Goal: Task Accomplishment & Management: Manage account settings

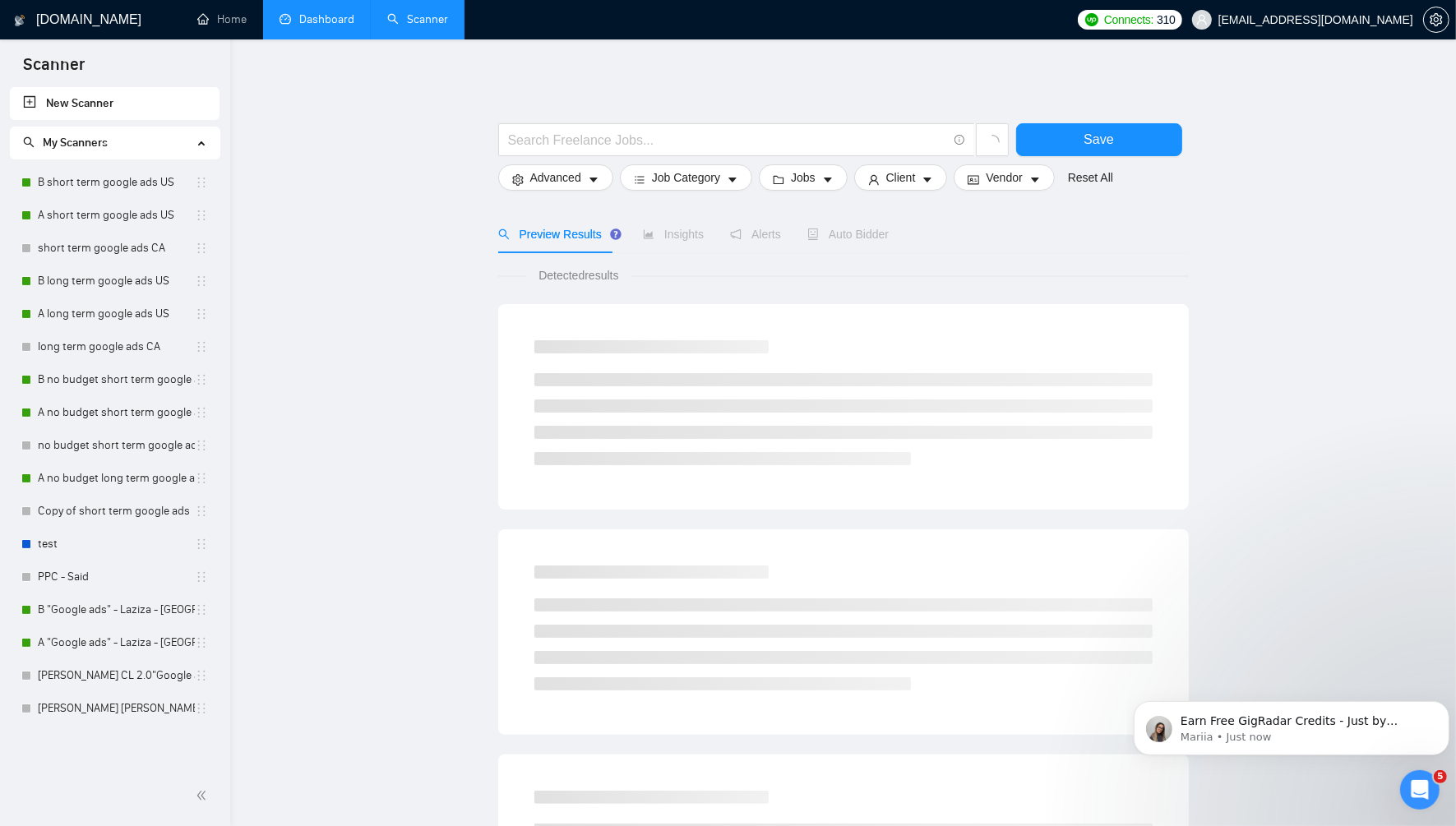
click at [350, 15] on link "Dashboard" at bounding box center [317, 19] width 75 height 14
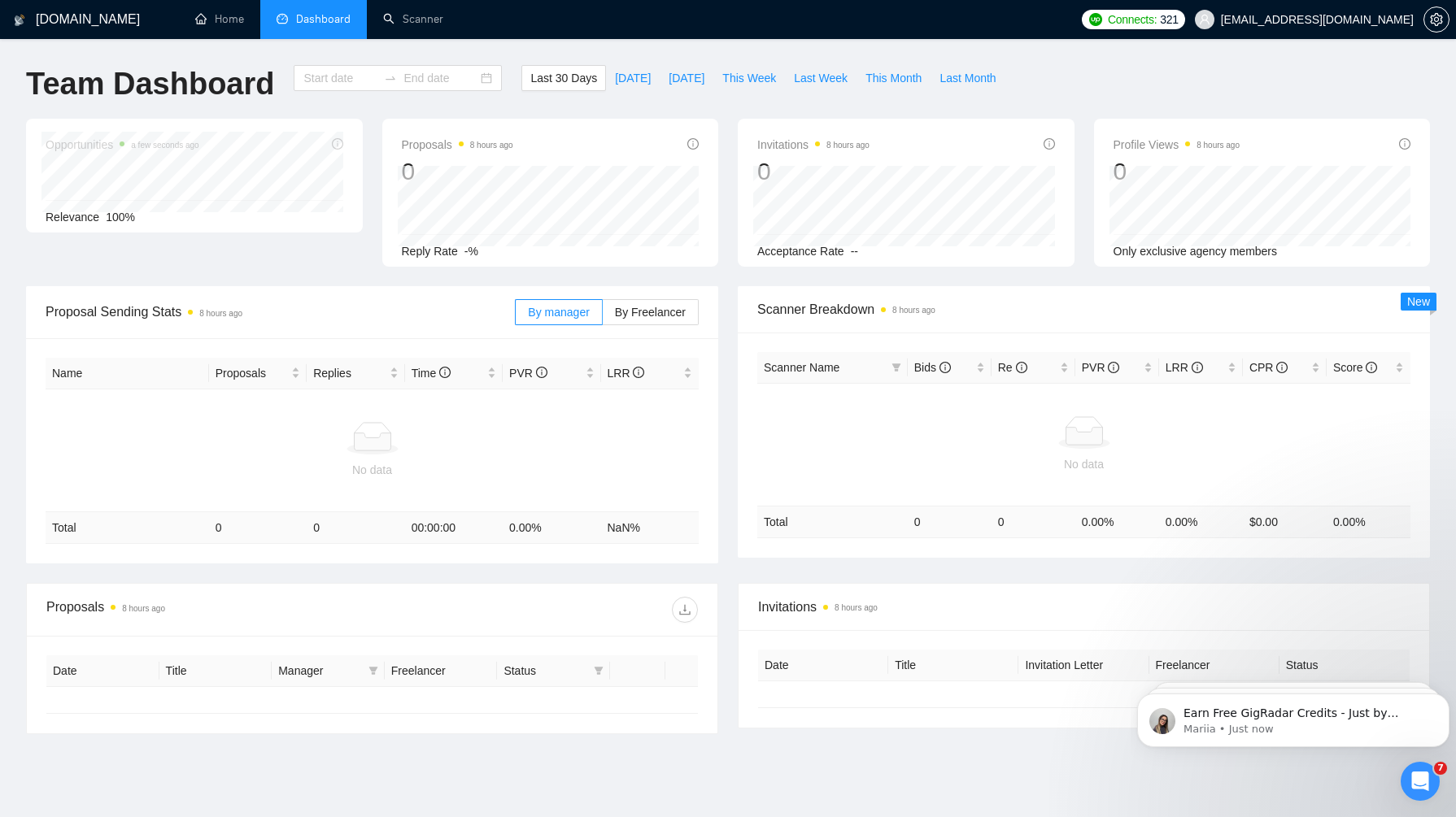
type input "[DATE]"
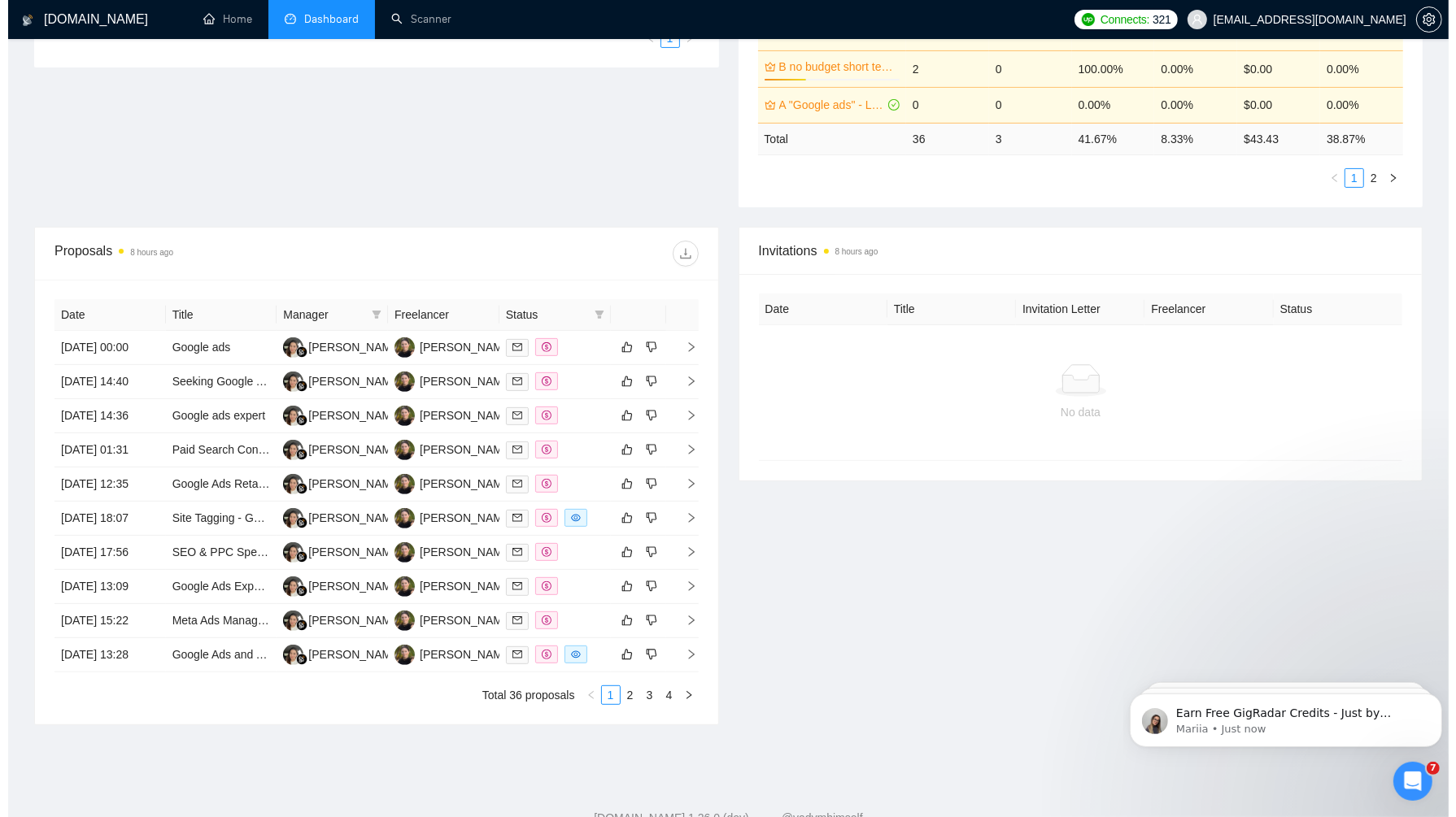
scroll to position [448, 0]
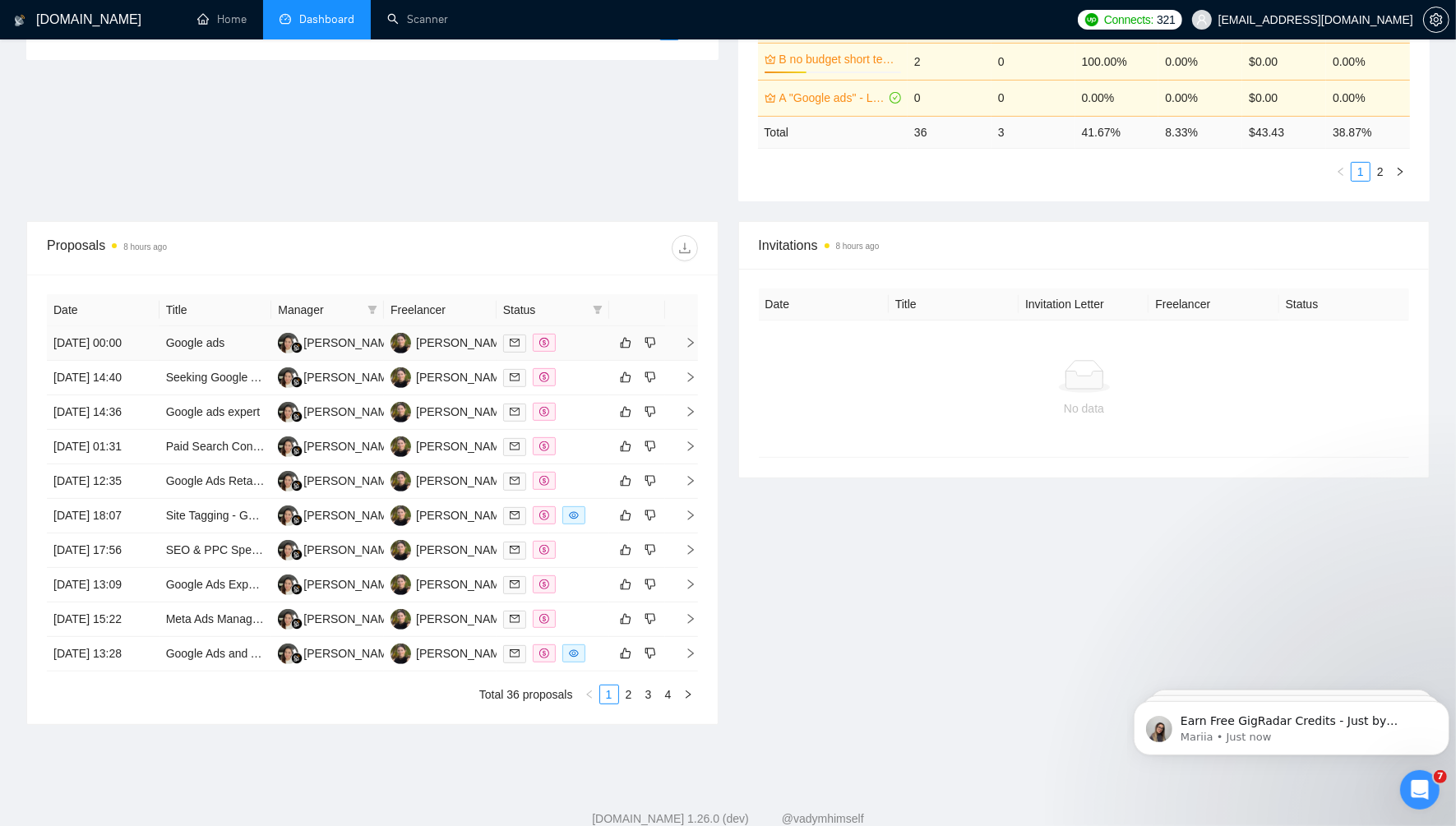
click at [688, 338] on icon "right" at bounding box center [691, 343] width 11 height 11
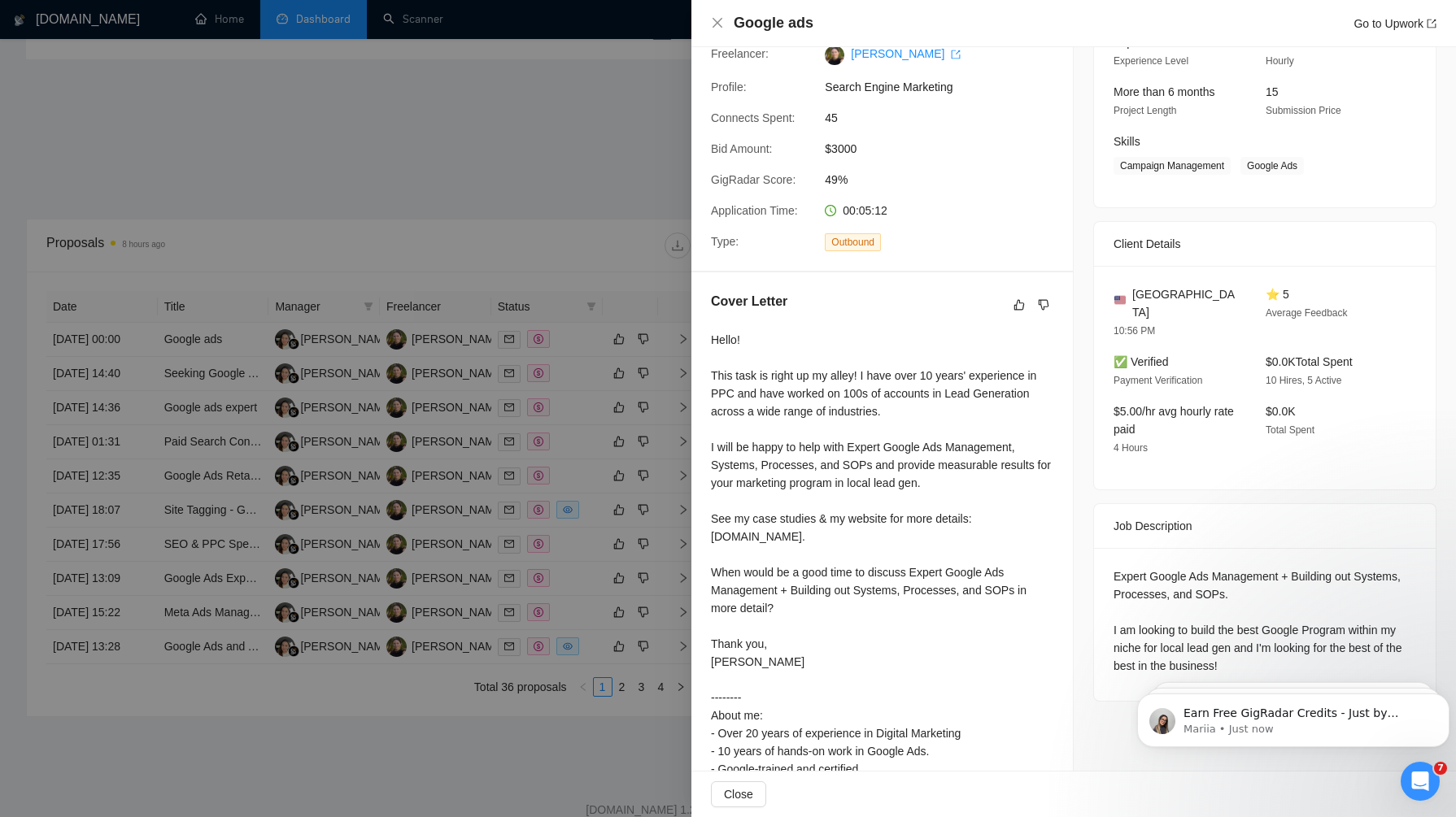
scroll to position [250, 0]
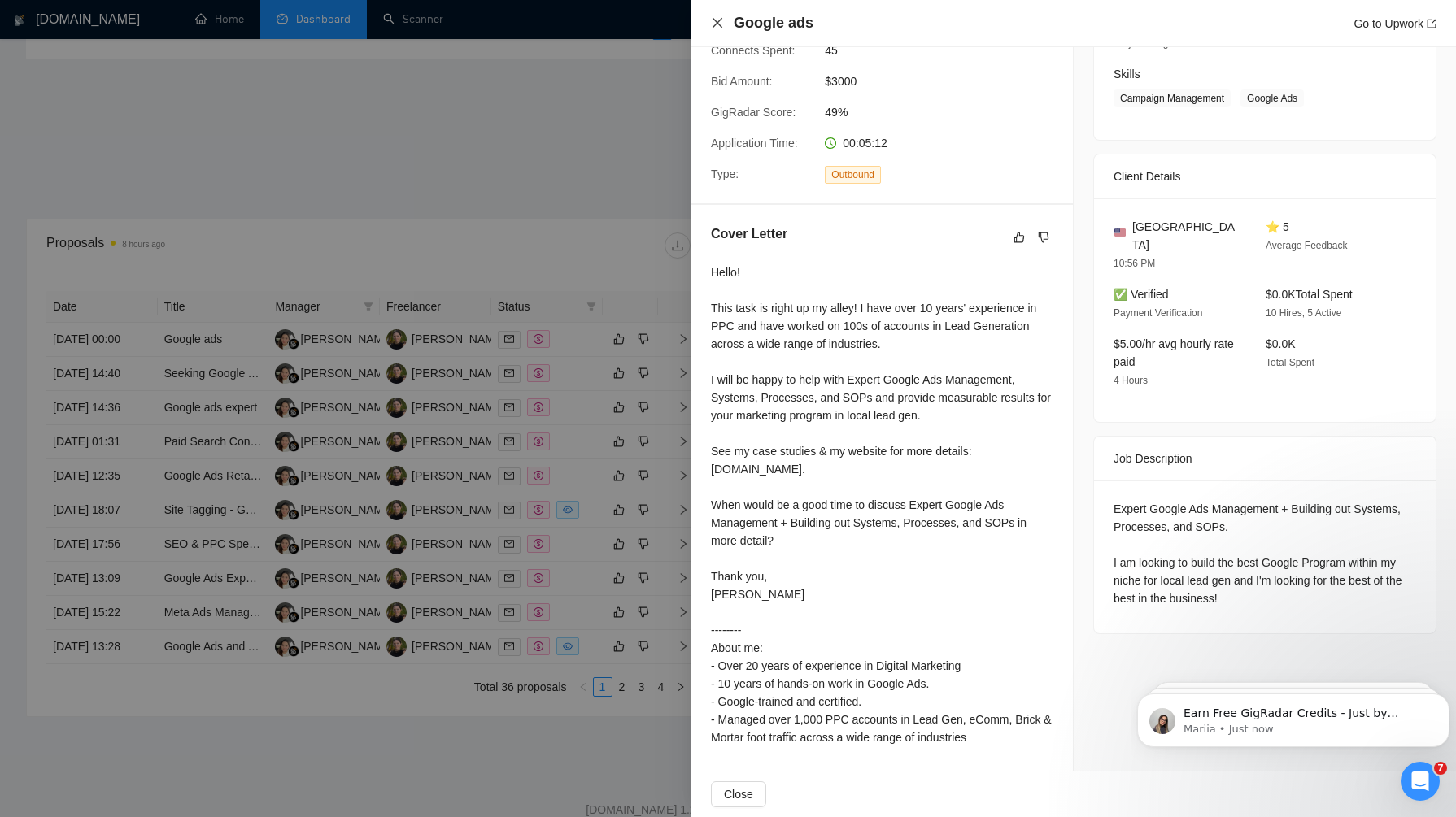
click at [716, 24] on icon "close" at bounding box center [717, 22] width 10 height 10
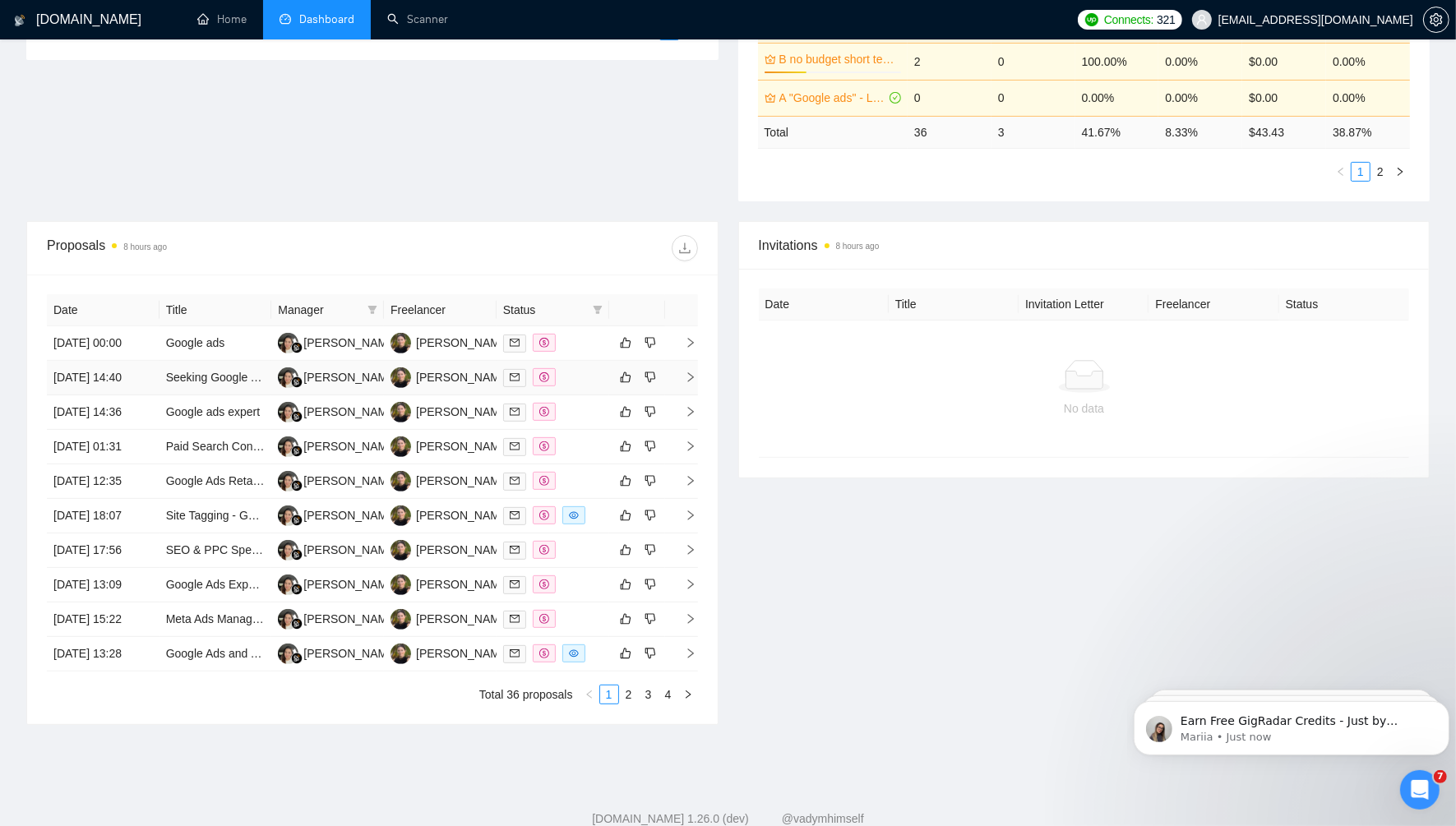
click at [695, 372] on icon "right" at bounding box center [691, 377] width 11 height 11
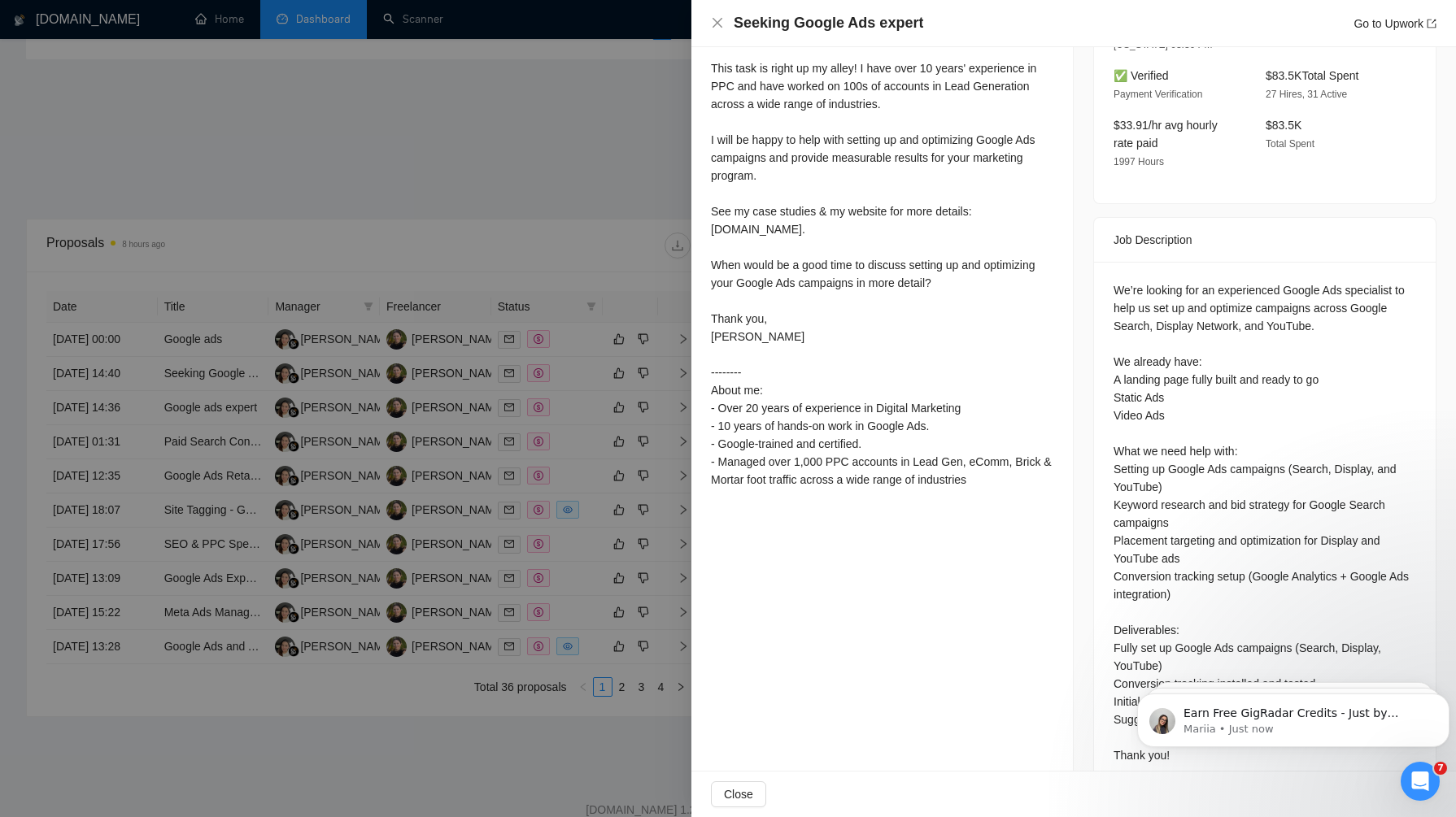
scroll to position [506, 0]
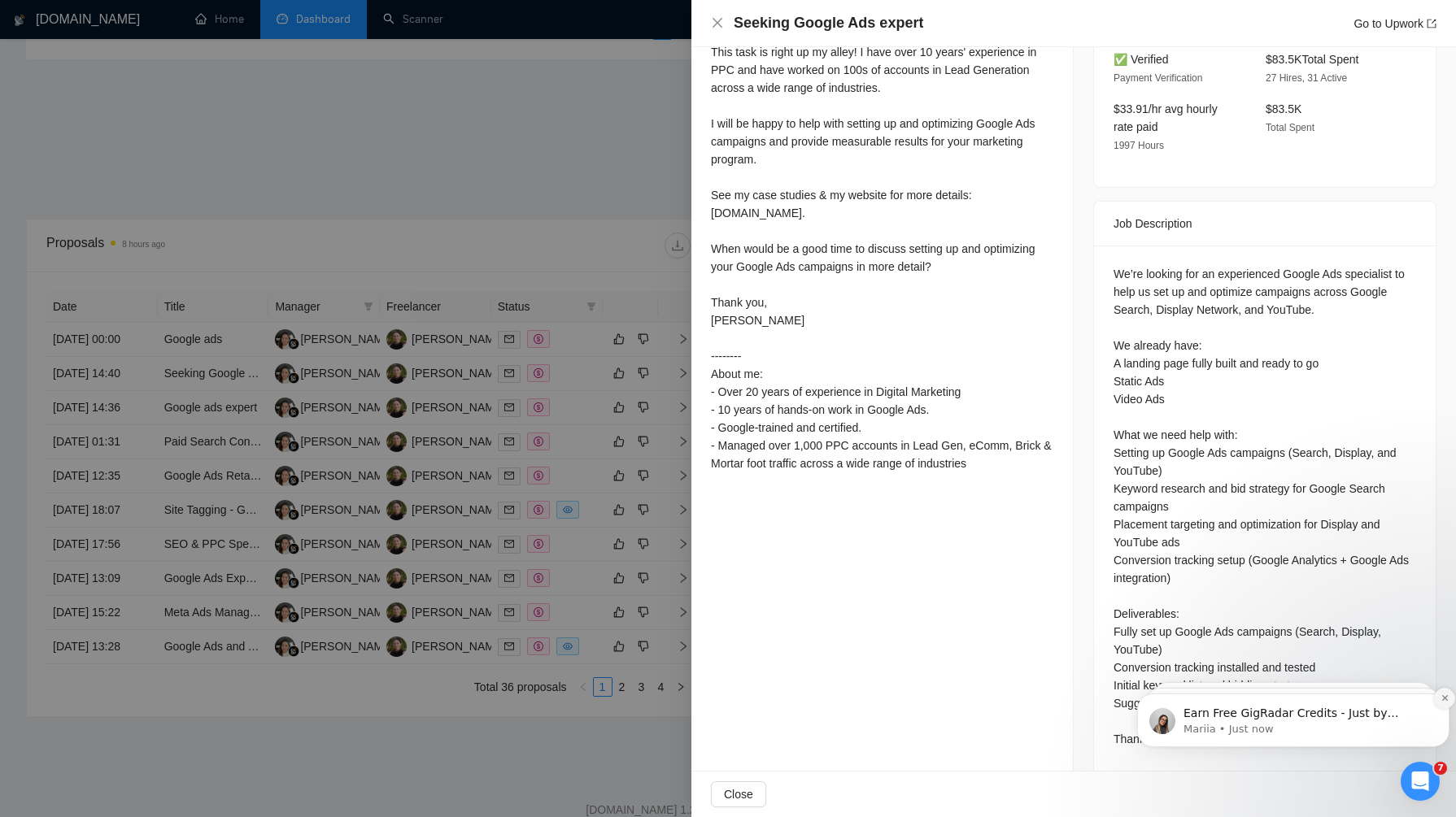
click at [1439, 698] on button "Dismiss notification" at bounding box center [1444, 698] width 21 height 21
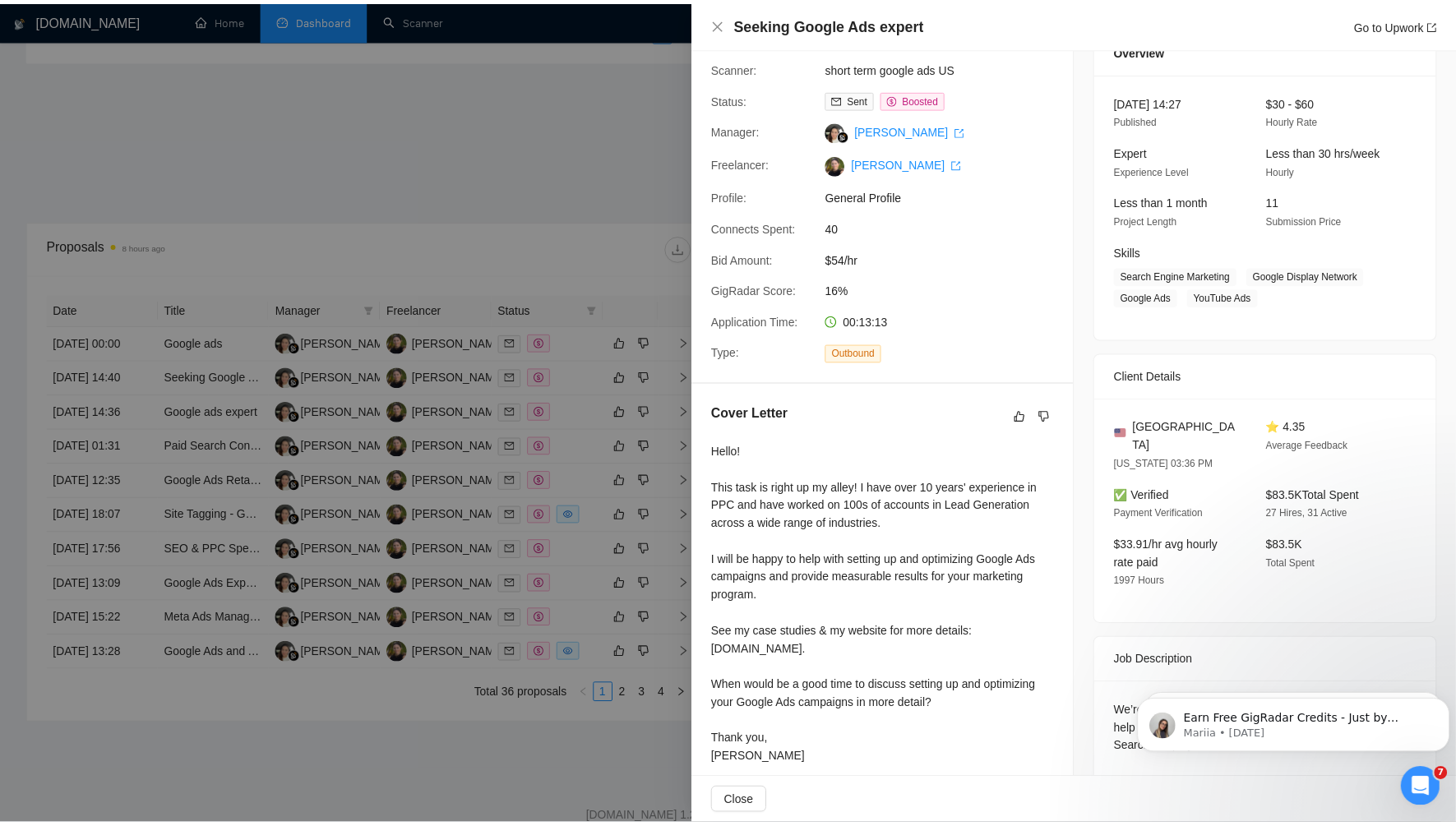
scroll to position [0, 0]
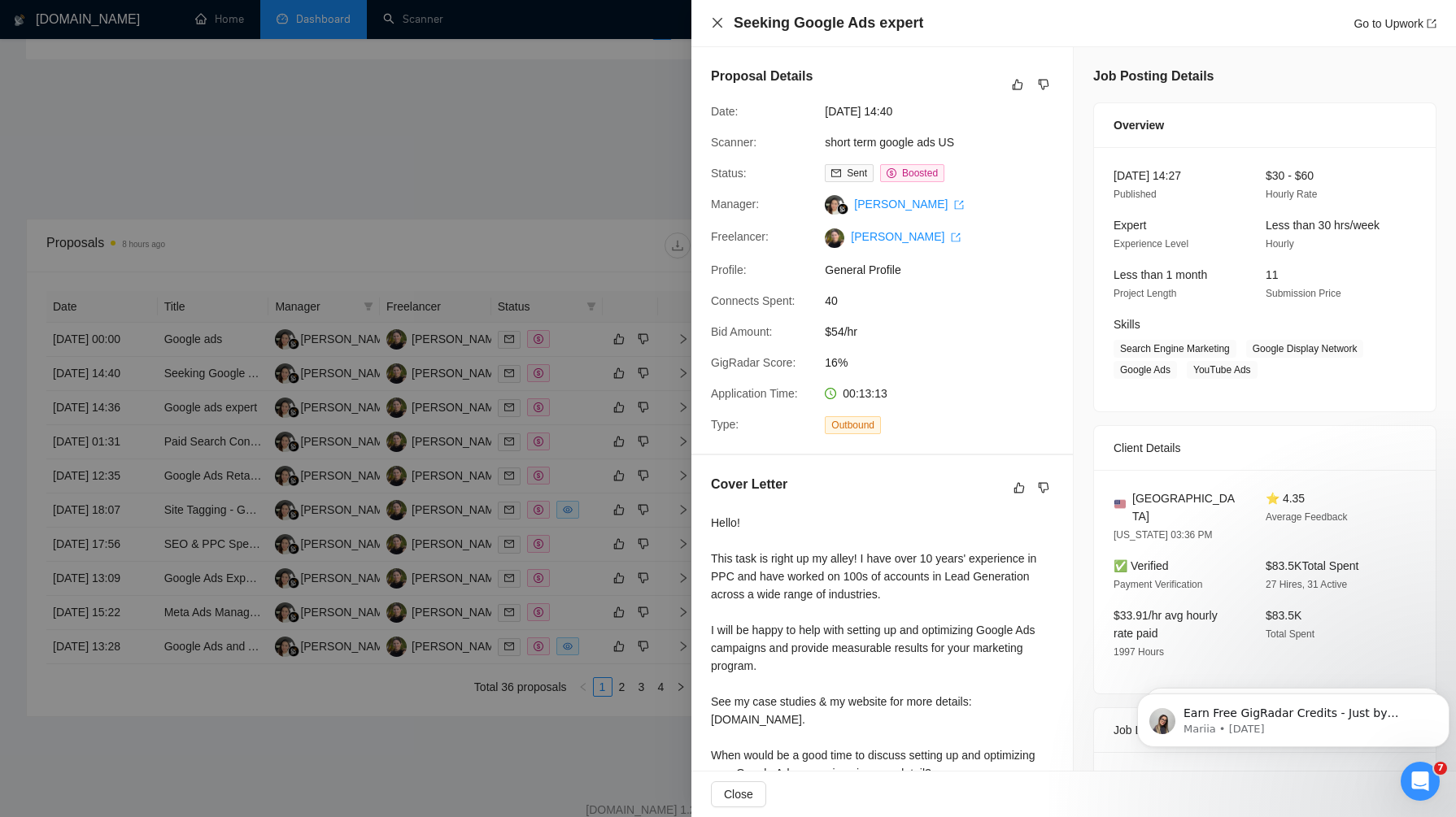
click at [713, 20] on icon "close" at bounding box center [717, 23] width 13 height 13
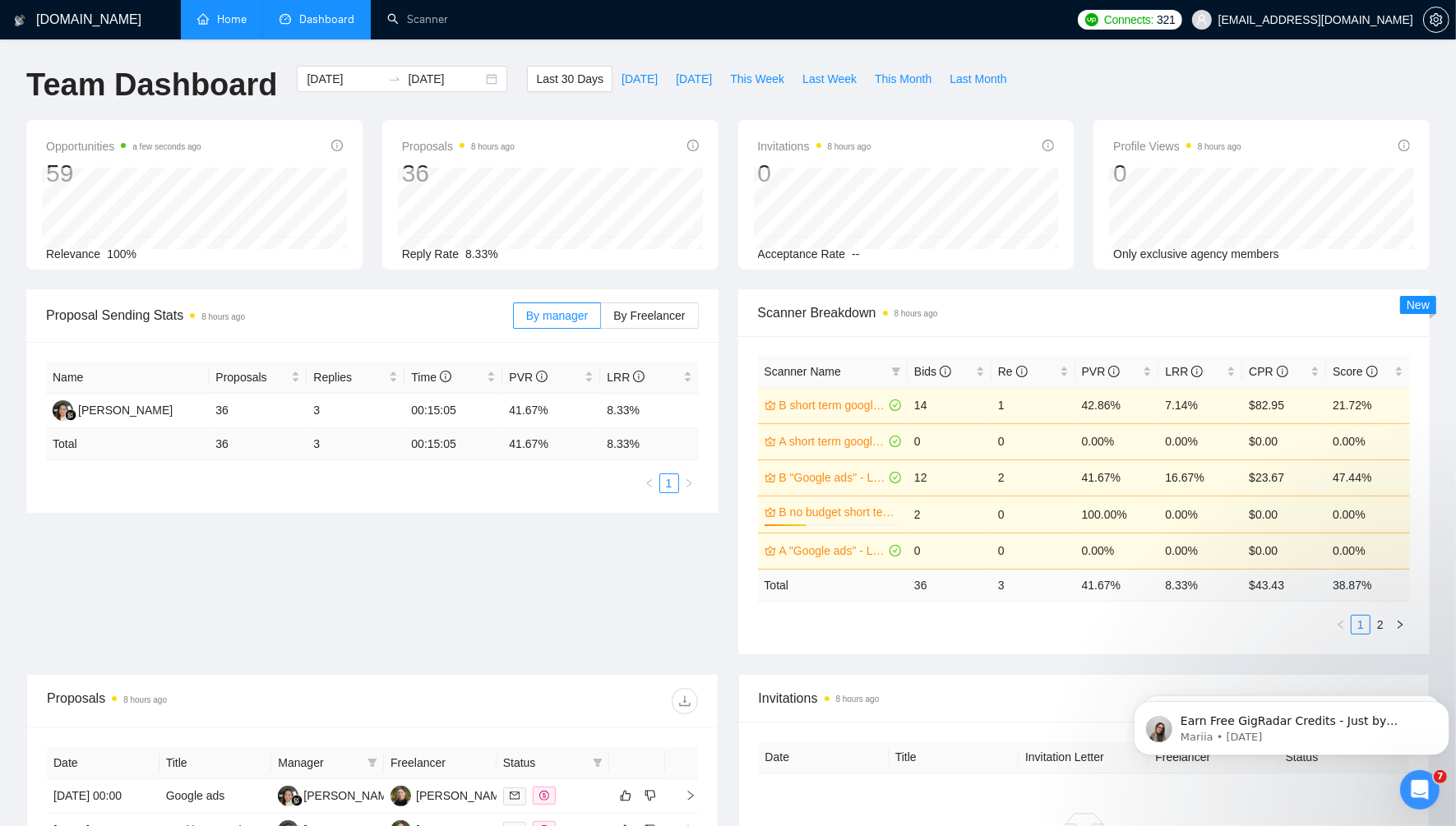
click at [230, 14] on link "Home" at bounding box center [221, 19] width 50 height 14
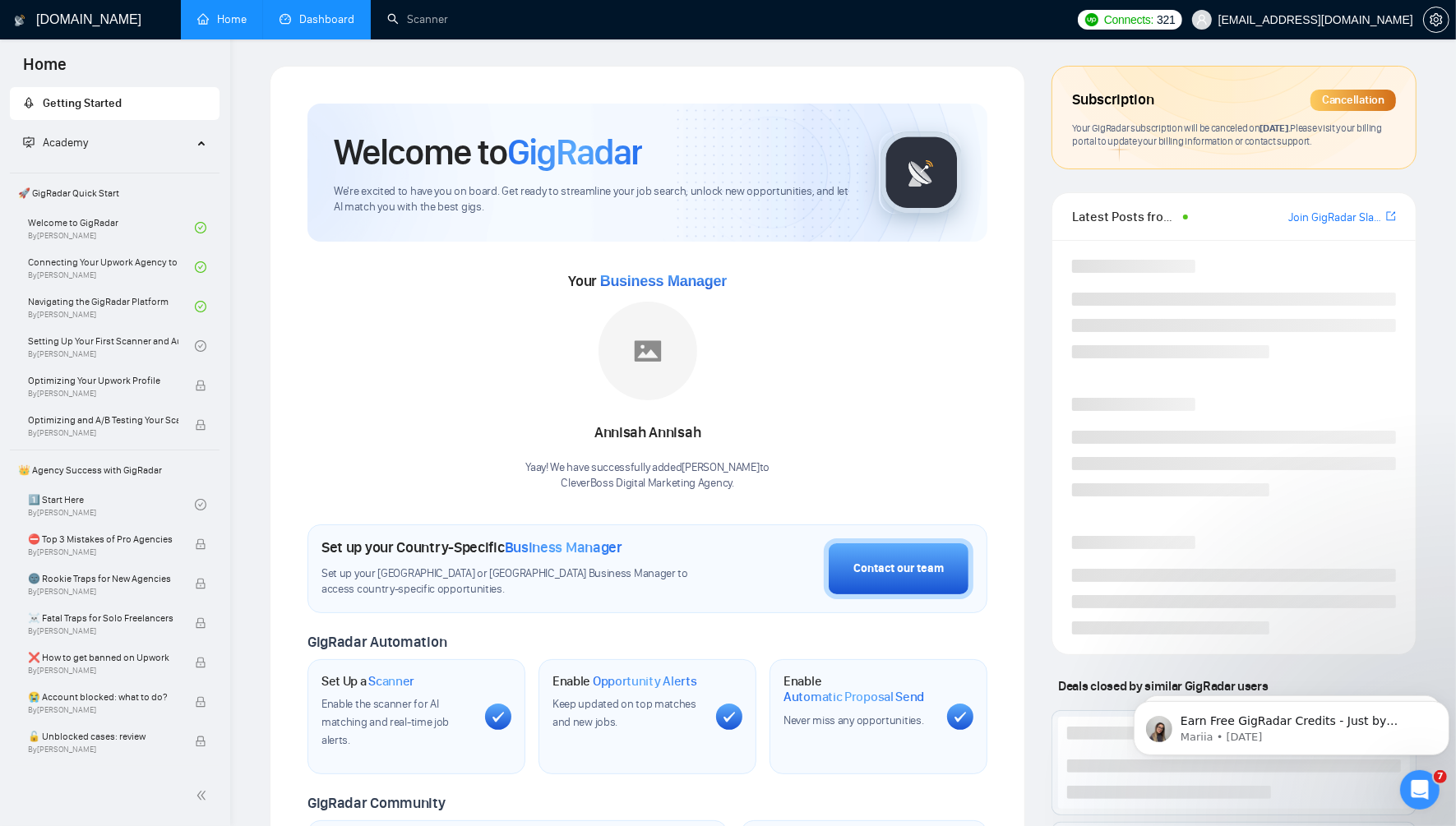
click at [331, 12] on link "Dashboard" at bounding box center [317, 19] width 75 height 14
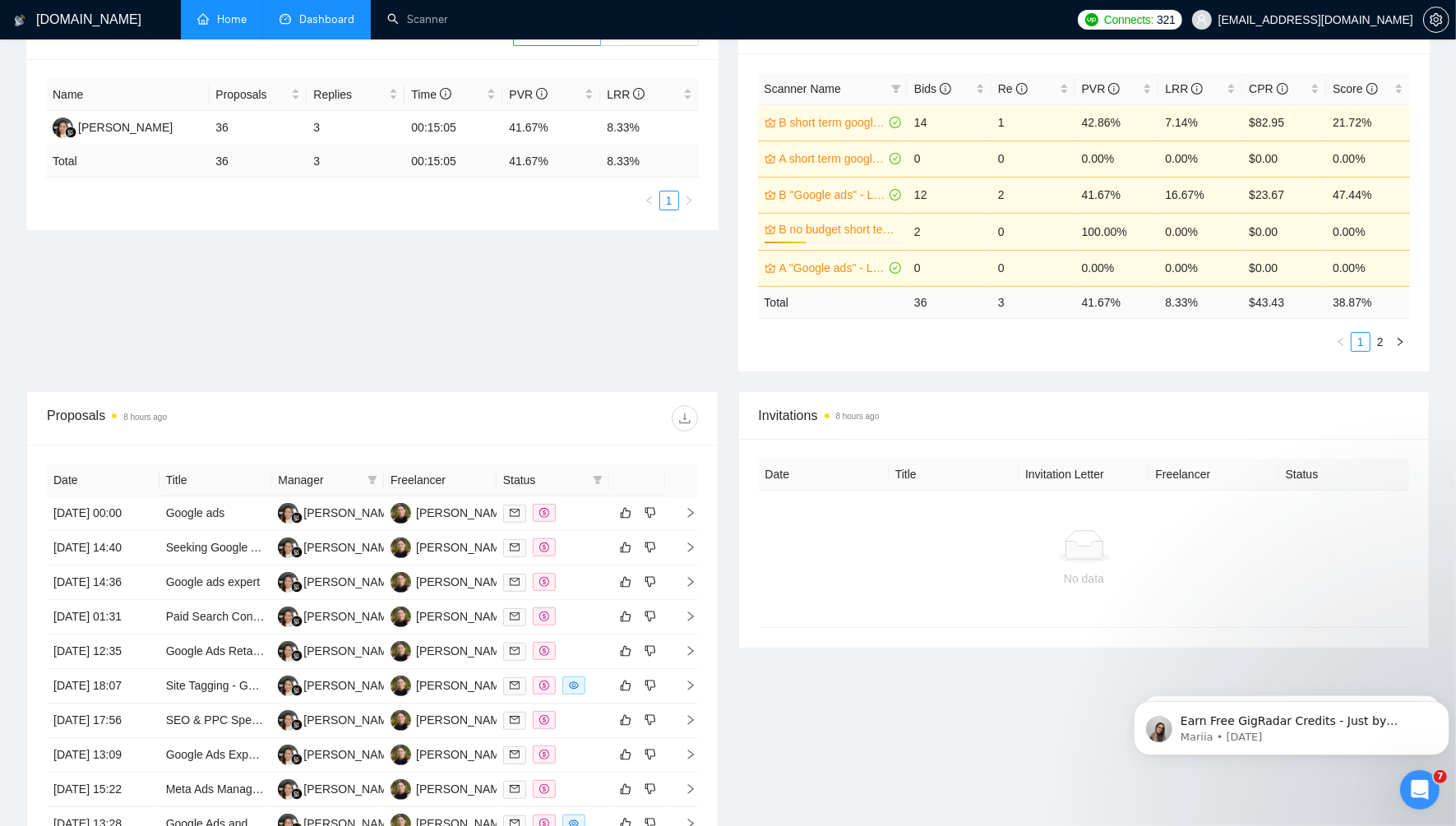
scroll to position [283, 0]
click at [691, 682] on icon "right" at bounding box center [691, 685] width 11 height 11
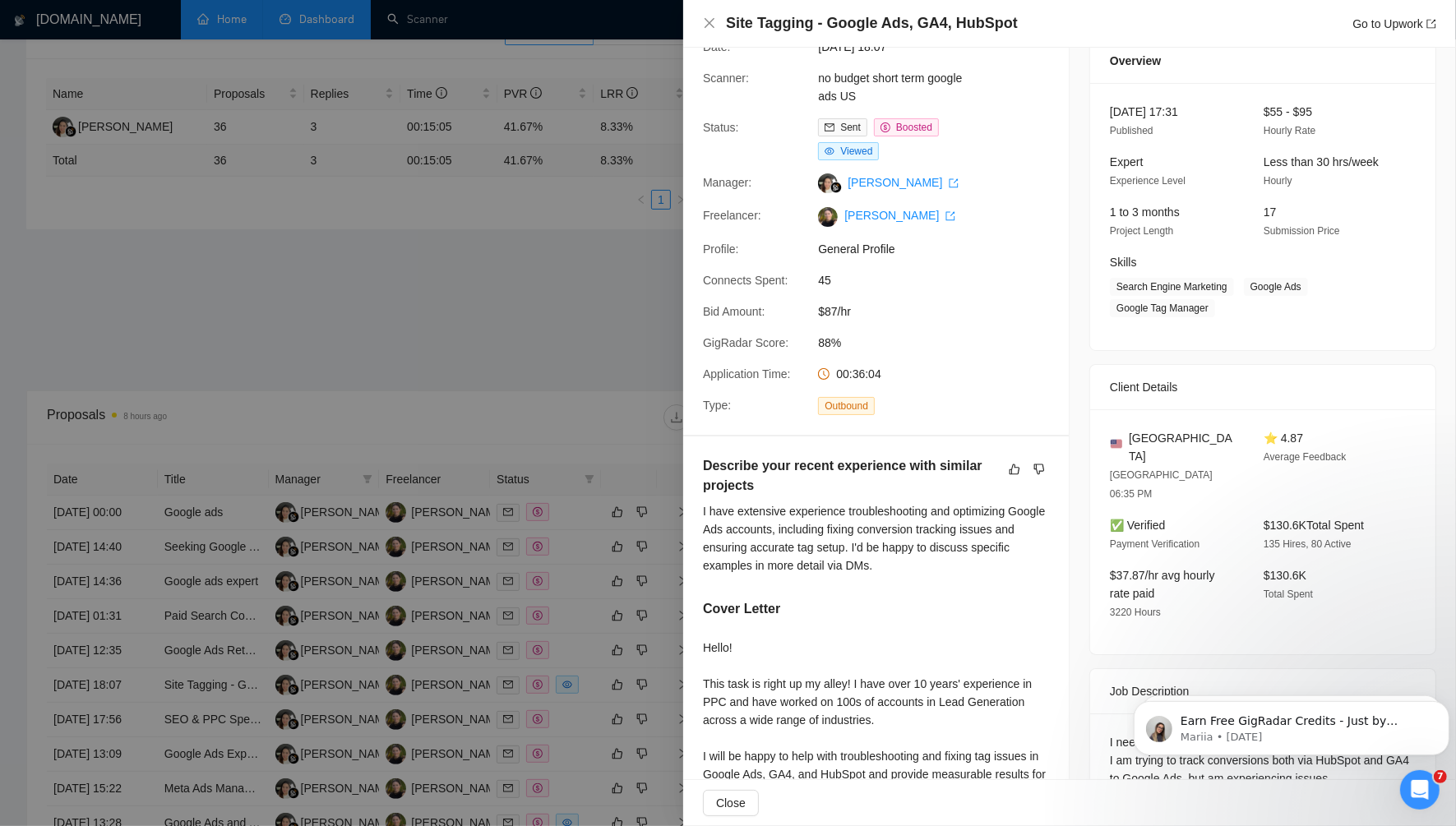
scroll to position [64, 0]
click at [564, 389] on div at bounding box center [728, 413] width 1456 height 826
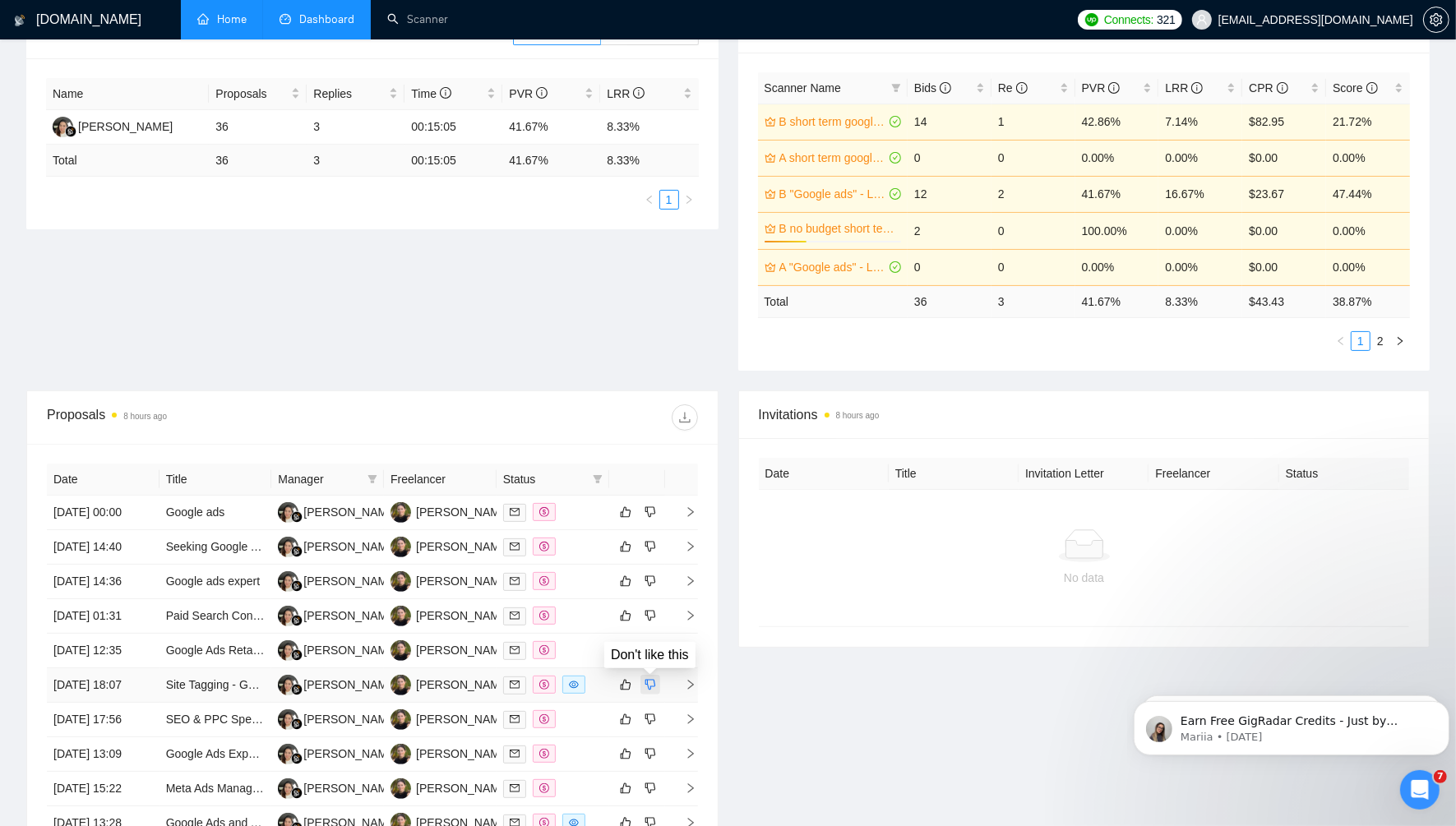
click at [659, 679] on button "button" at bounding box center [649, 684] width 20 height 20
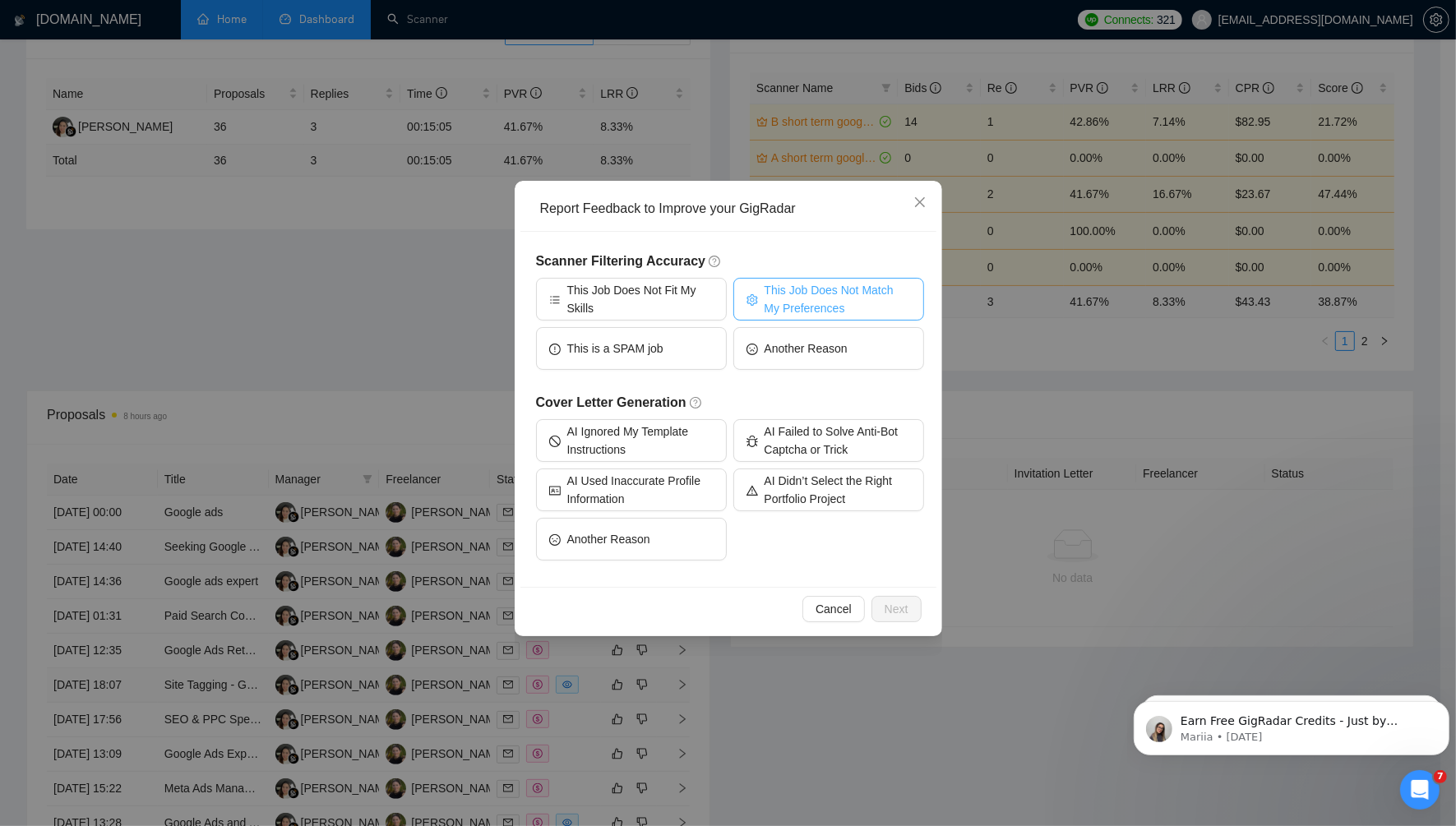
click at [846, 307] on span "This Job Does Not Match My Preferences" at bounding box center [837, 299] width 147 height 36
click at [898, 603] on span "Next" at bounding box center [897, 608] width 24 height 18
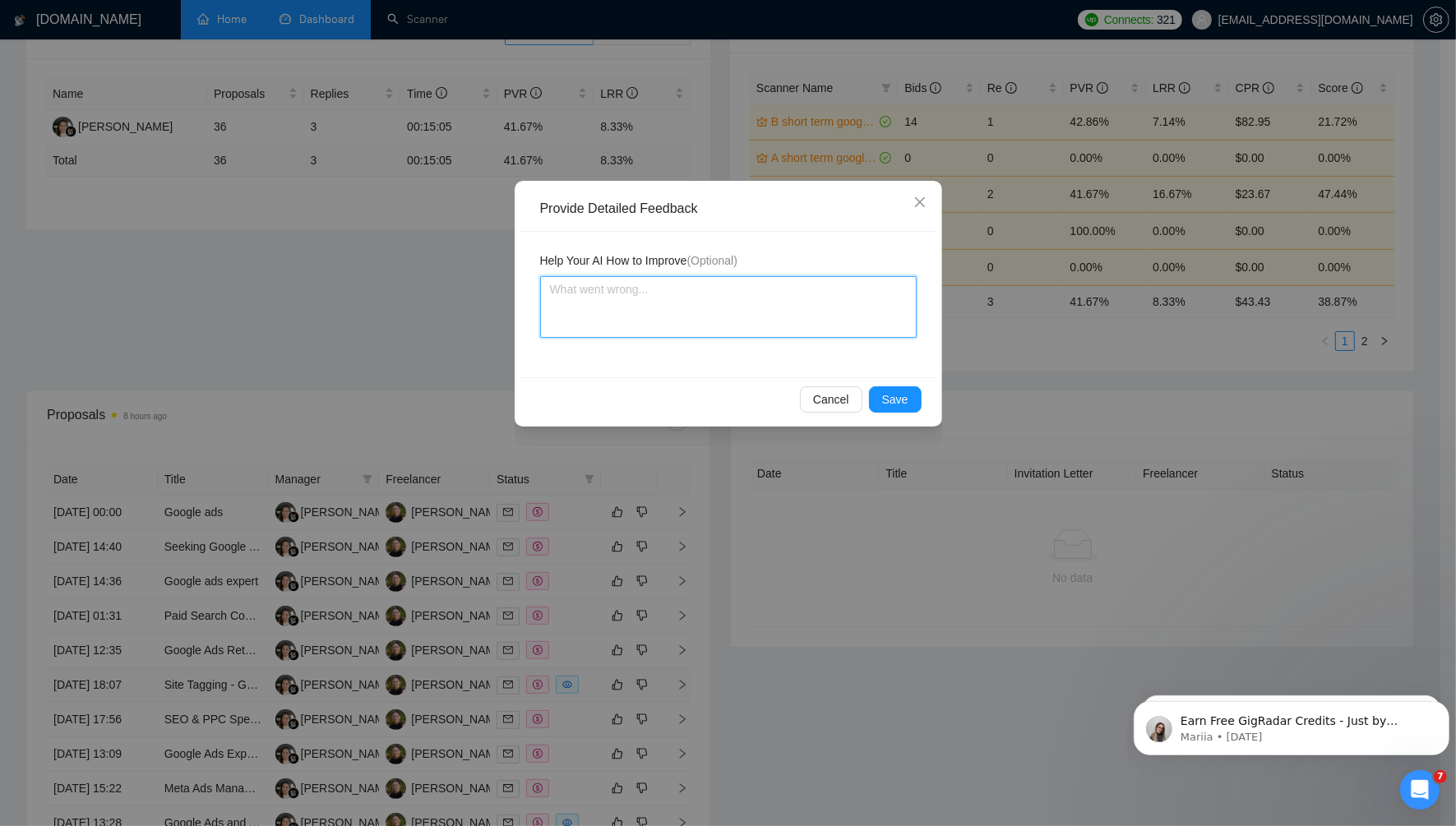
click at [789, 321] on textarea at bounding box center [728, 307] width 377 height 62
type textarea "F"
type textarea "Fr"
type textarea "Fre"
type textarea "Free"
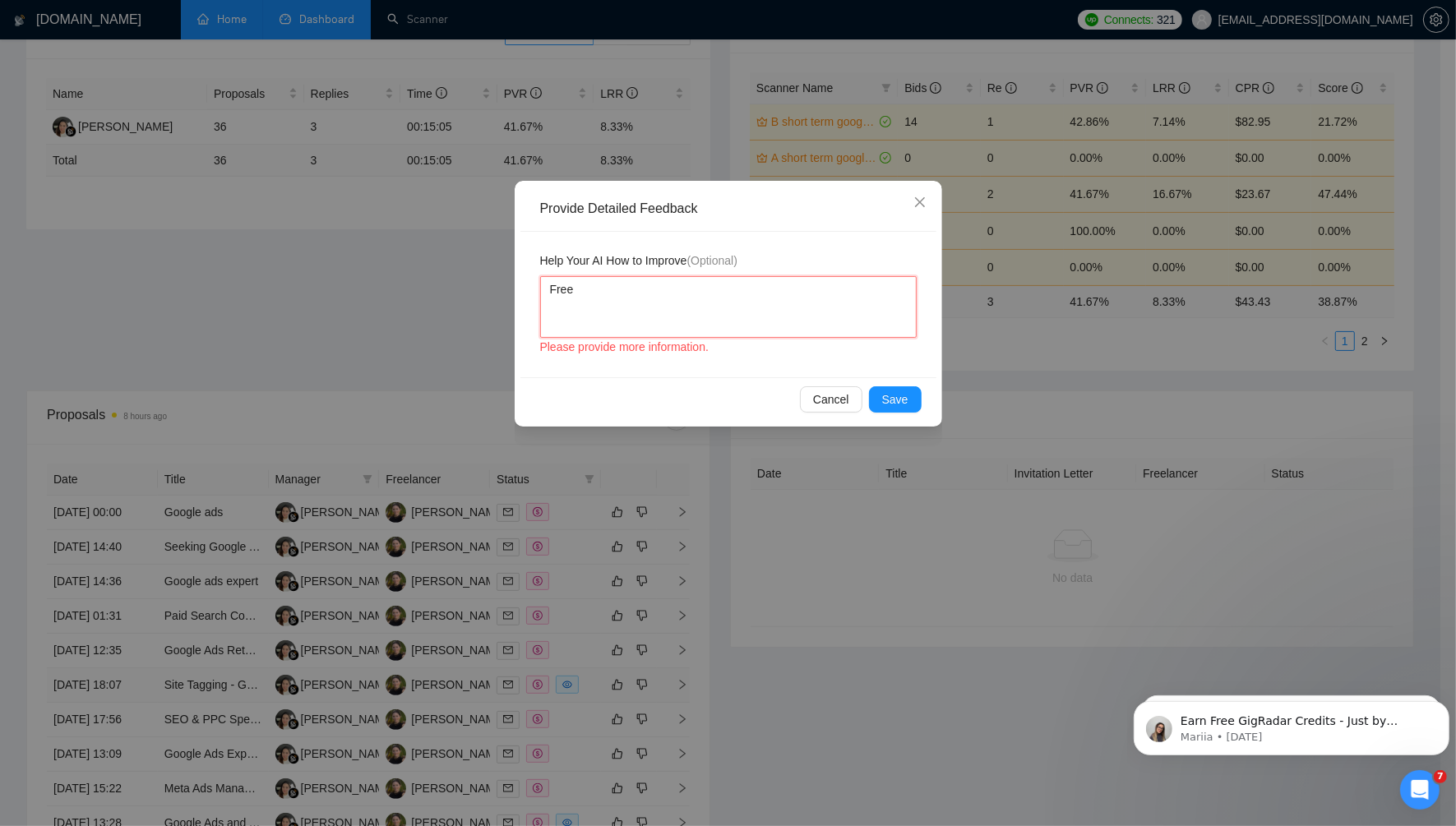
type textarea "[PERSON_NAME]"
type textarea "Freela"
type textarea "Freelan"
type textarea "Freelanc"
type textarea "Freelance"
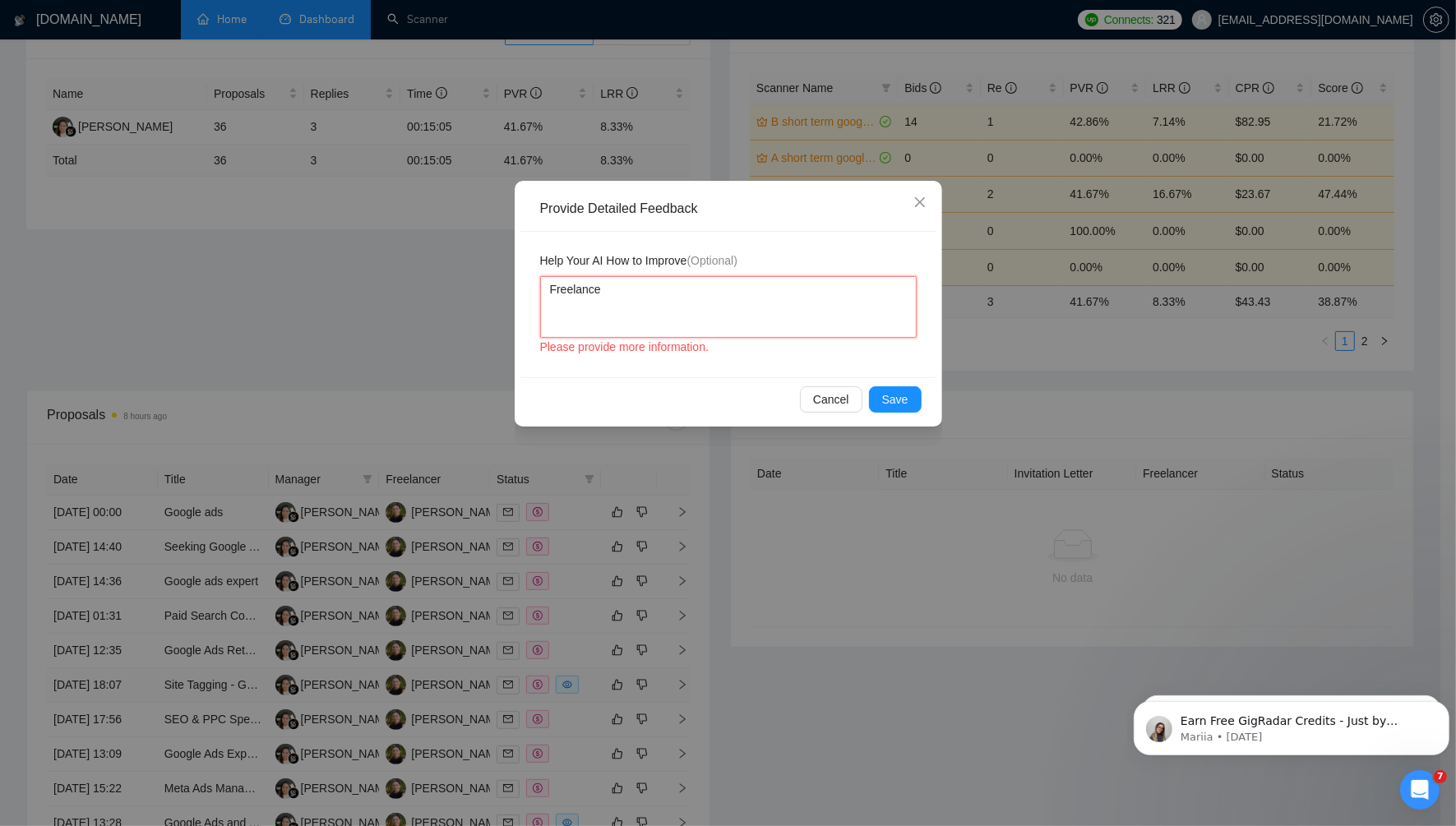
type textarea "Freelancer"
type textarea "Freelancer d"
type textarea "Freelancer do"
type textarea "Freelancer doe"
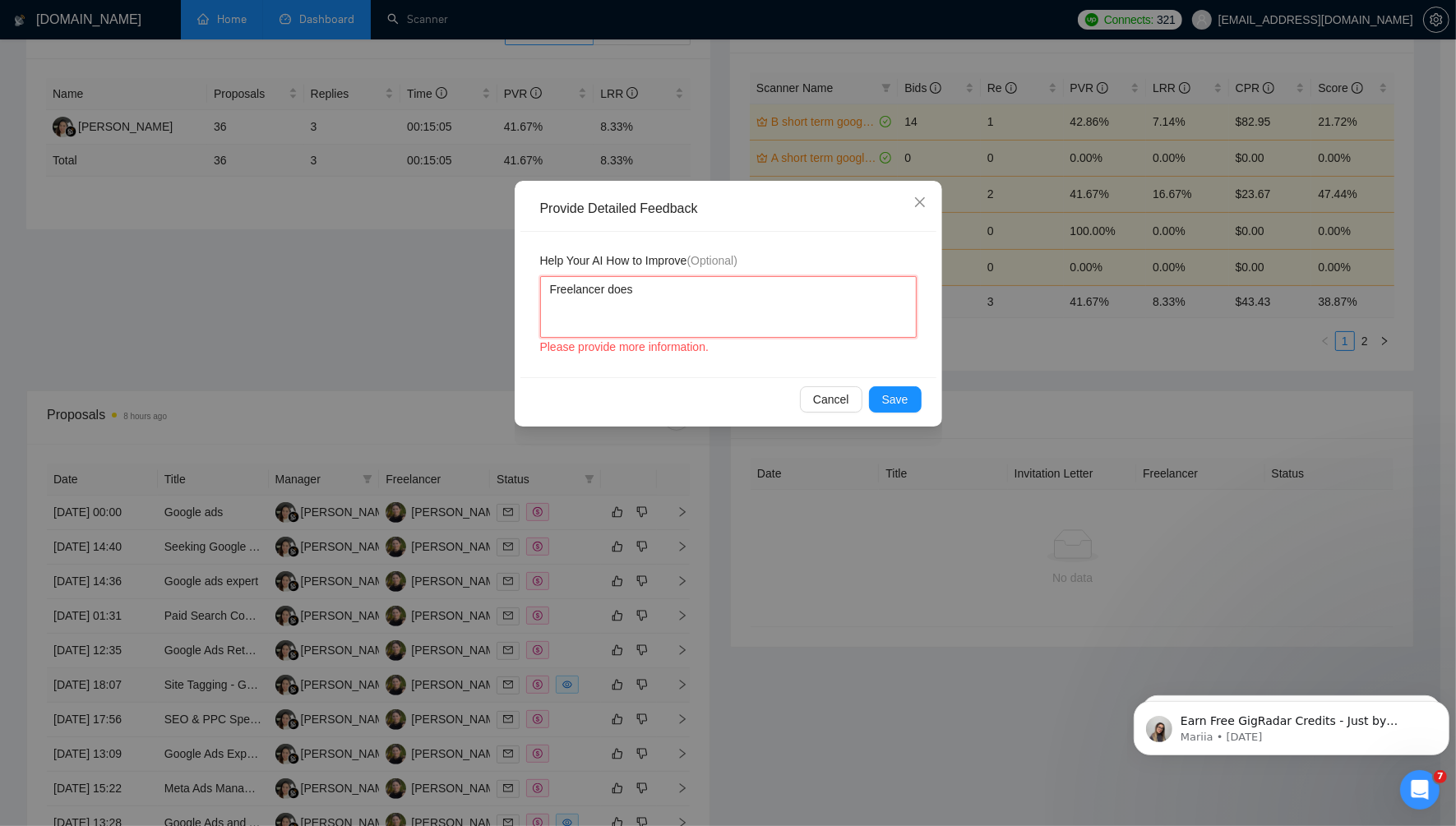
type textarea "Freelancer doesn"
type textarea "Freelancer doesn'"
type textarea "Freelancer doesn't"
type textarea "Freelancer doesn't do"
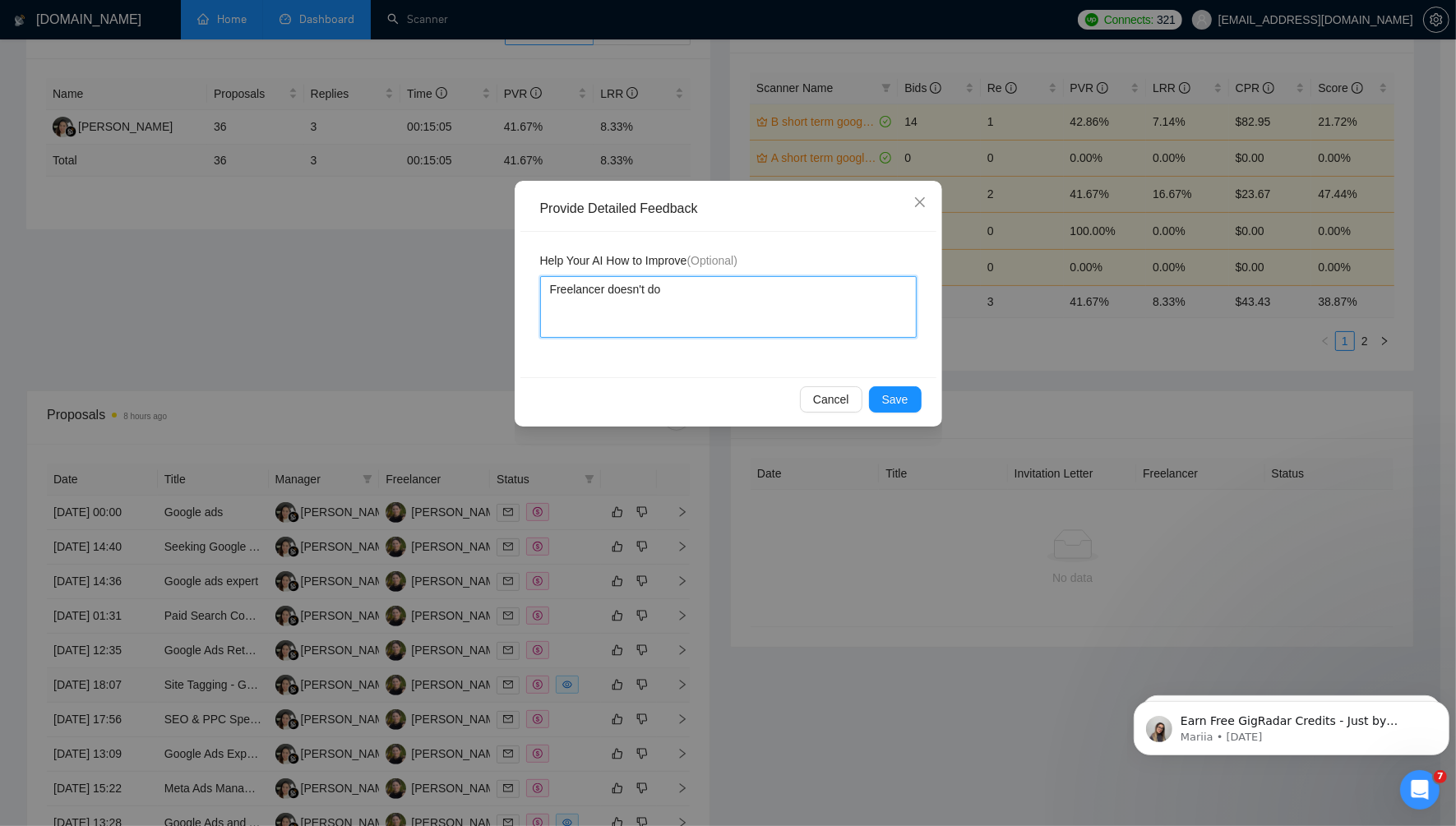
type textarea "Freelancer doesn't do"
type textarea "Freelancer doesn't do t"
type textarea "Freelancer doesn't do tr"
type textarea "Freelancer doesn't do tro"
type textarea "Freelancer doesn't do trou"
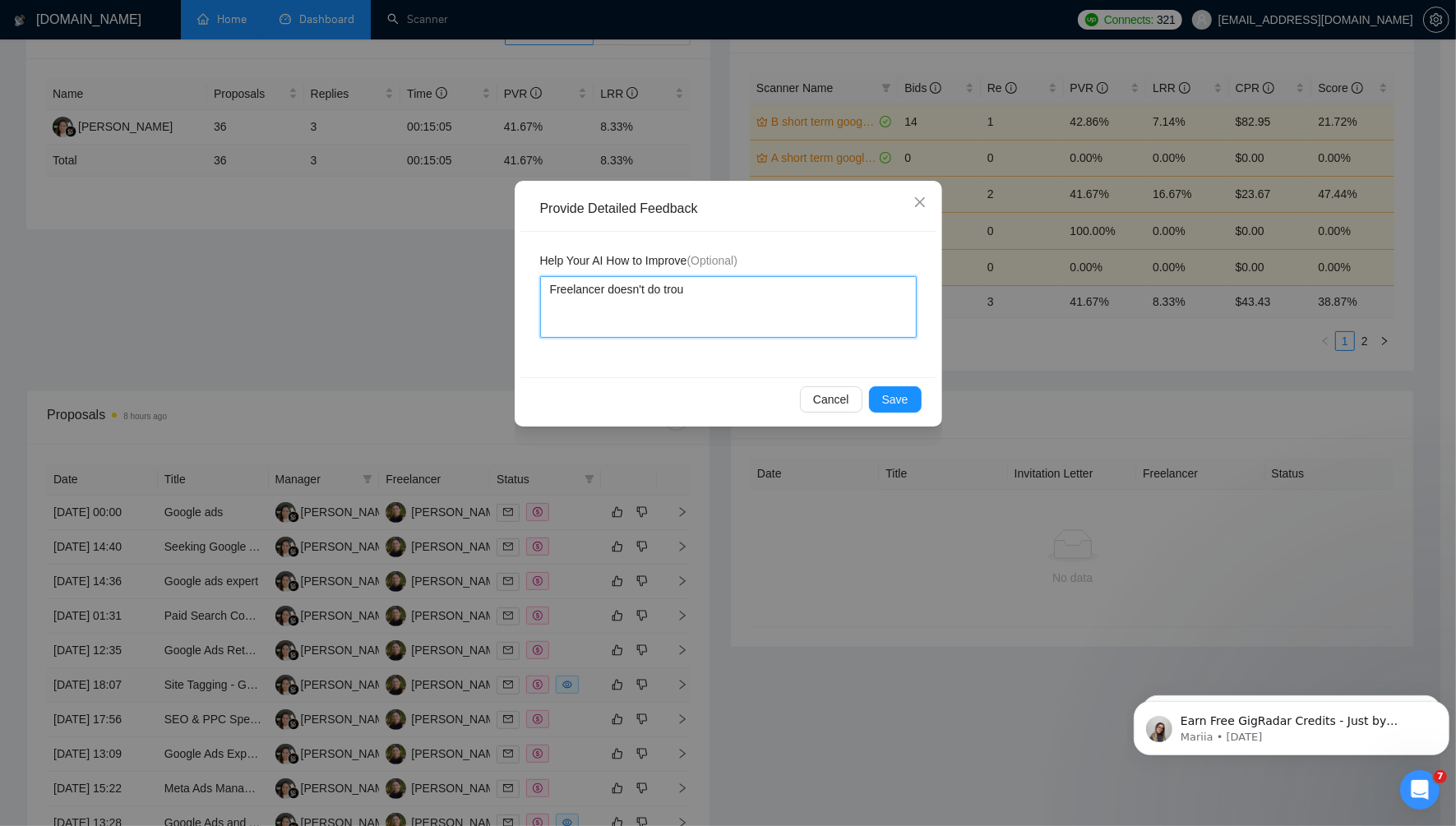
type textarea "Freelancer doesn't do troub"
type textarea "Freelancer doesn't do troubl"
type textarea "Freelancer doesn't do trouble"
type textarea "Freelancer doesn't do troubles"
type textarea "Freelancer doesn't do troublesh"
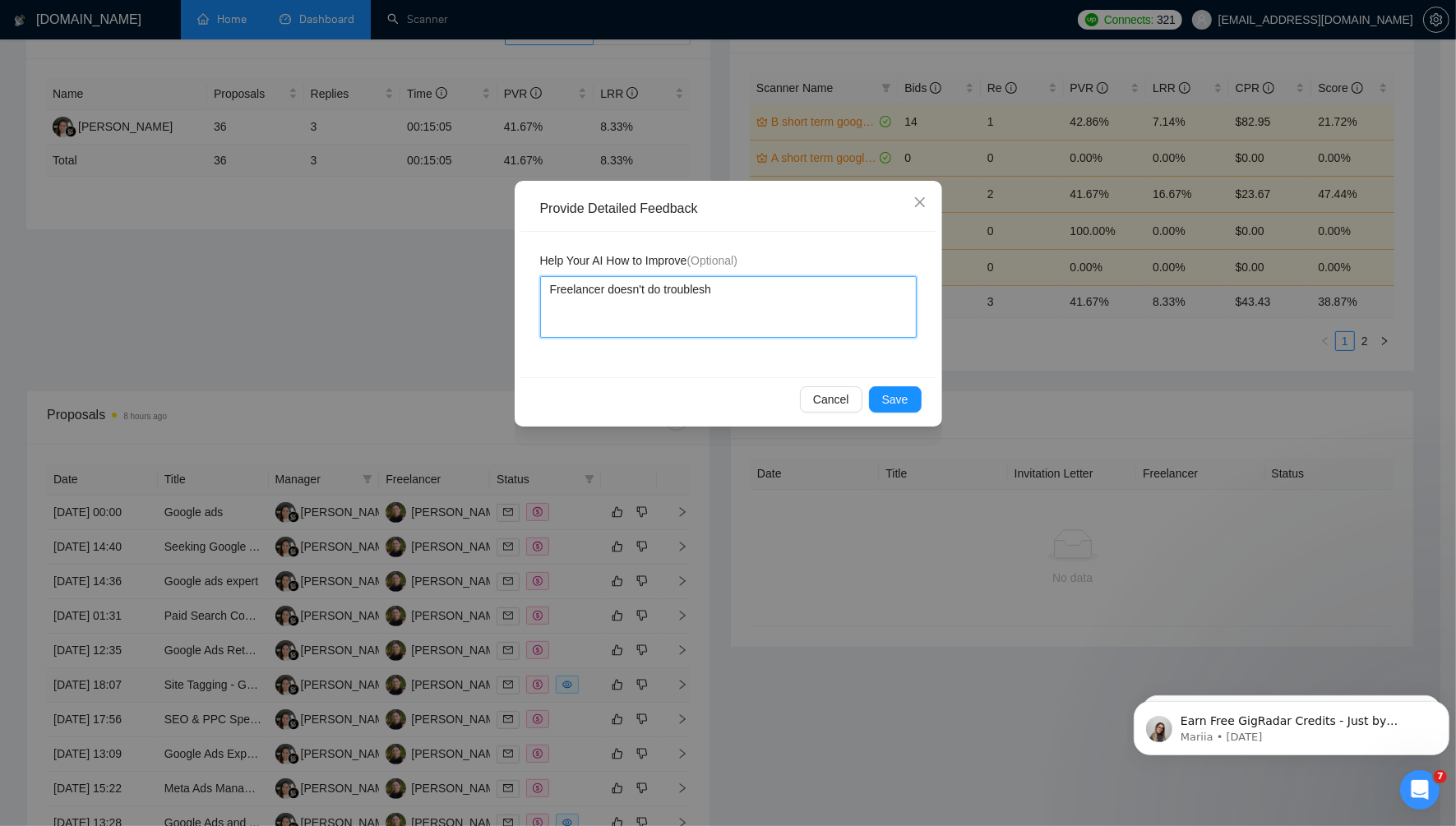
type textarea "Freelancer doesn't do troublesho"
type textarea "Freelancer doesn't do troubleshoo"
type textarea "Freelancer doesn't do troubleshoot"
type textarea "Freelancer doesn't do troubleshooti"
type textarea "Freelancer doesn't do troubleshooting"
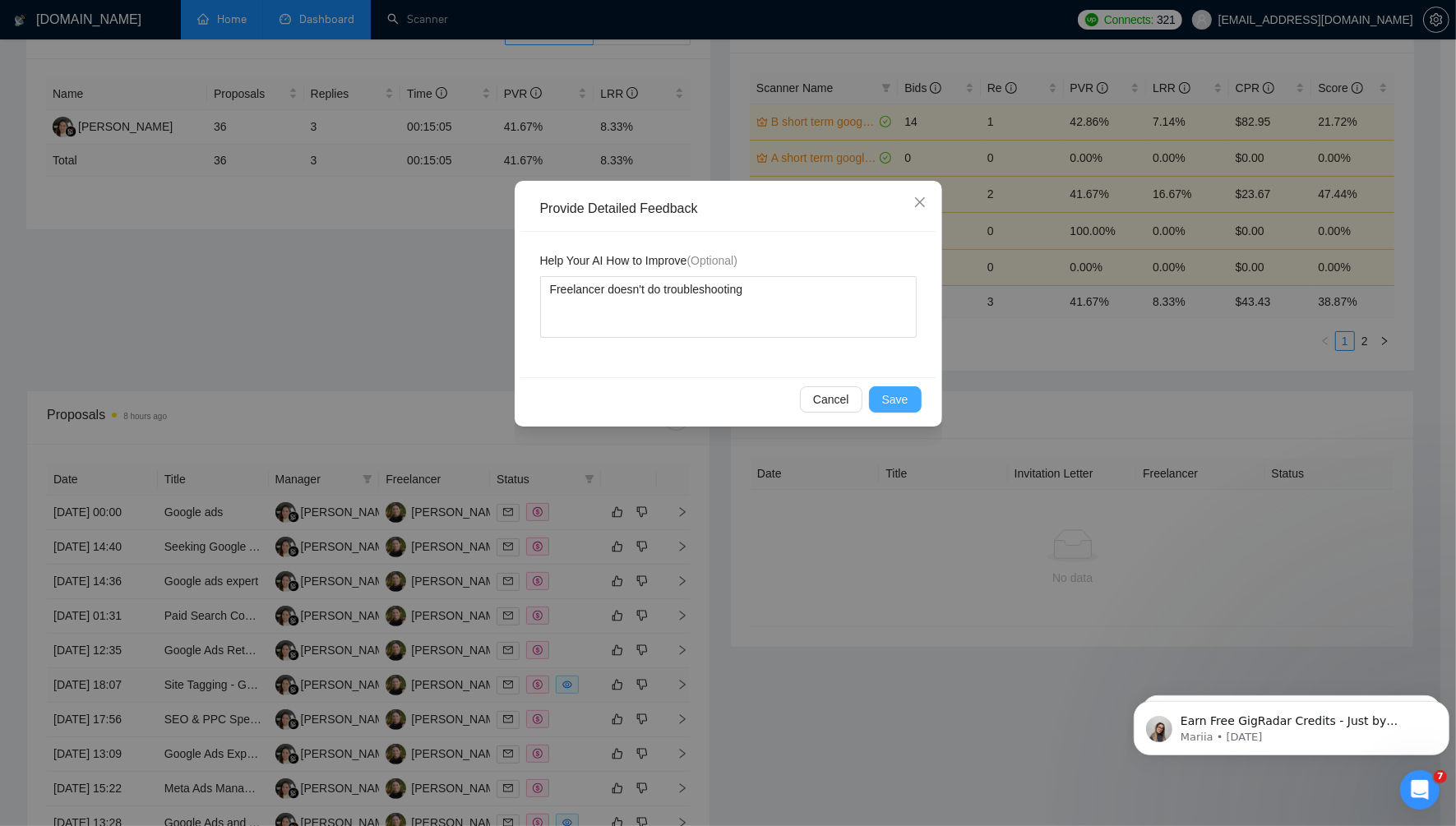
click at [919, 408] on button "Save" at bounding box center [895, 399] width 52 height 26
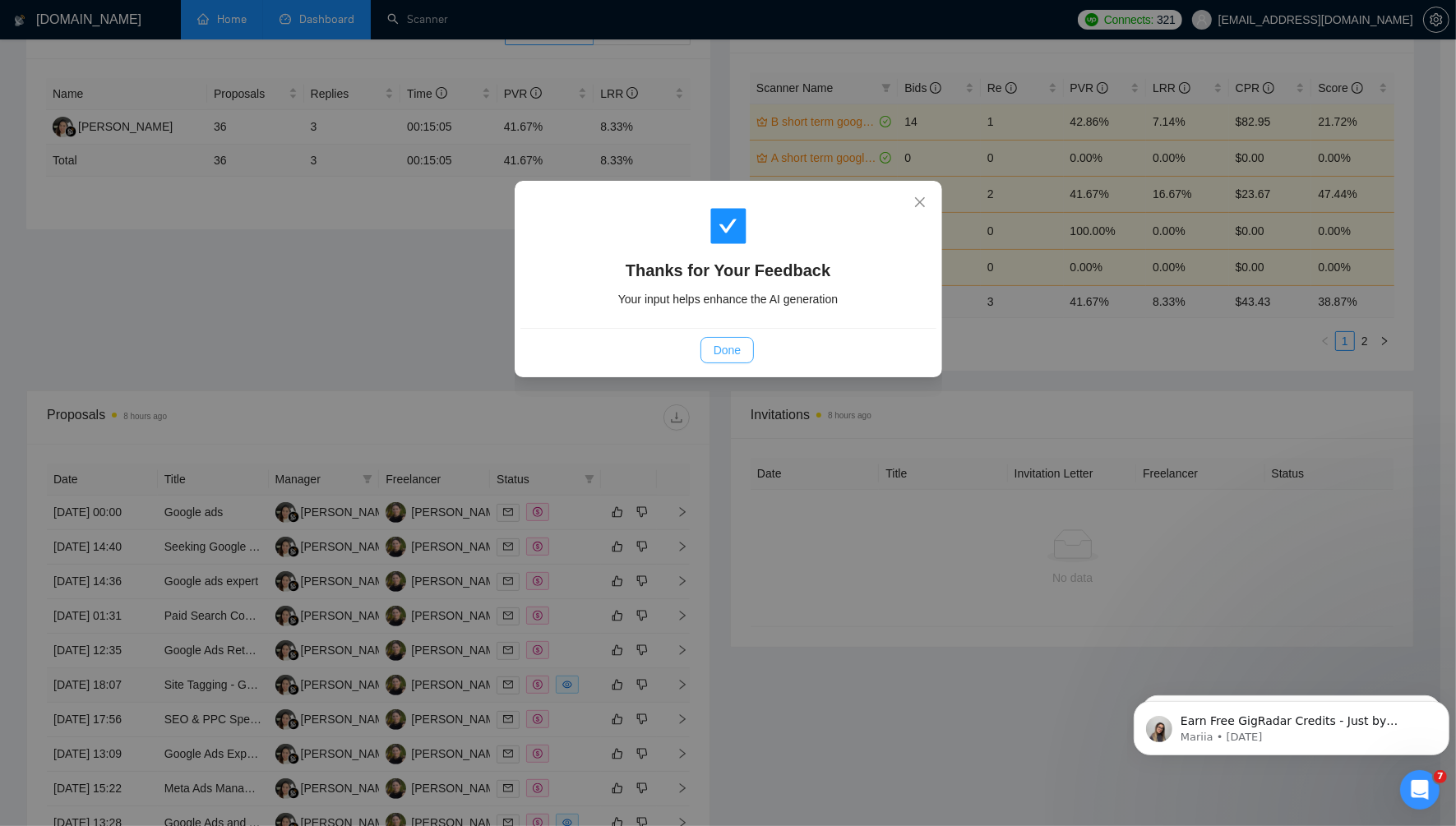
click at [718, 346] on span "Done" at bounding box center [727, 349] width 27 height 18
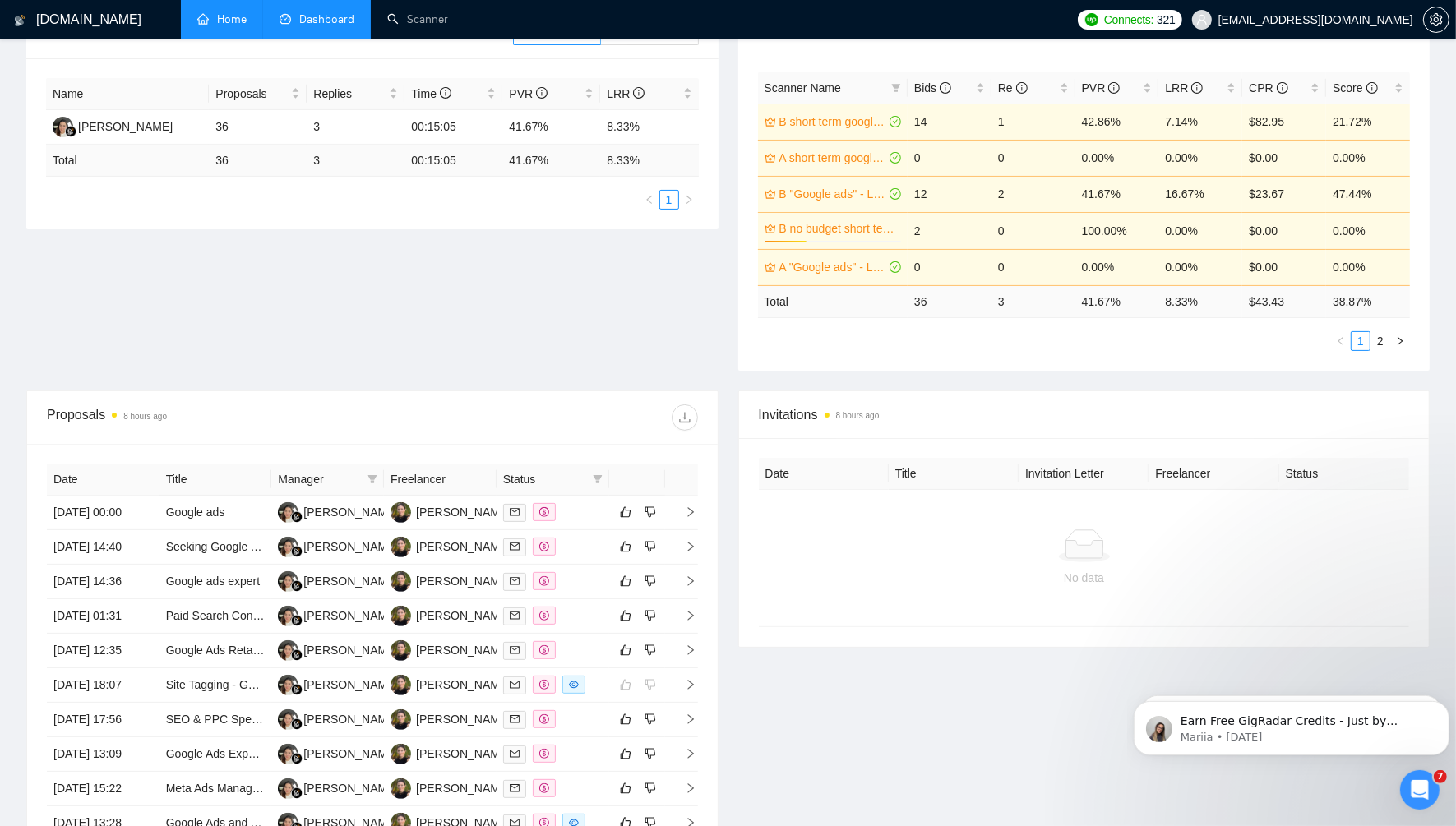
click at [1016, 193] on td "2" at bounding box center [1034, 193] width 84 height 36
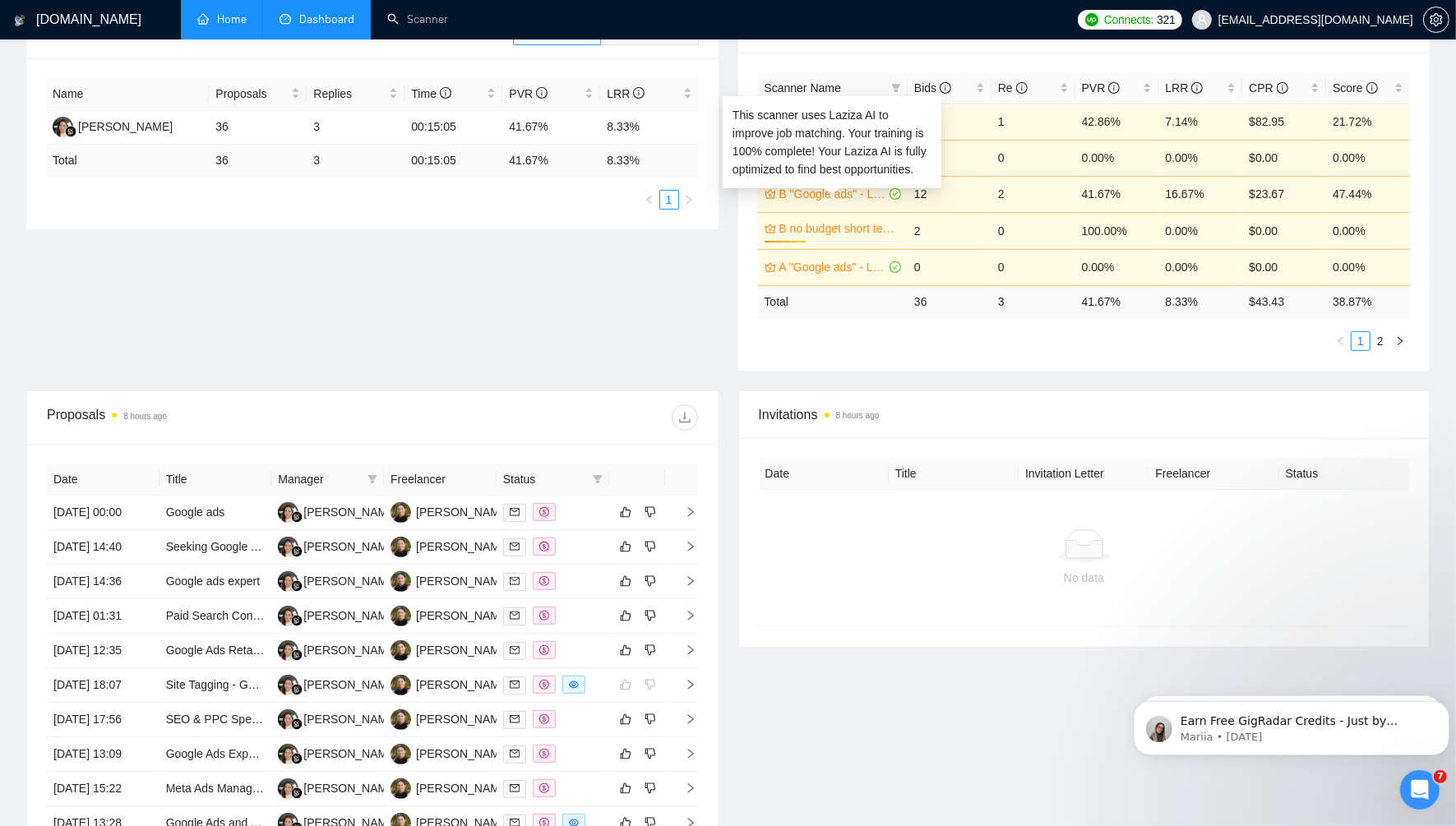
click at [824, 192] on link "B "Google ads" - Laziza - [GEOGRAPHIC_DATA] Only - [DATE]" at bounding box center [833, 193] width 107 height 18
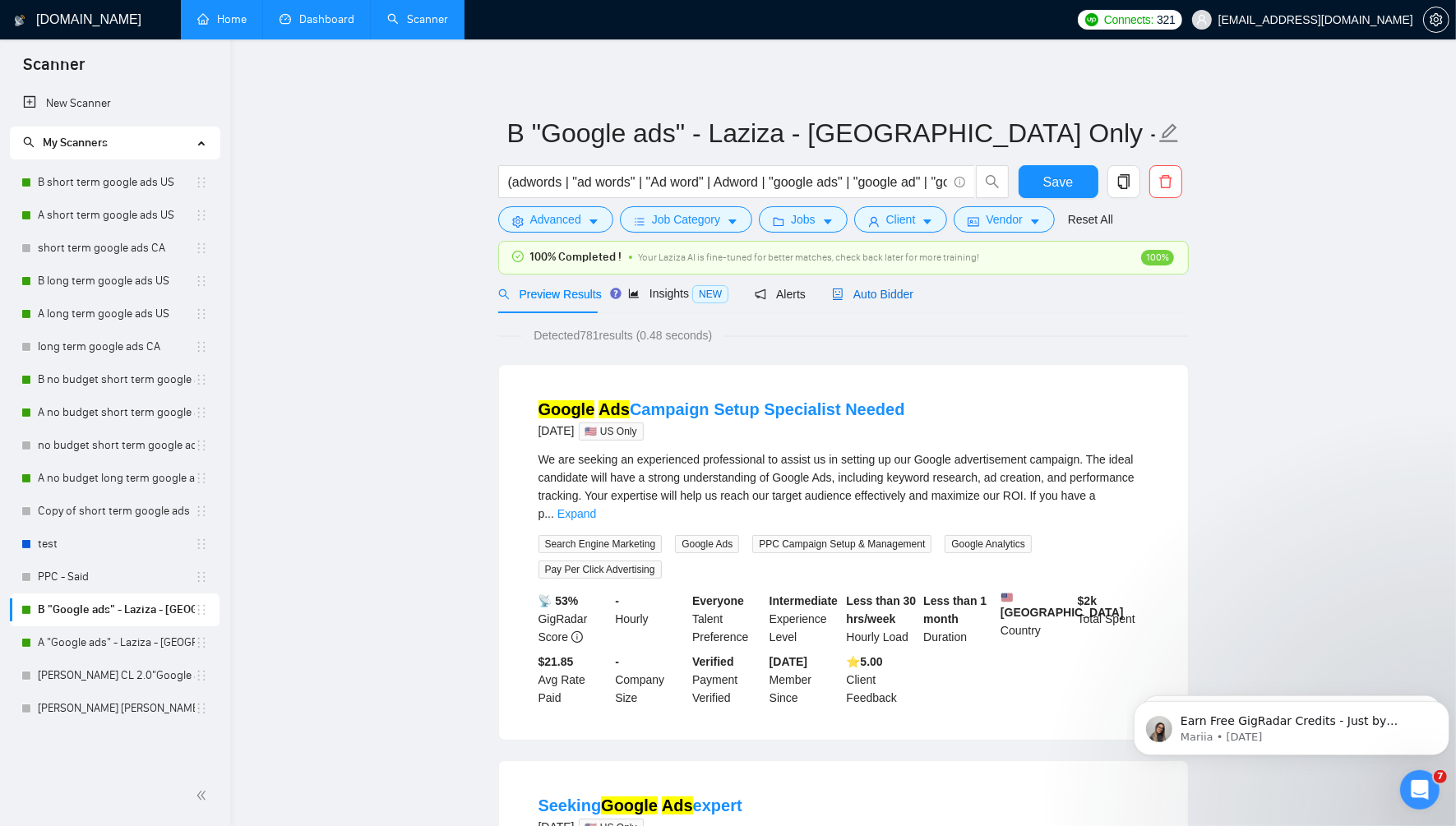
click at [882, 292] on span "Auto Bidder" at bounding box center [872, 294] width 81 height 13
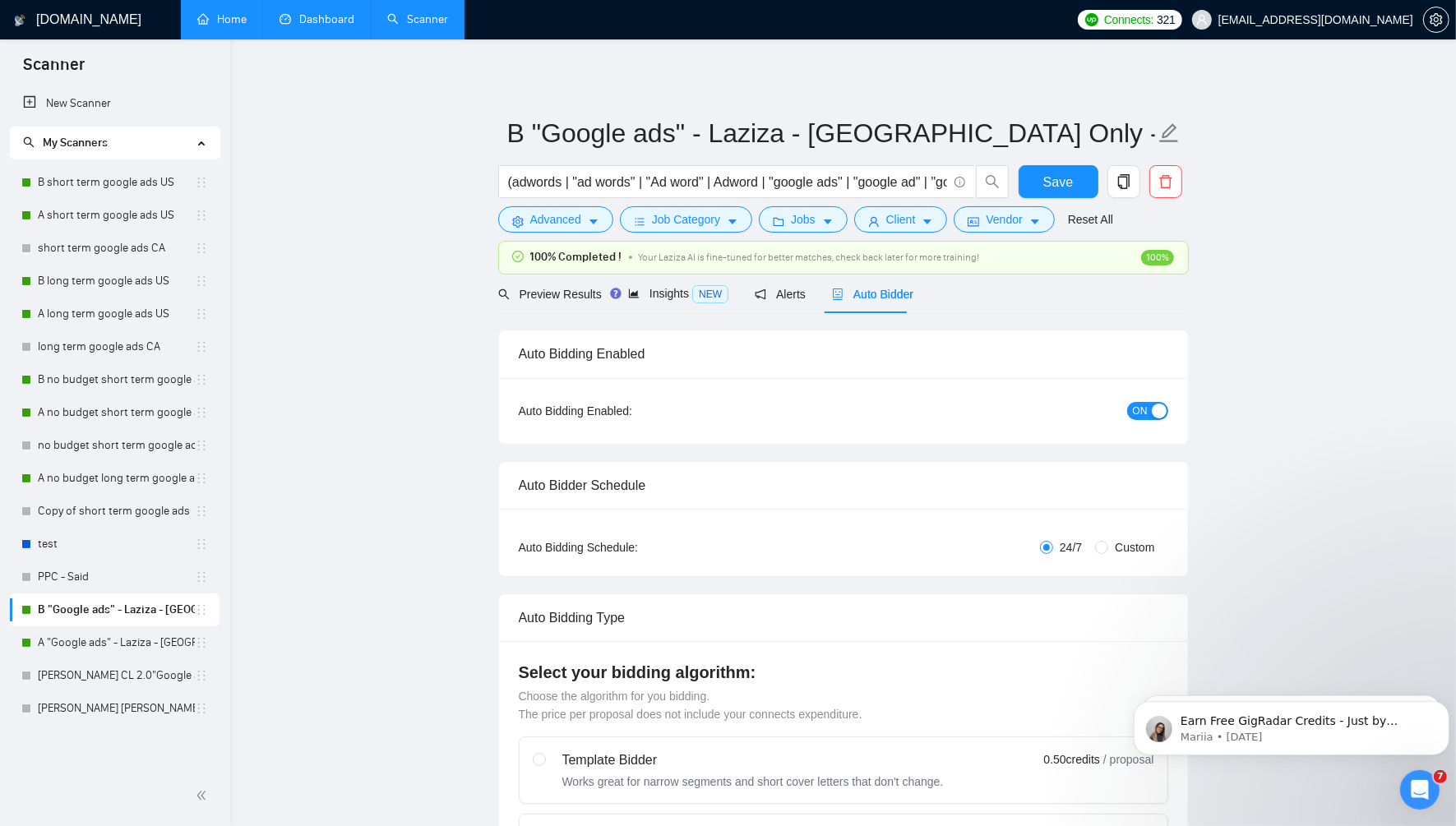
radio input "false"
radio input "true"
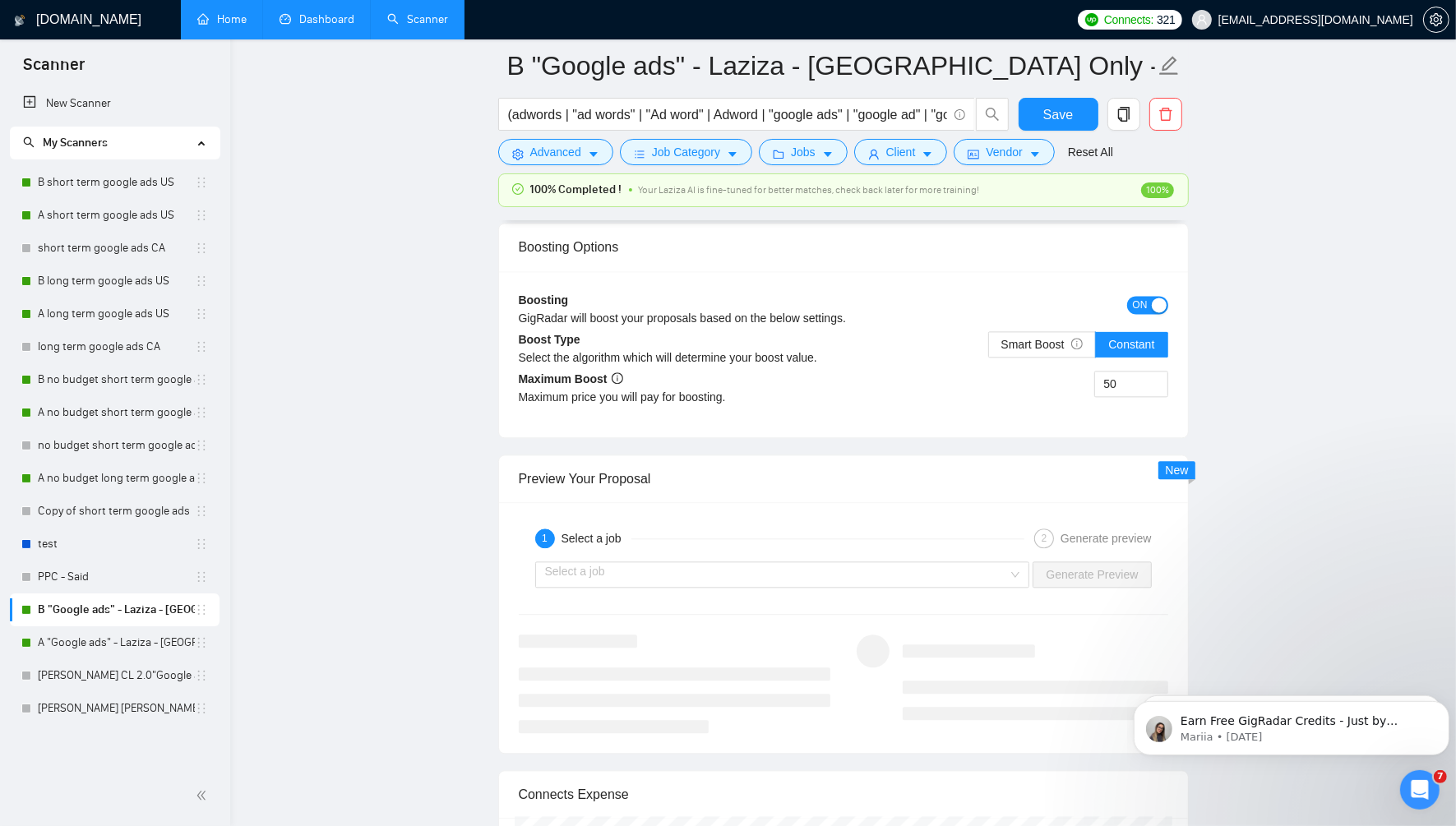
scroll to position [3312, 0]
click at [1145, 294] on span "ON" at bounding box center [1140, 301] width 15 height 18
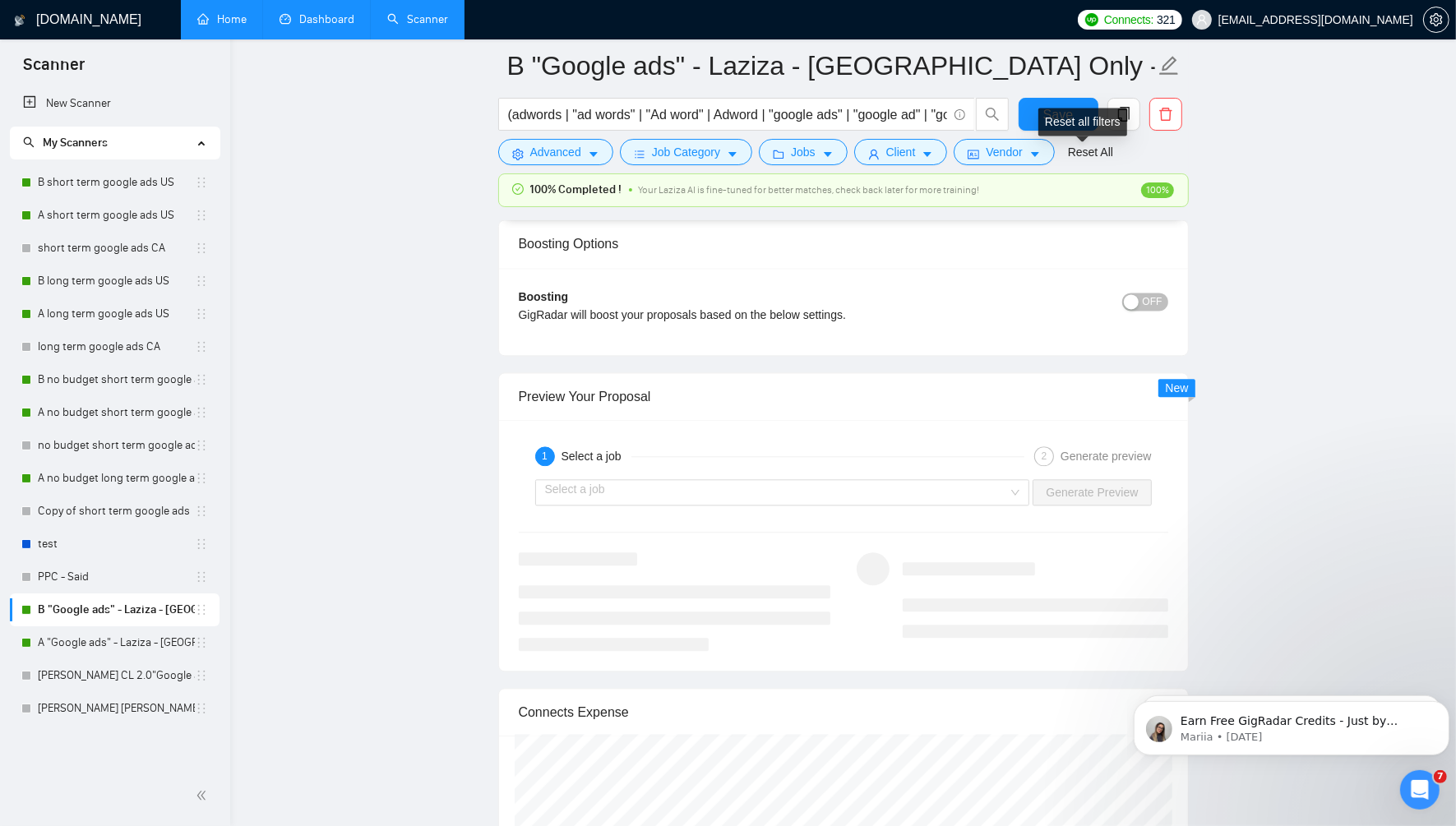
click at [1063, 111] on div "Reset all filters" at bounding box center [1082, 121] width 89 height 28
click at [1035, 109] on button "Save" at bounding box center [1058, 114] width 79 height 33
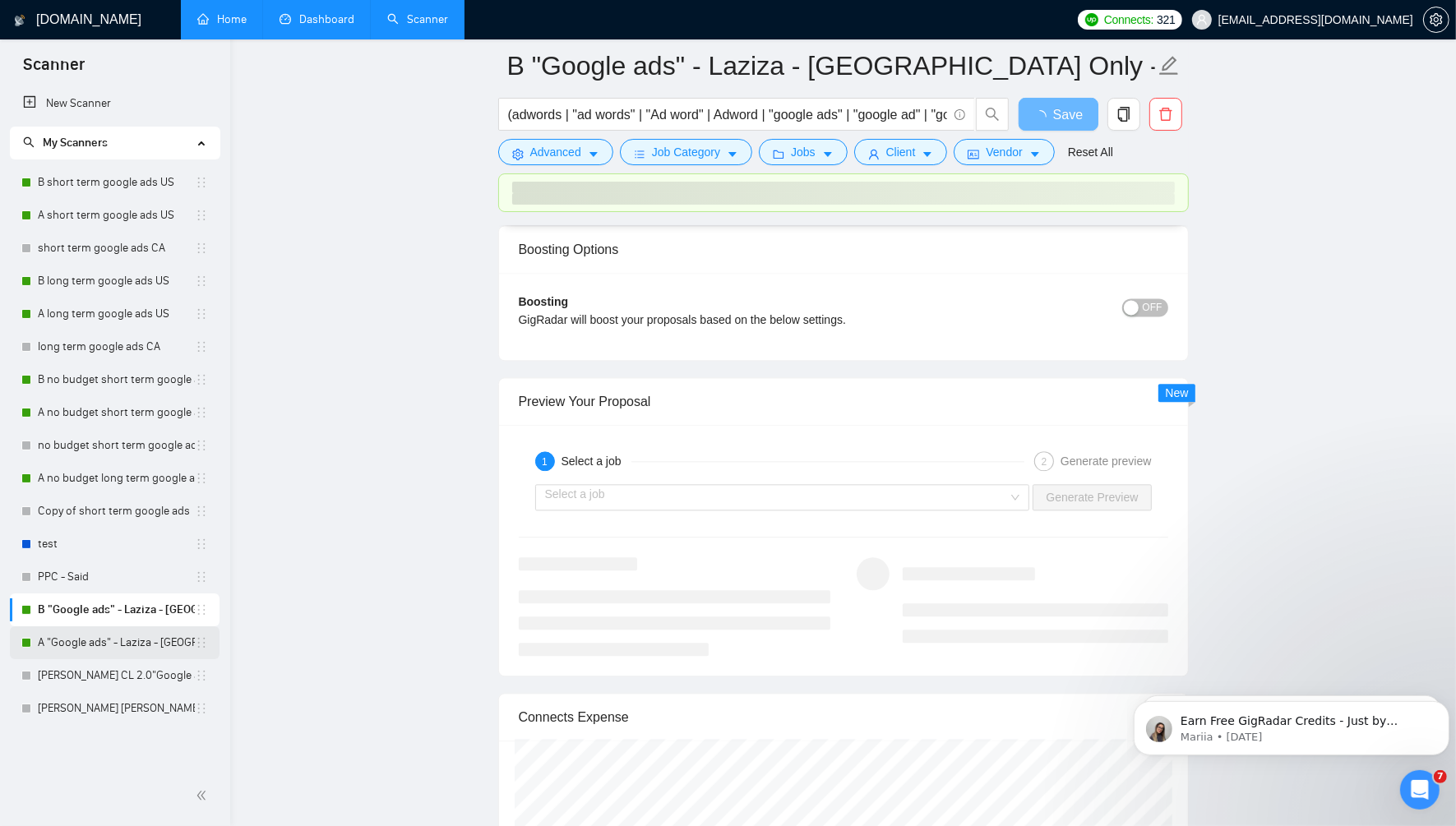
click at [124, 646] on link "A "Google ads" - Laziza - [GEOGRAPHIC_DATA] Only - [DATE]" at bounding box center [116, 642] width 157 height 33
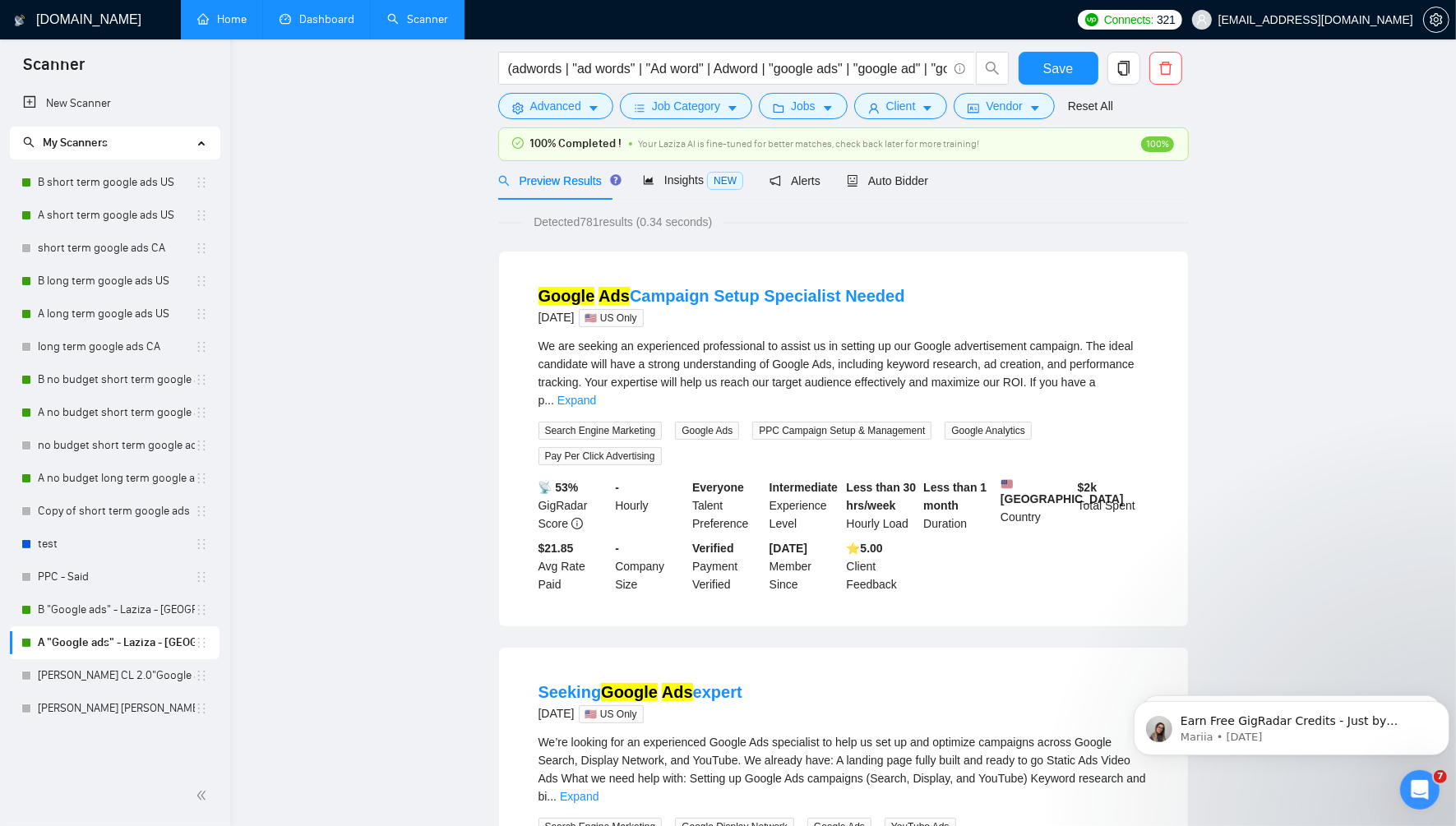
scroll to position [17, 0]
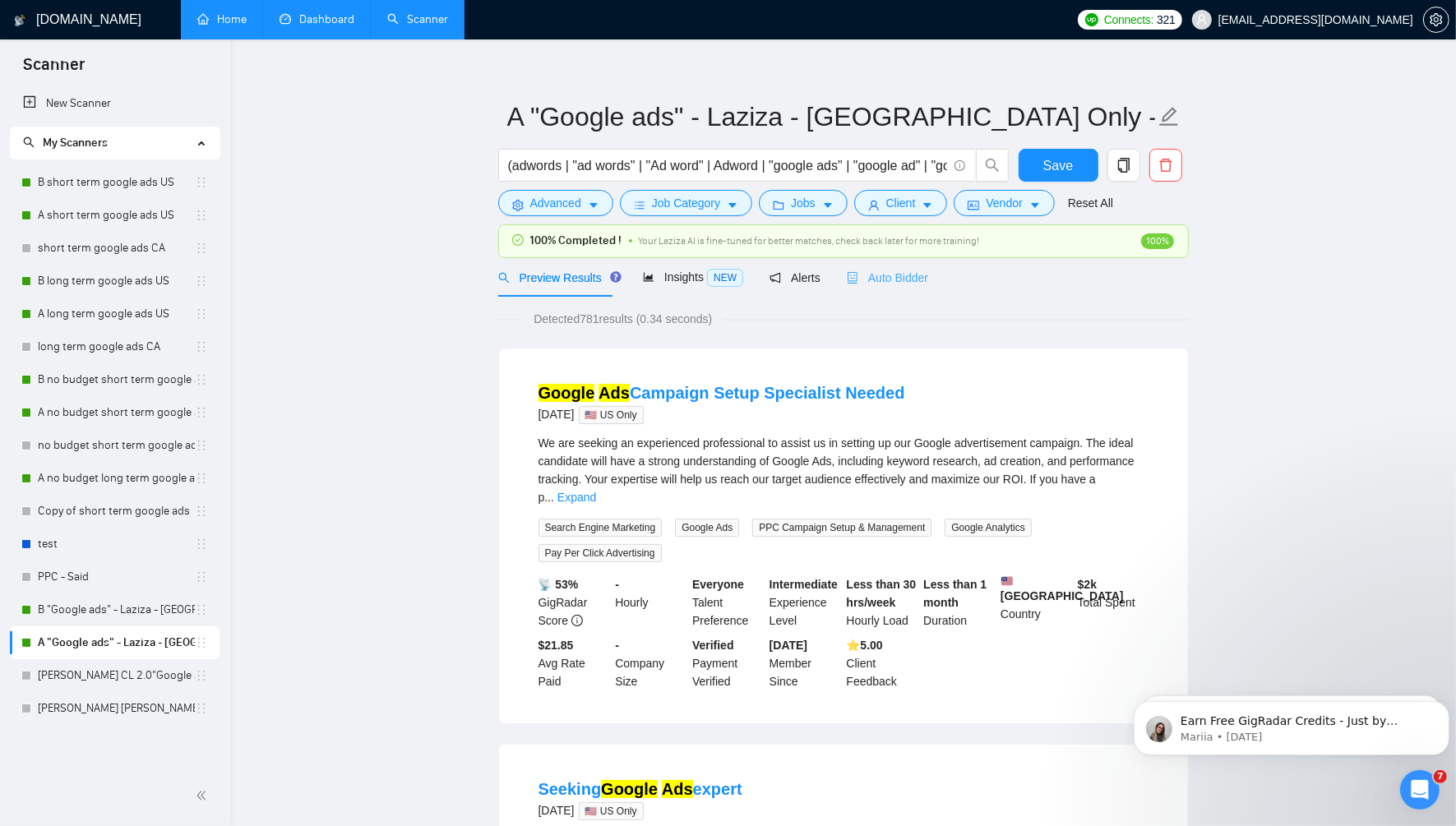
click at [892, 286] on div "Auto Bidder" at bounding box center [887, 277] width 81 height 38
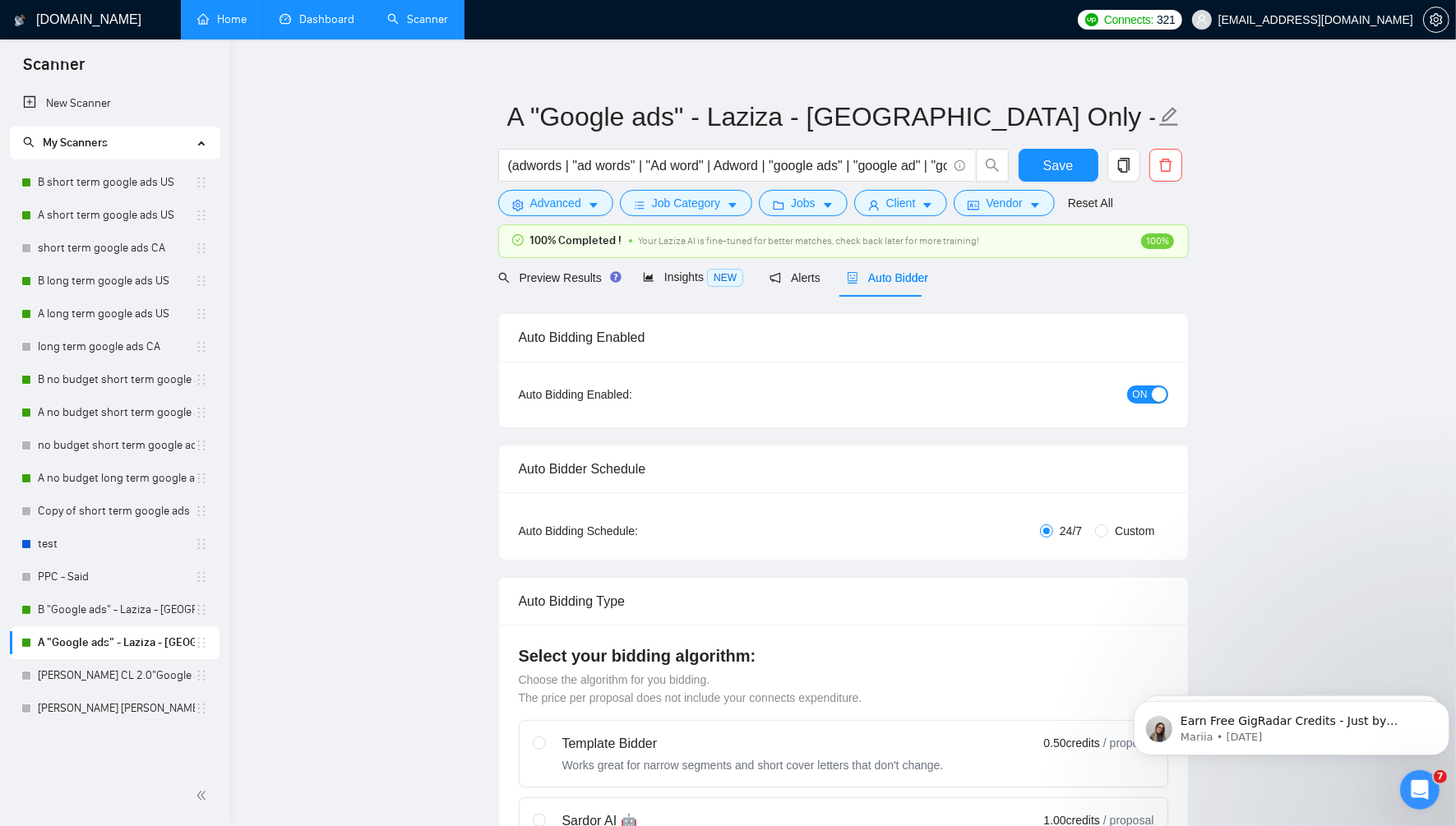
radio input "false"
radio input "true"
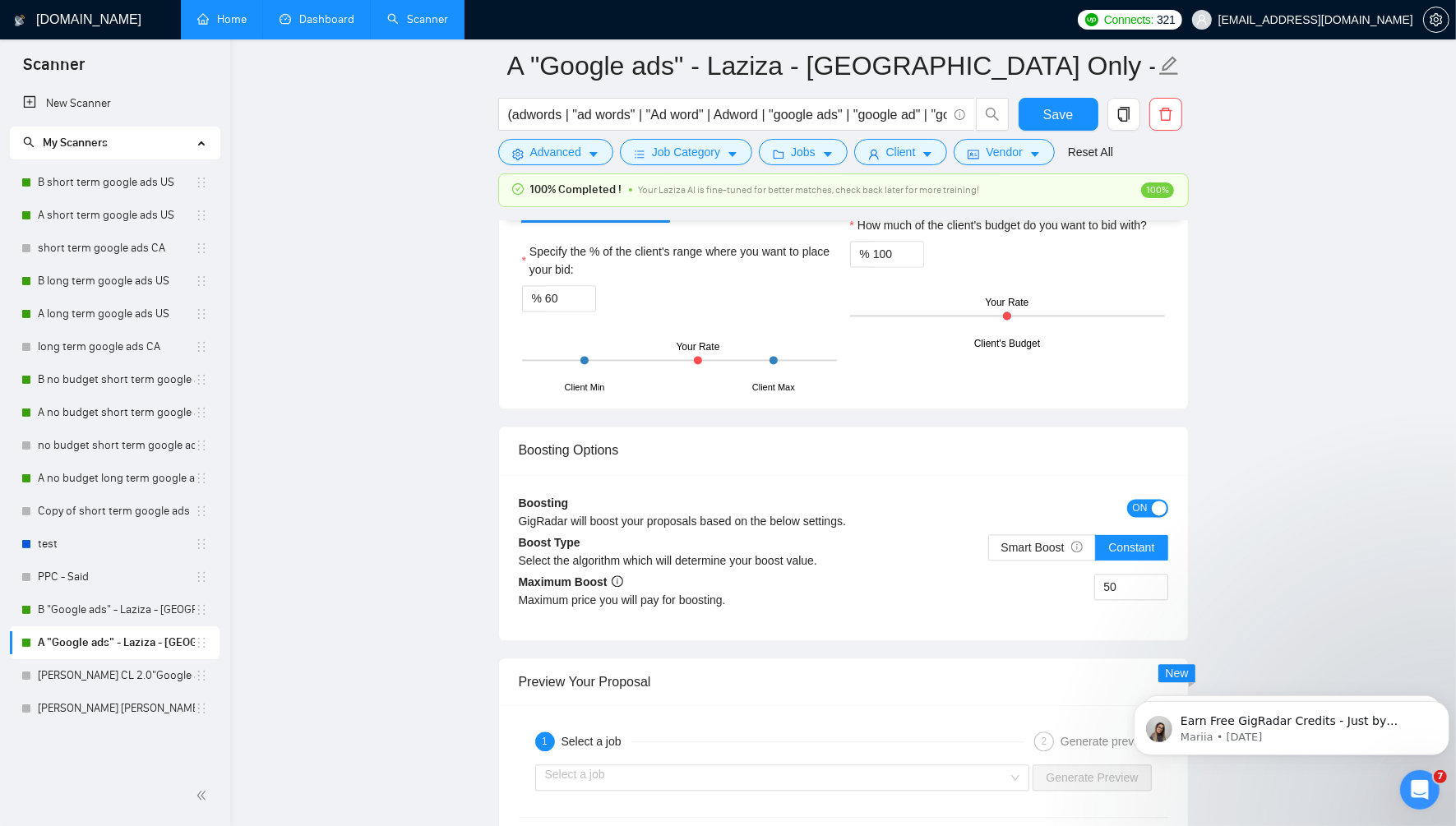
scroll to position [3142, 0]
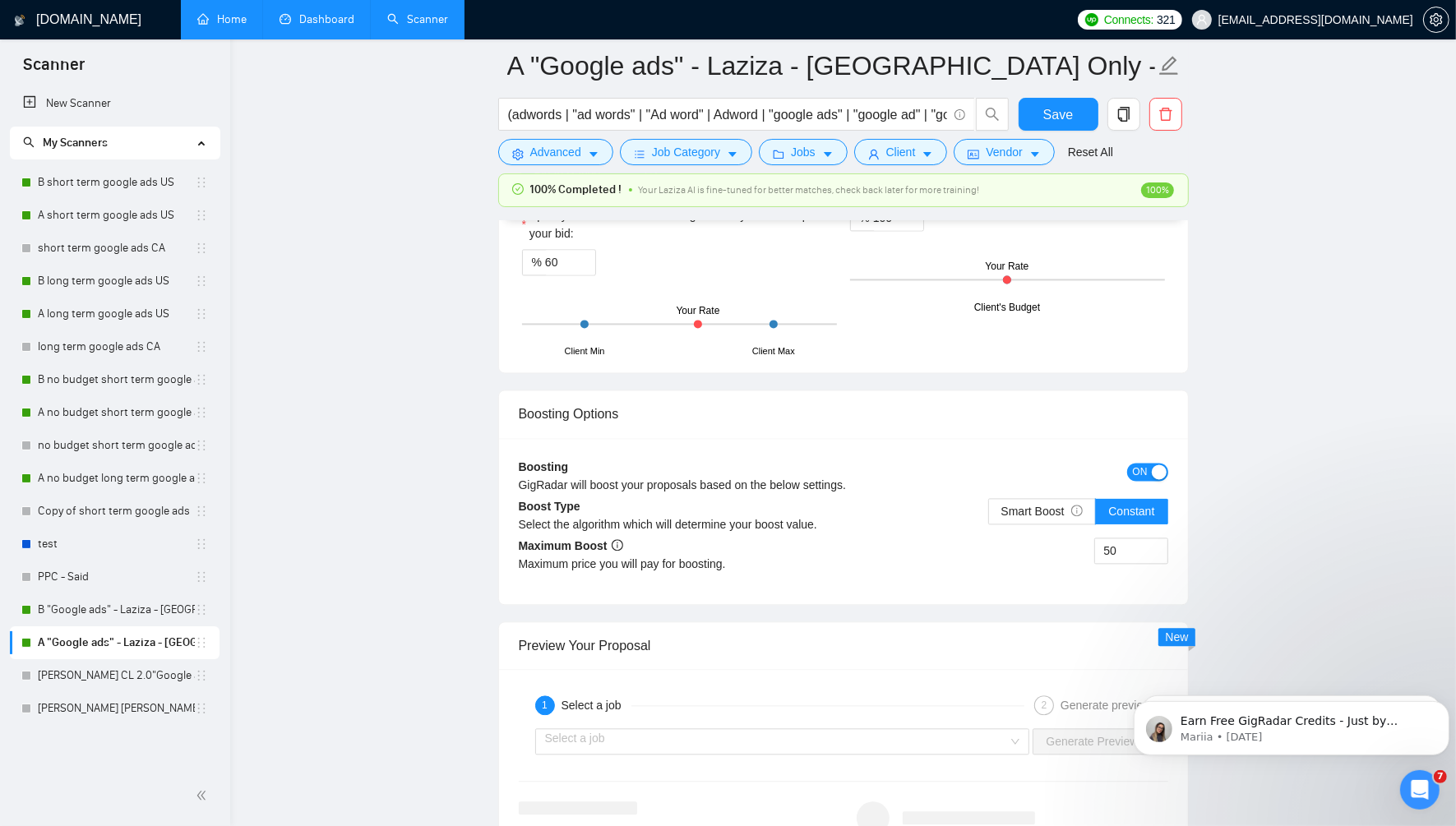
click at [1140, 463] on span "ON" at bounding box center [1140, 471] width 15 height 18
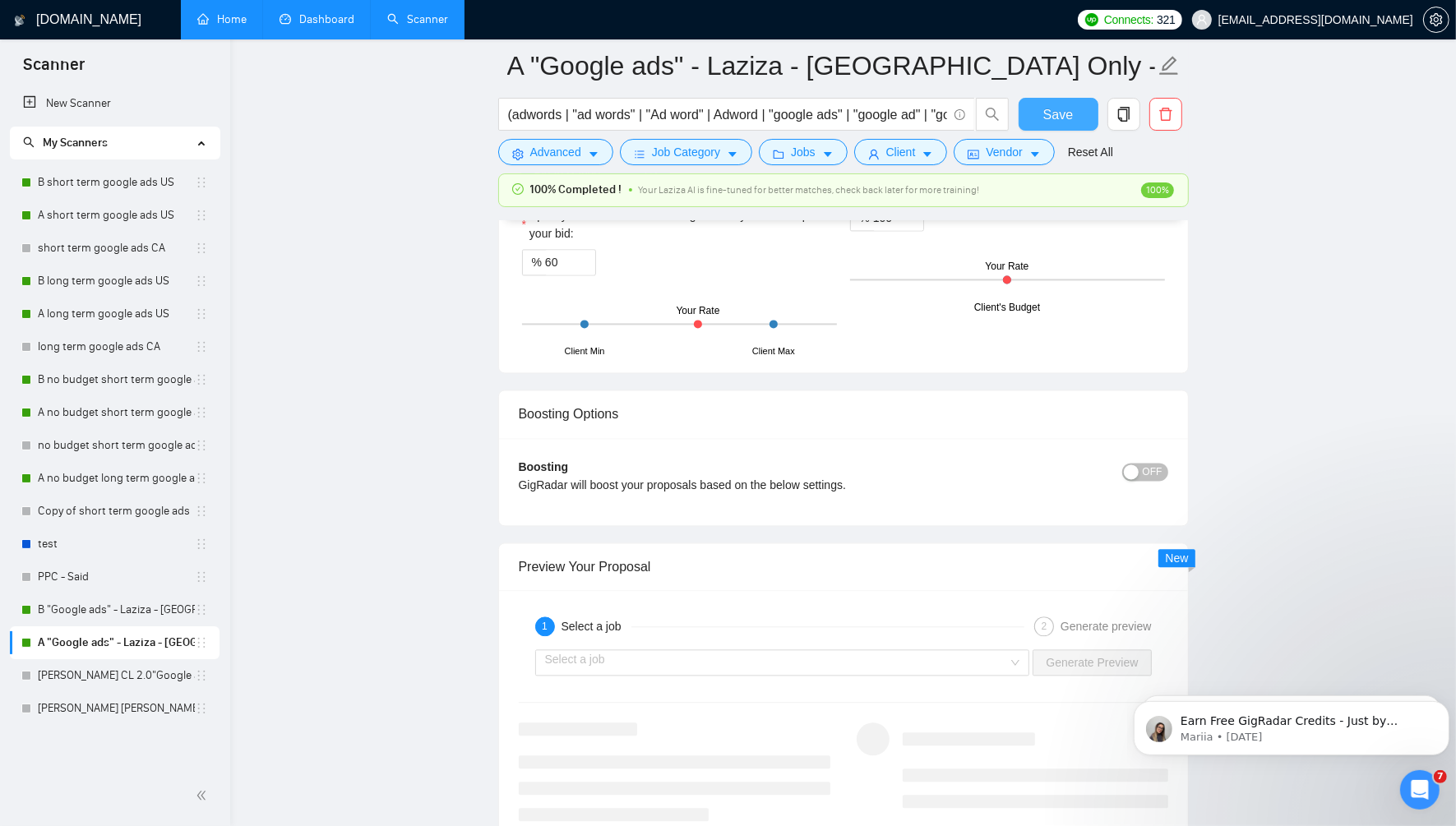
click at [1062, 109] on span "Save" at bounding box center [1058, 115] width 30 height 21
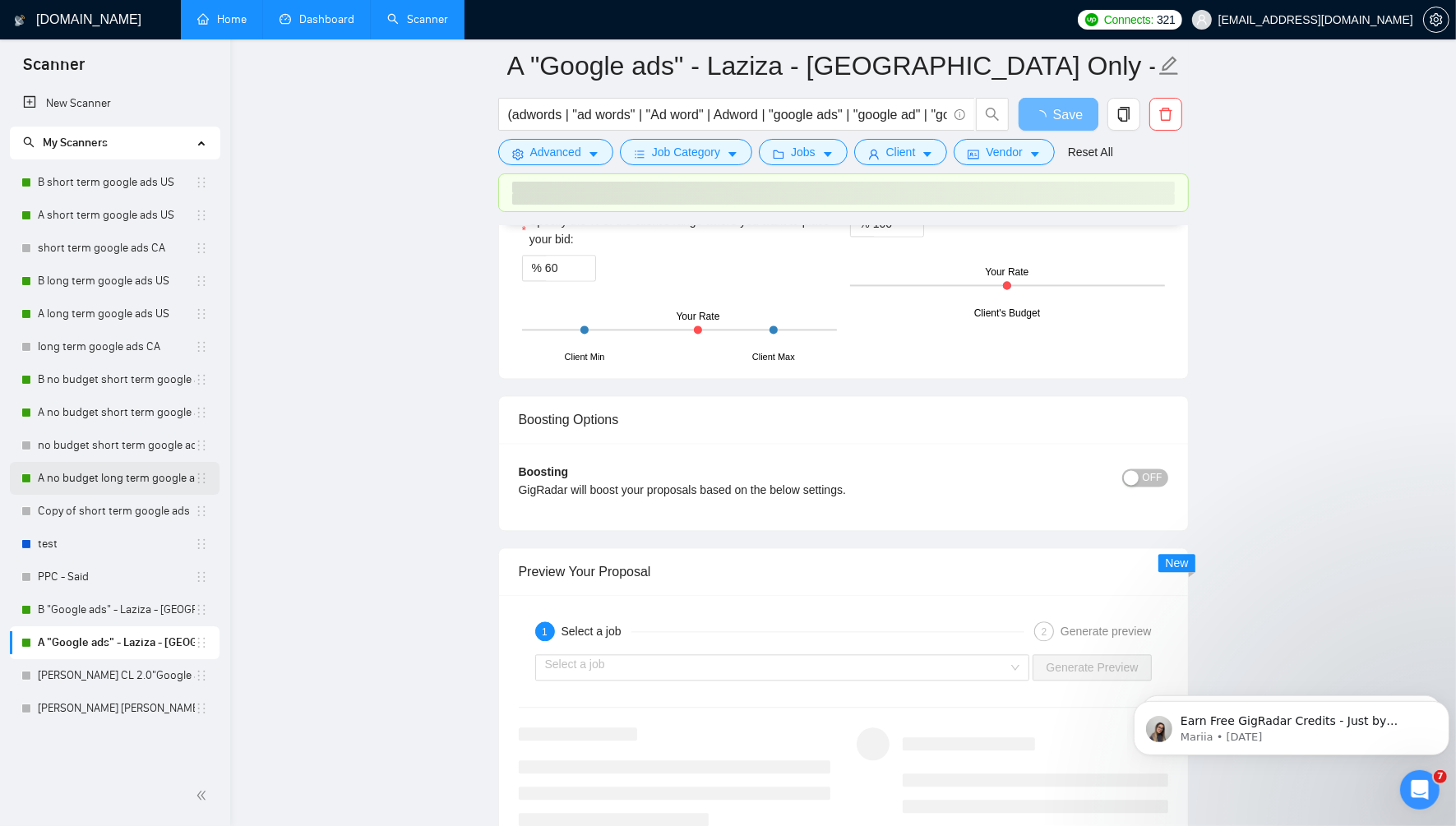
click at [130, 477] on link "A no budget long term google ads US" at bounding box center [116, 477] width 157 height 33
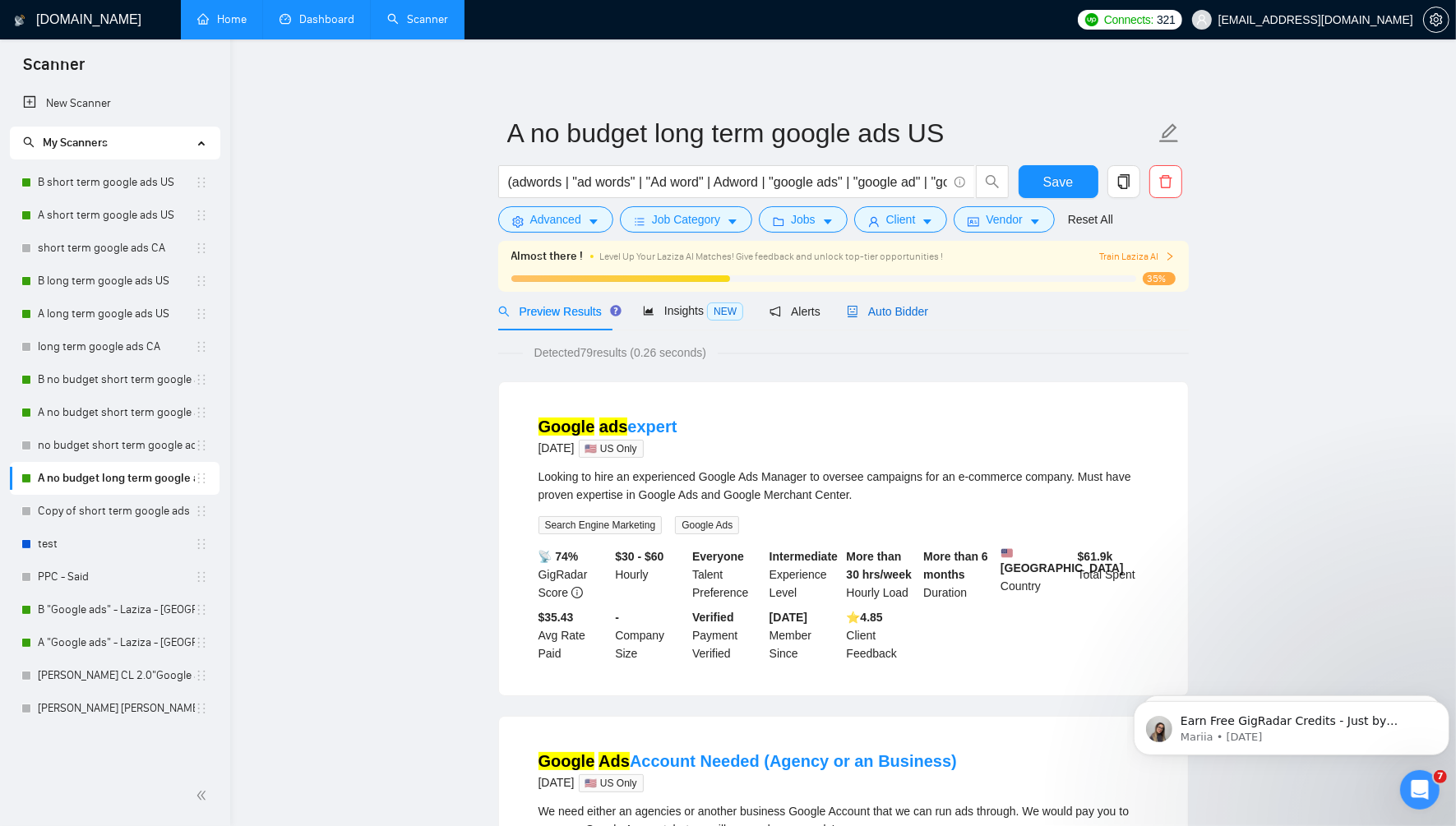
click at [890, 317] on span "Auto Bidder" at bounding box center [887, 311] width 81 height 13
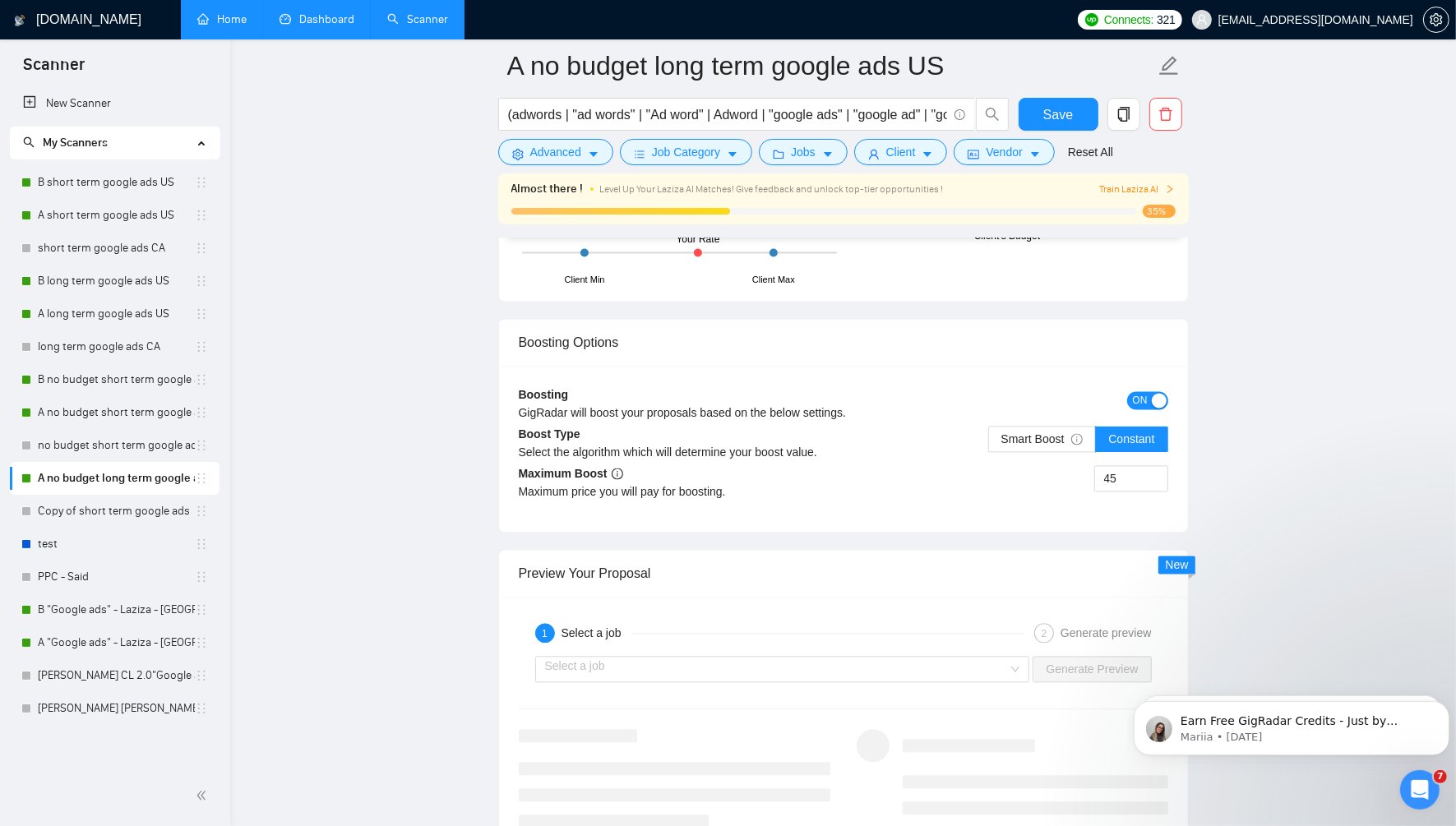
scroll to position [3057, 0]
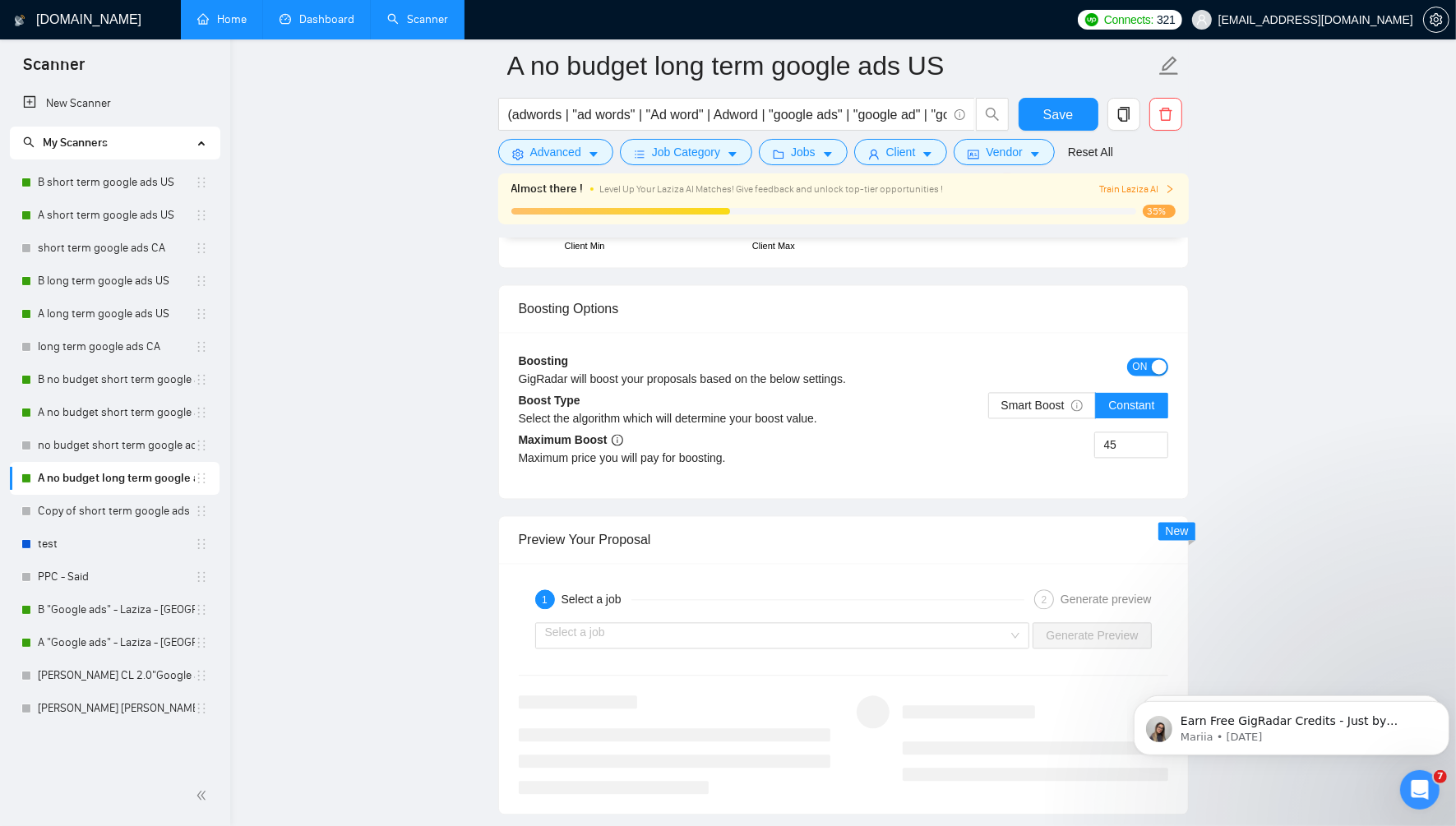
click at [1141, 358] on span "ON" at bounding box center [1140, 366] width 15 height 18
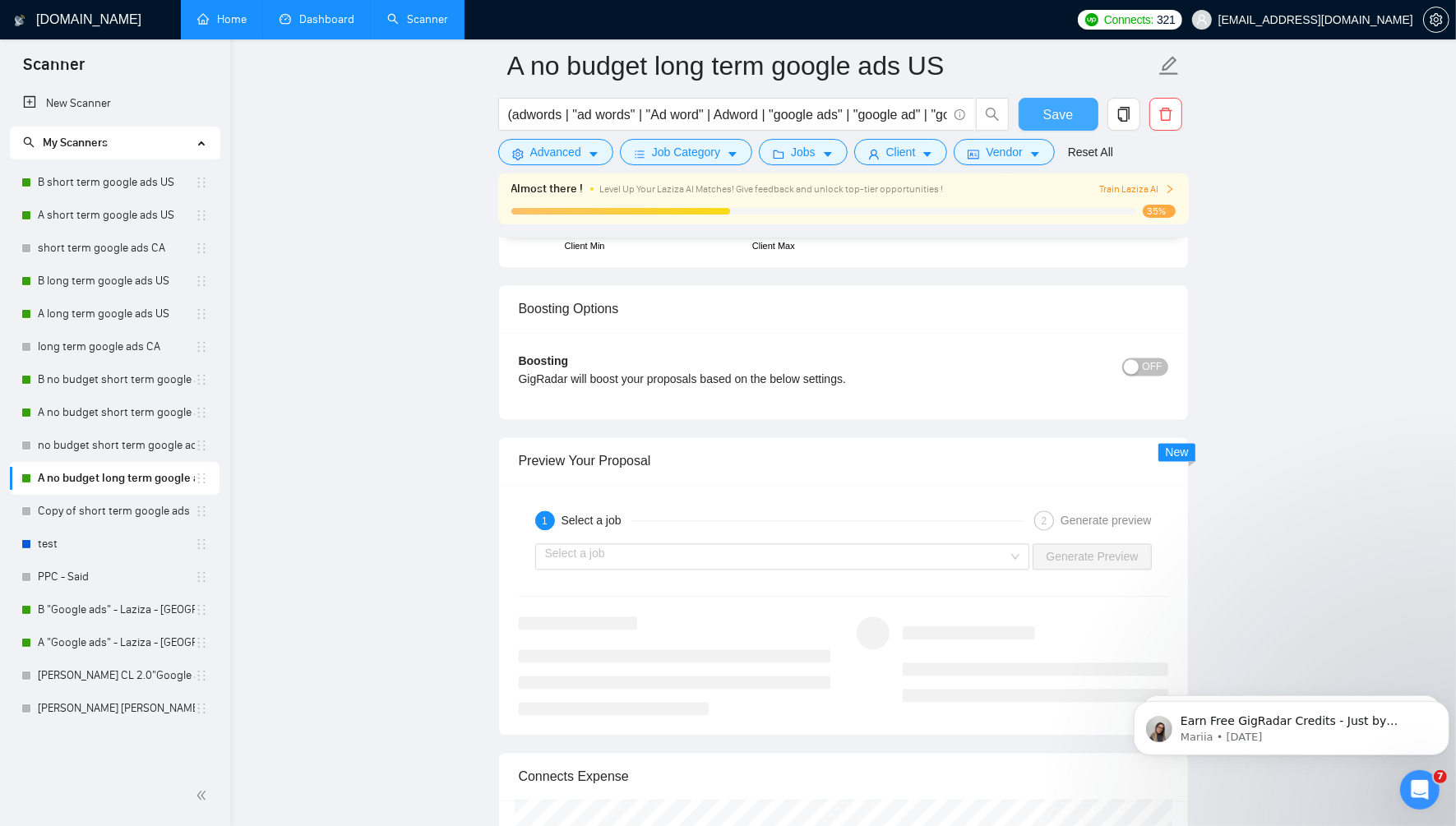
click at [1069, 98] on button "Save" at bounding box center [1058, 114] width 79 height 33
click at [113, 407] on link "A no budget short term google ads US" at bounding box center [116, 412] width 157 height 33
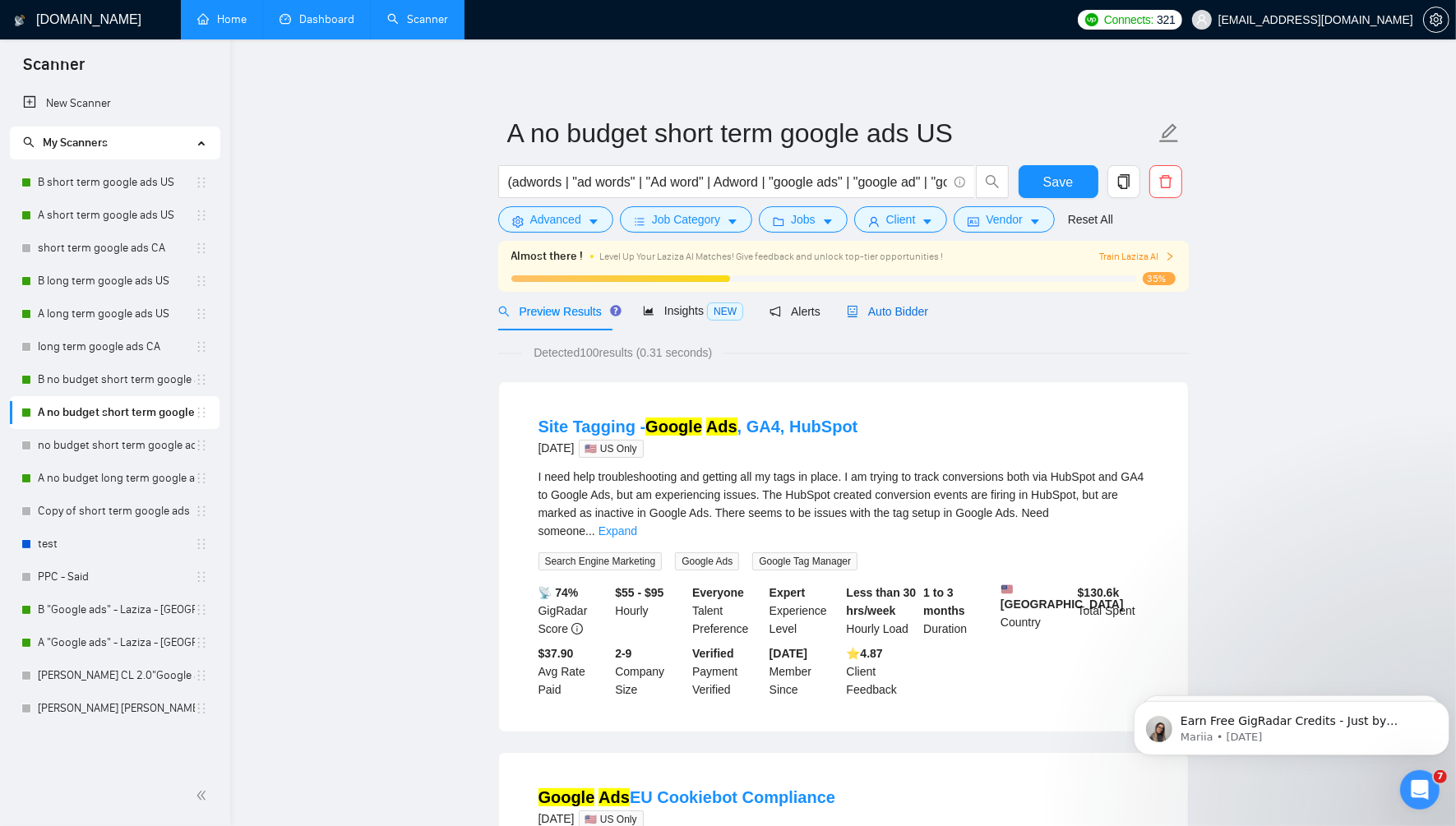
click at [878, 305] on span "Auto Bidder" at bounding box center [887, 311] width 81 height 13
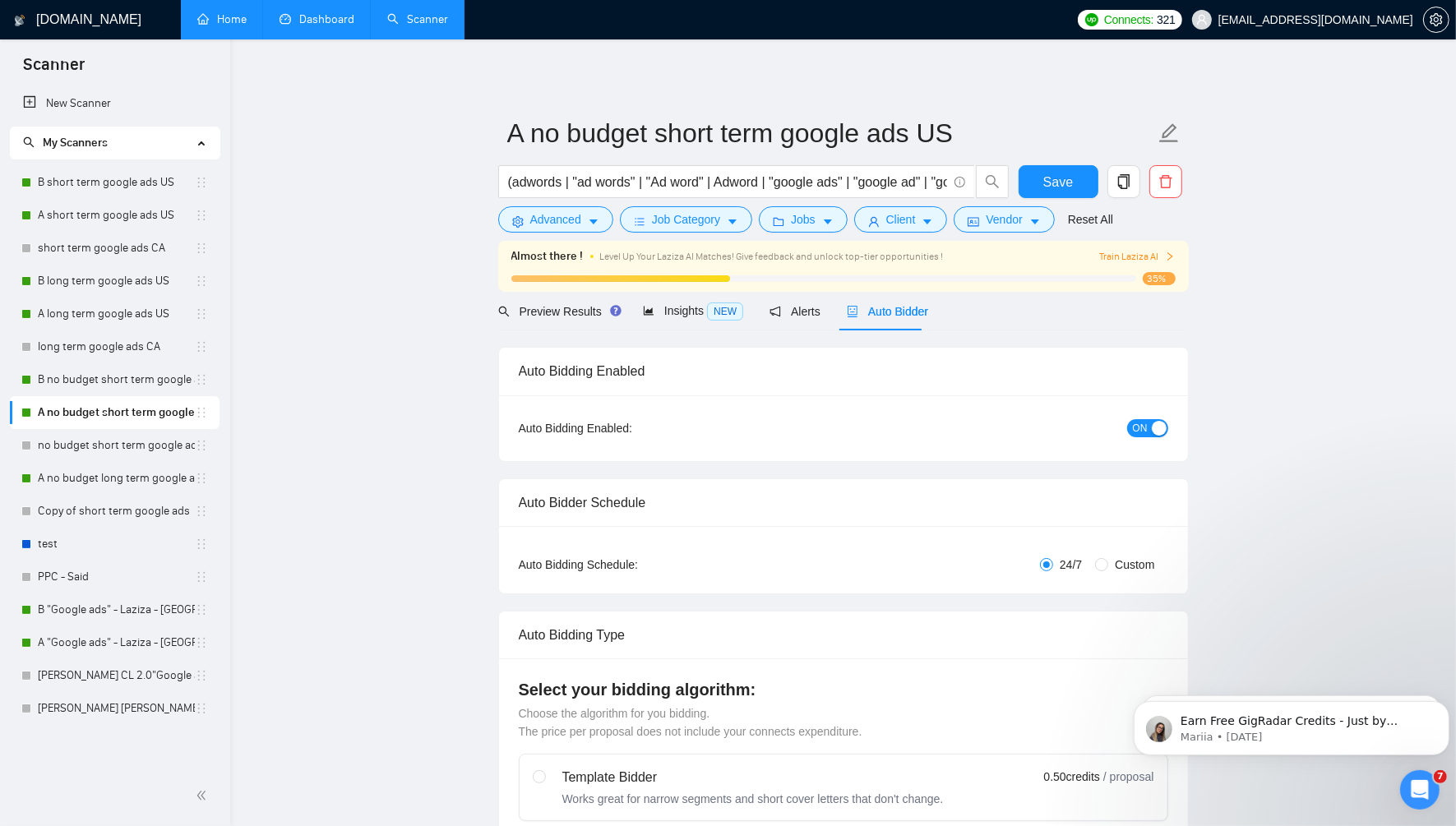
radio input "false"
radio input "true"
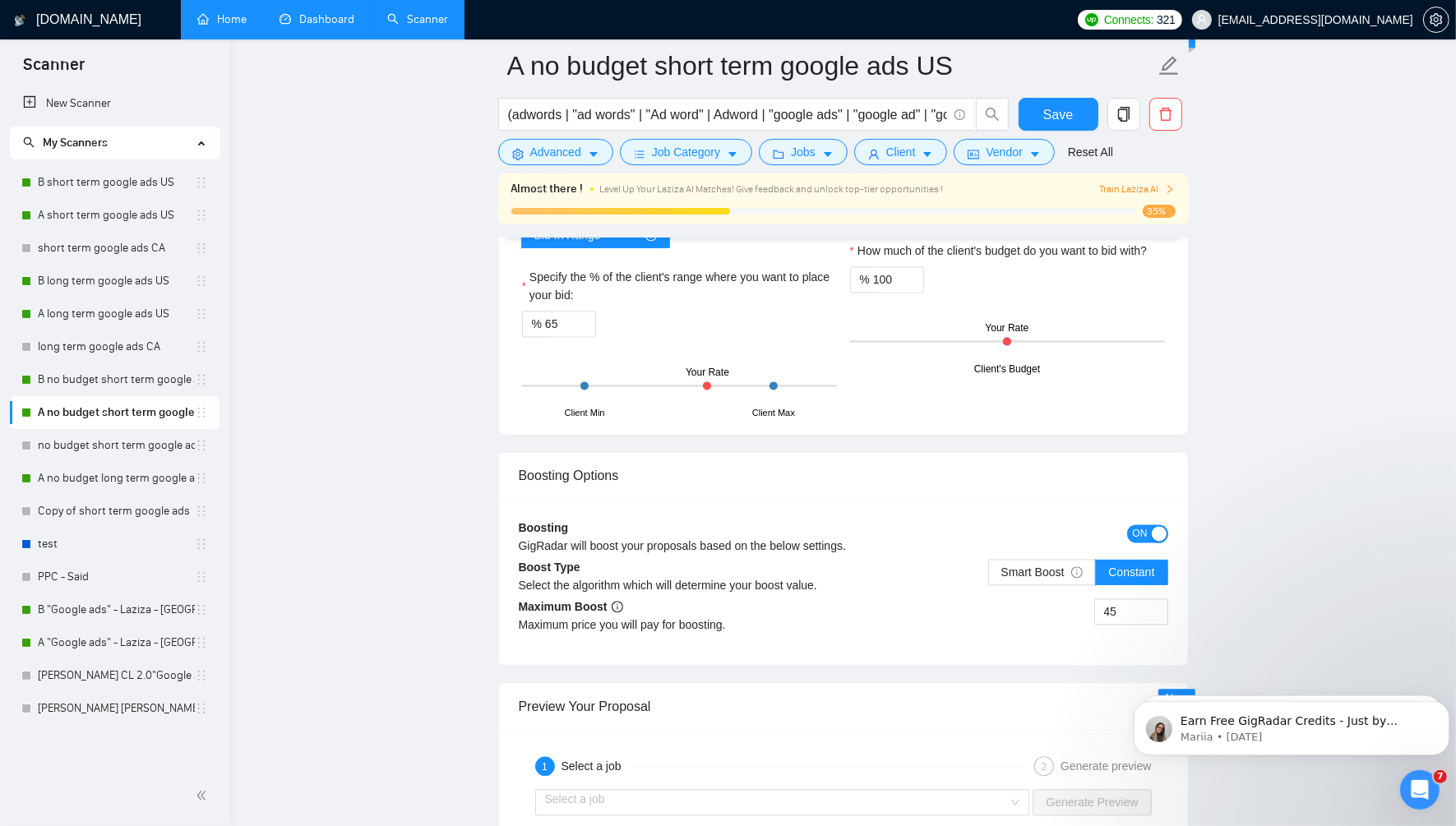
scroll to position [3173, 0]
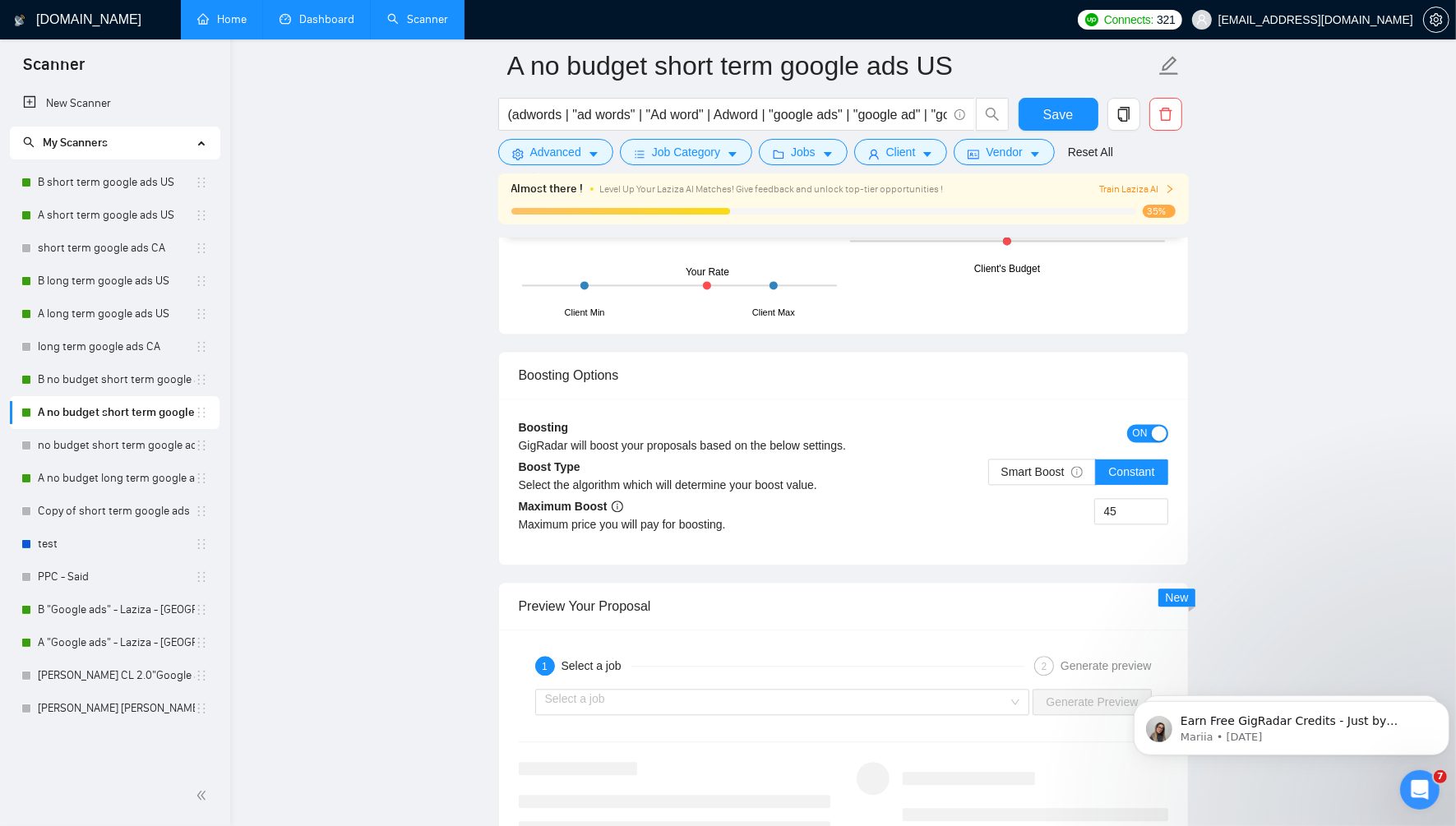
click at [1143, 420] on div "ON" at bounding box center [1087, 433] width 163 height 26
click at [1143, 424] on span "ON" at bounding box center [1140, 433] width 15 height 18
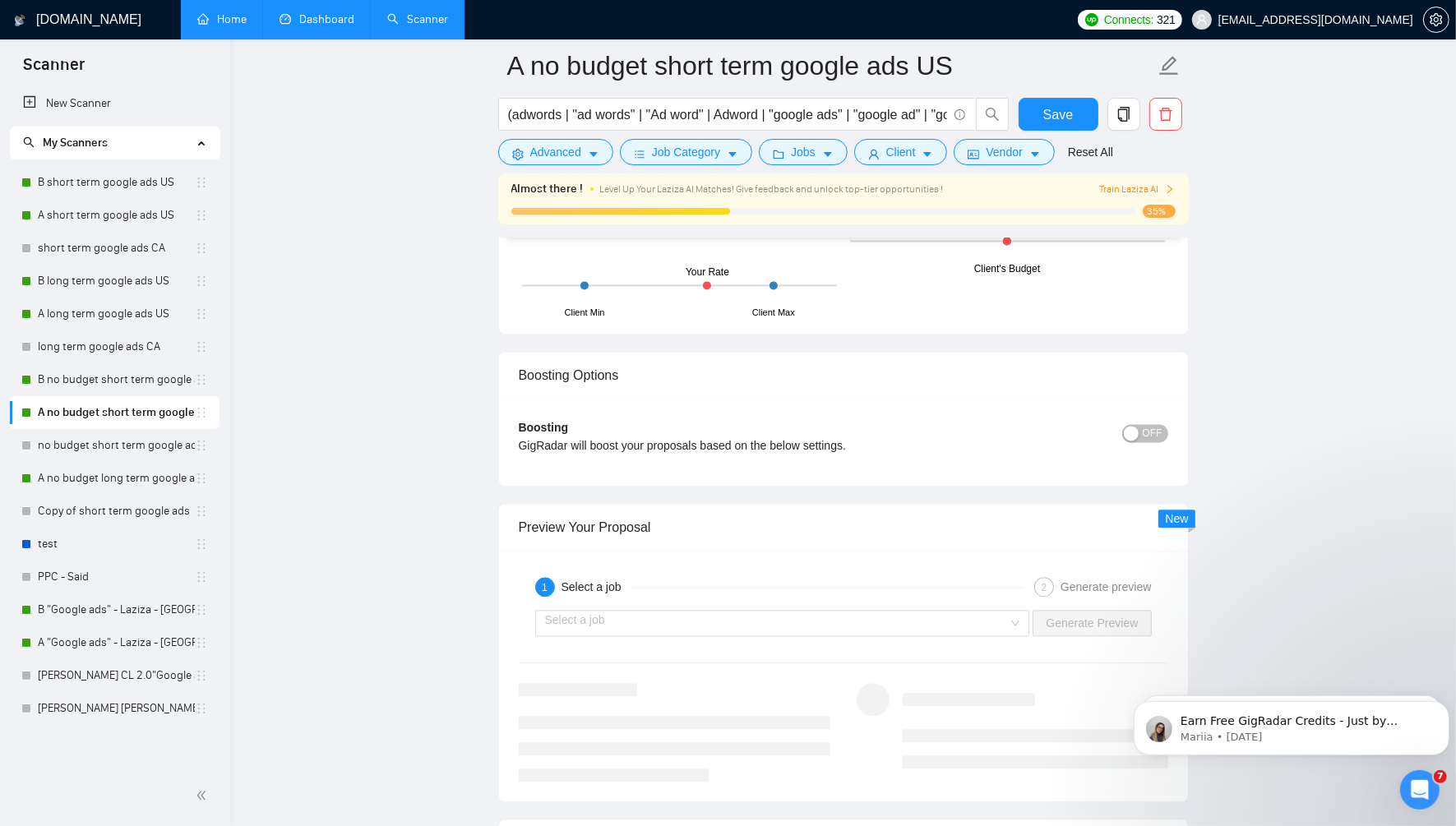
click at [1074, 96] on form "A no budget short term google ads US (adwords | "ad words" | "Ad word" | Adword…" at bounding box center [843, 106] width 691 height 134
click at [1065, 123] on span "Save" at bounding box center [1058, 115] width 30 height 21
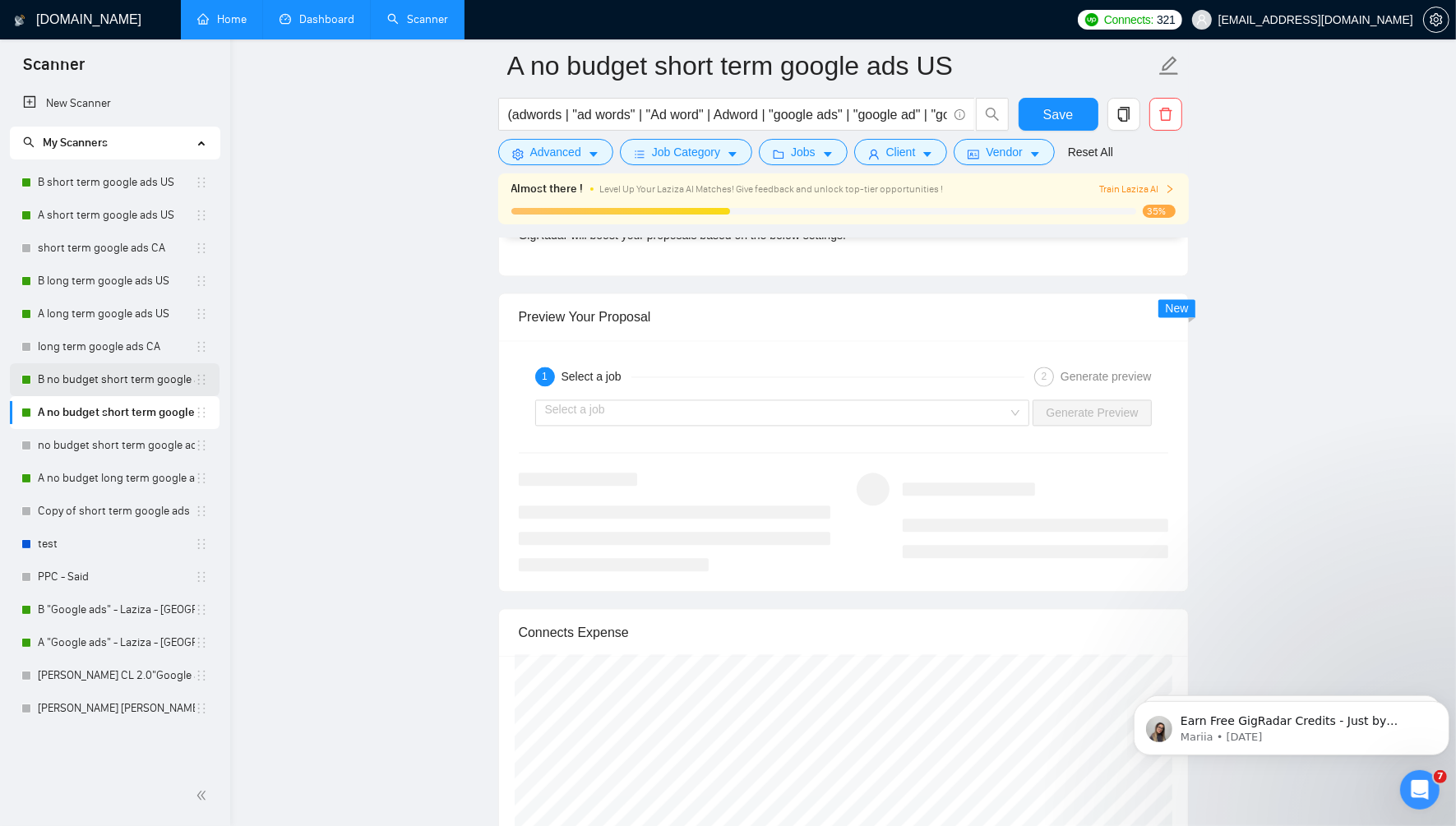
click at [104, 373] on link "B no budget short term google ads US" at bounding box center [116, 379] width 157 height 33
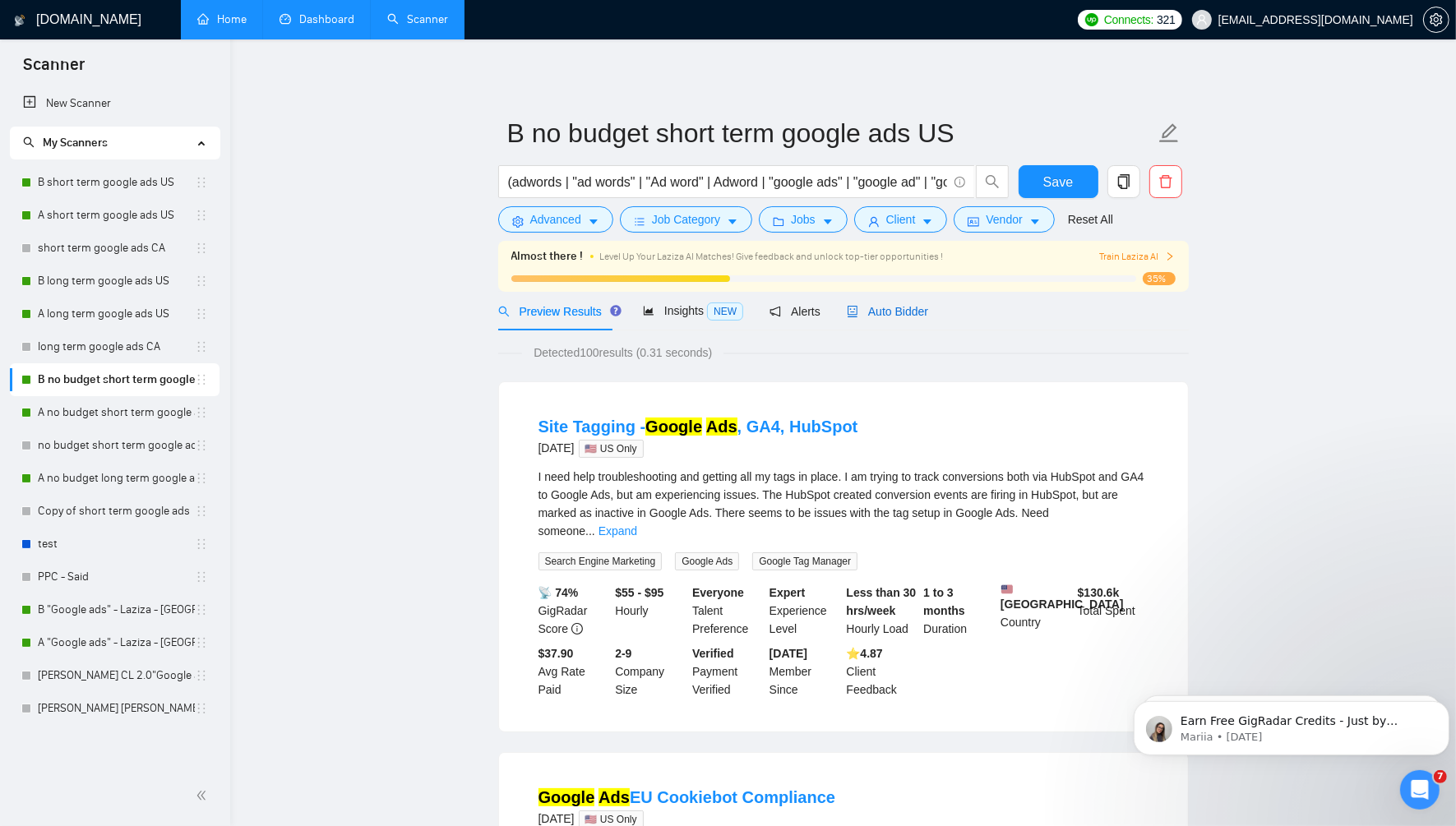
click at [878, 312] on span "Auto Bidder" at bounding box center [887, 311] width 81 height 13
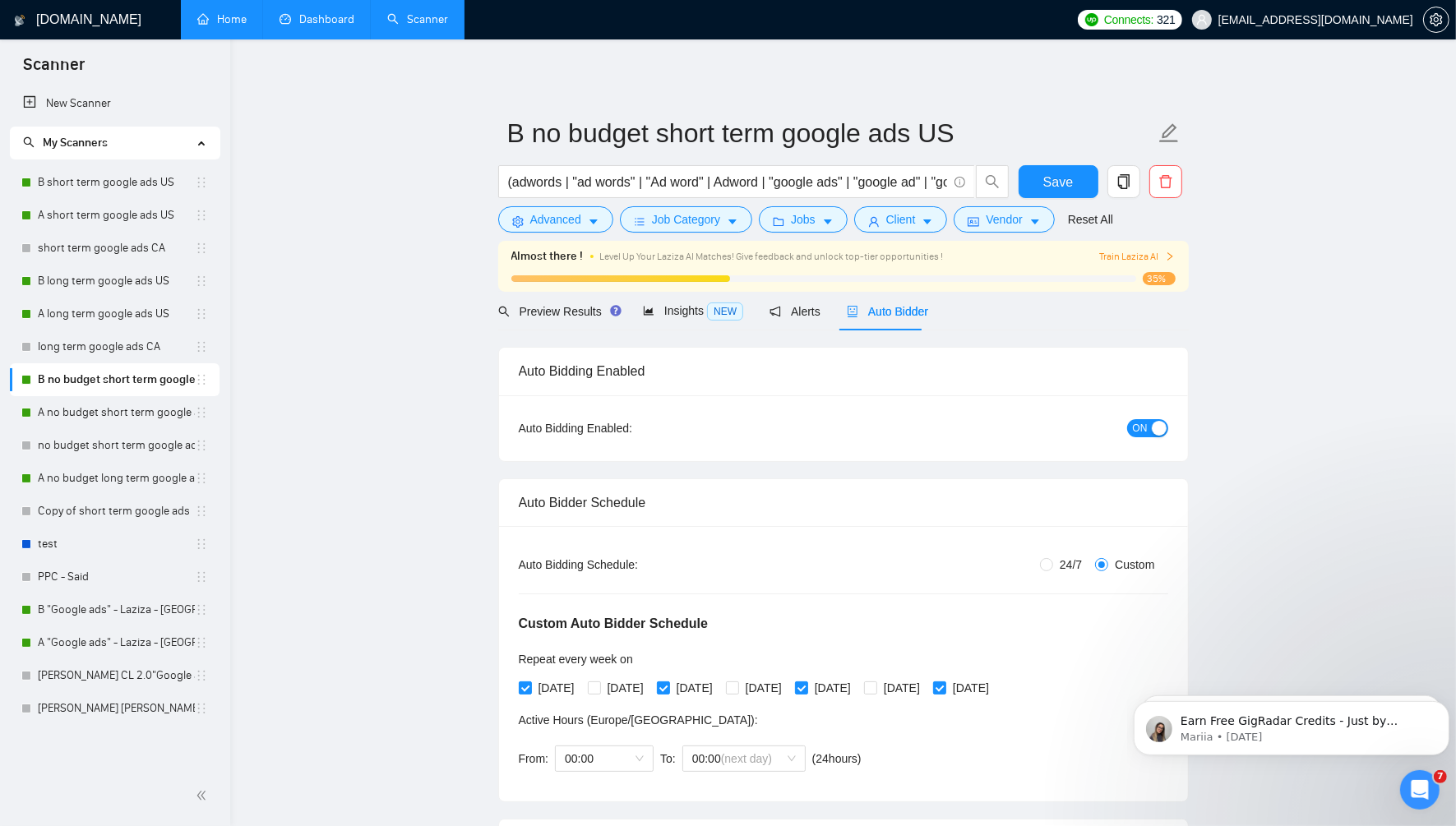
radio input "false"
radio input "true"
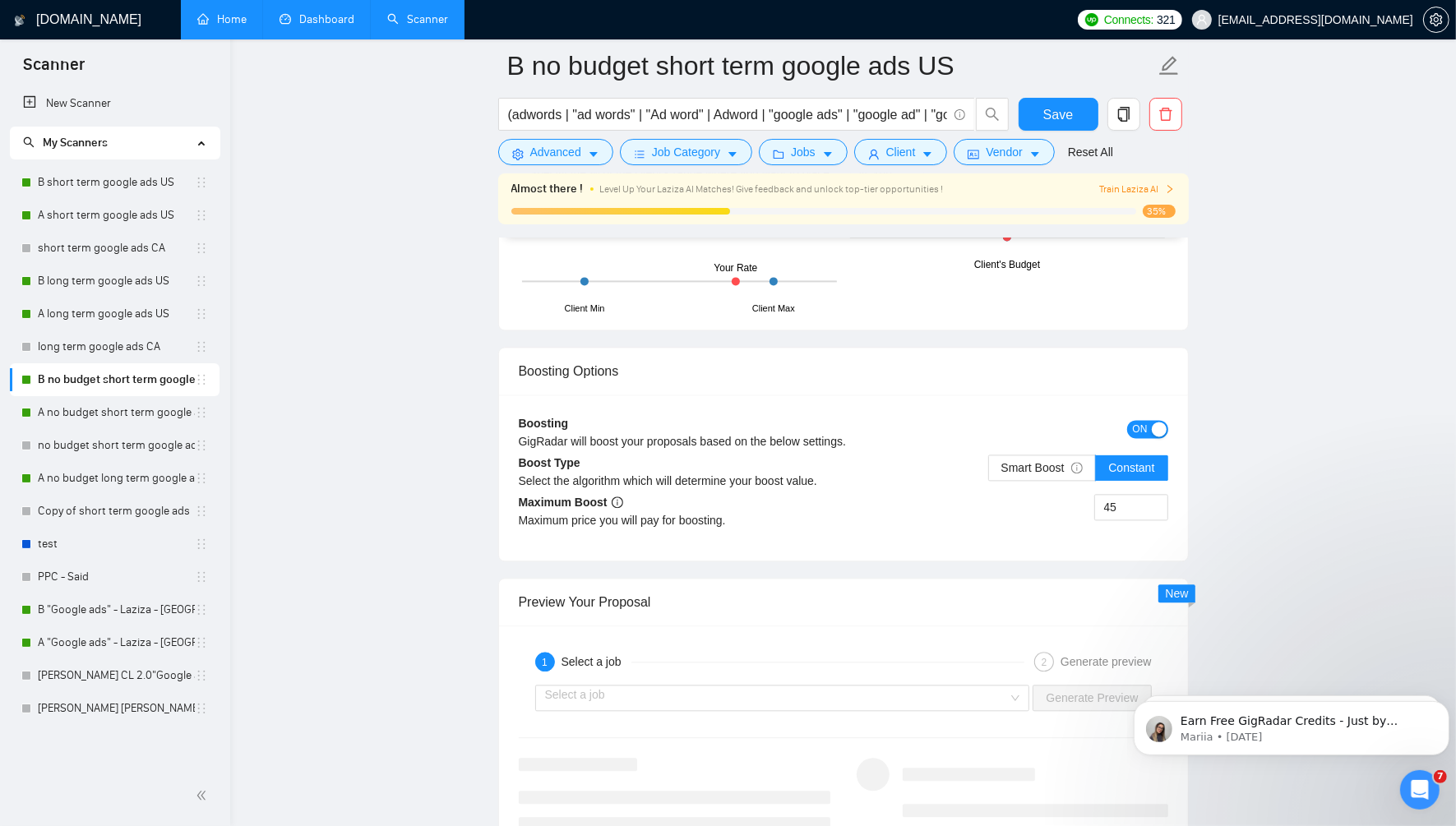
scroll to position [3203, 0]
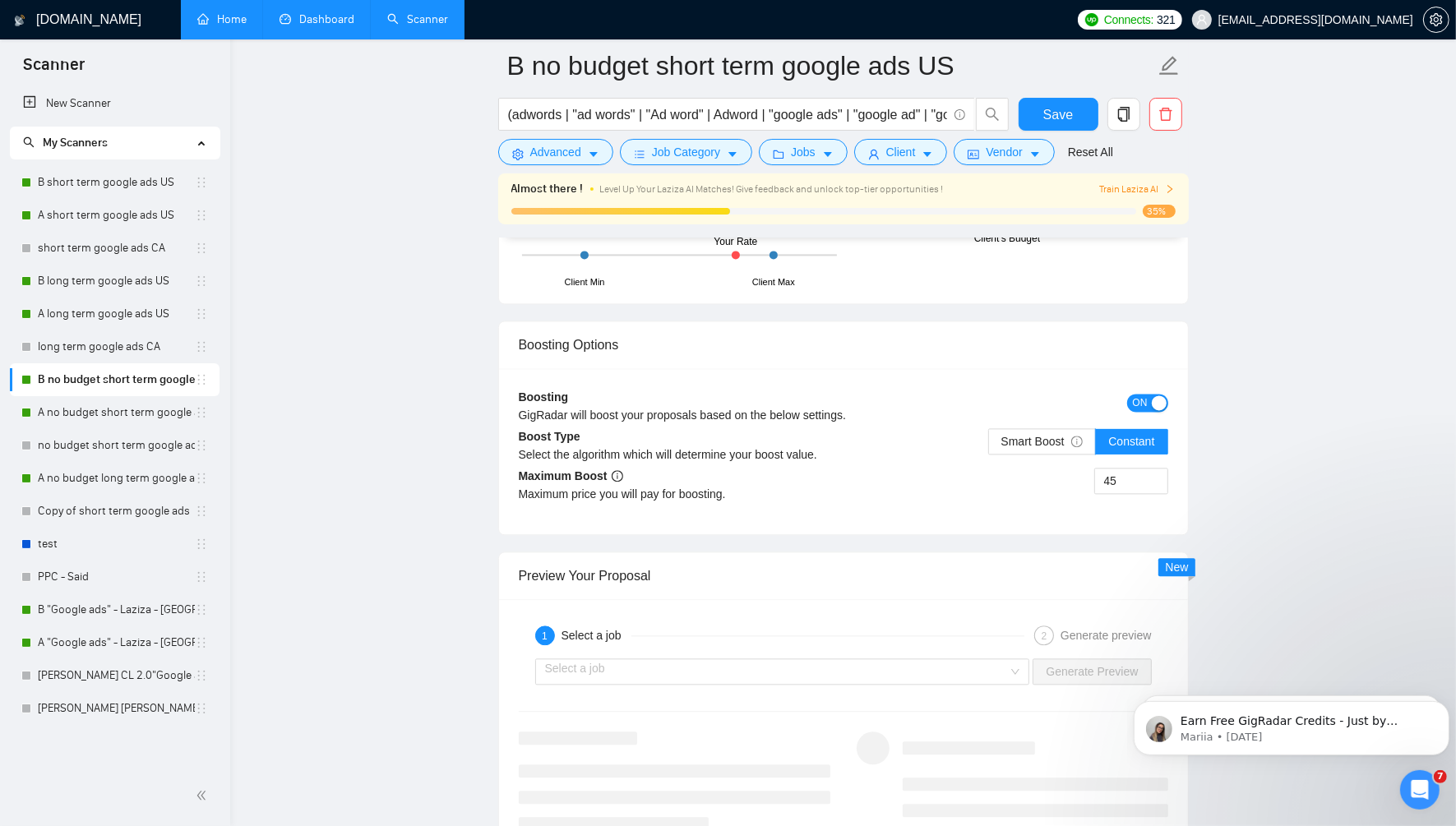
click at [1135, 393] on span "ON" at bounding box center [1140, 402] width 15 height 18
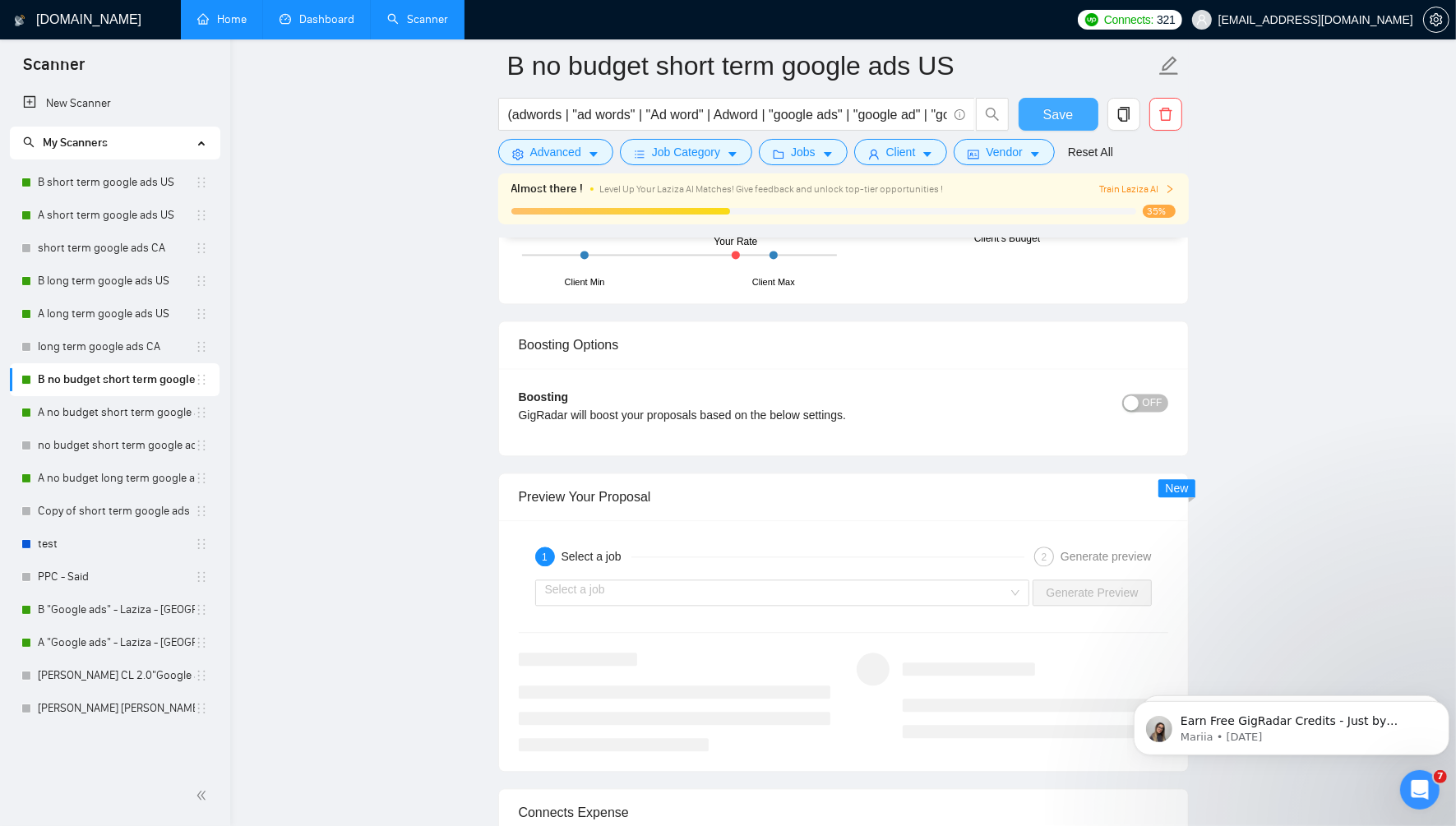
click at [1067, 111] on span "Save" at bounding box center [1058, 115] width 30 height 21
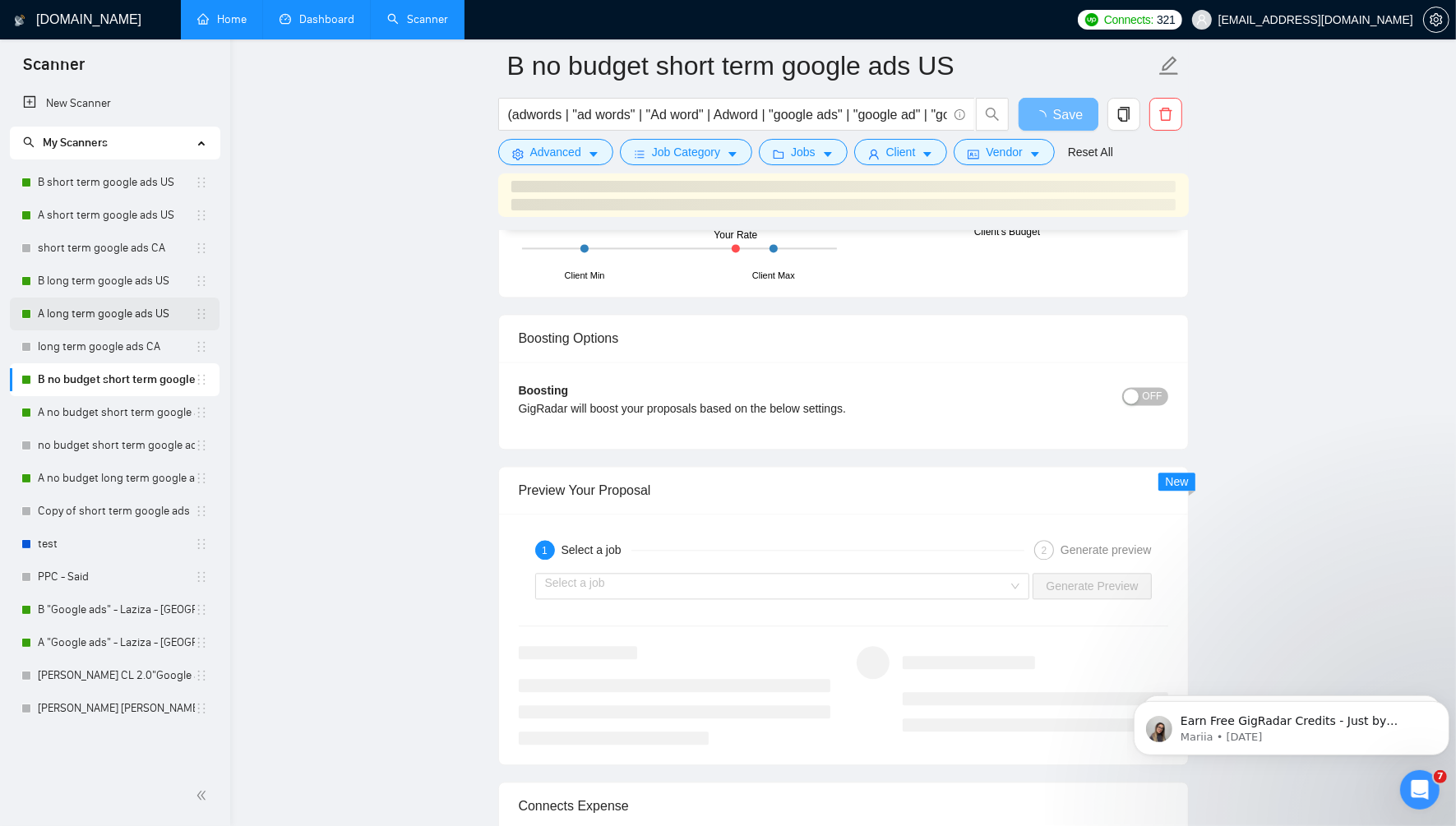
click at [113, 319] on link "A long term google ads US" at bounding box center [116, 313] width 157 height 33
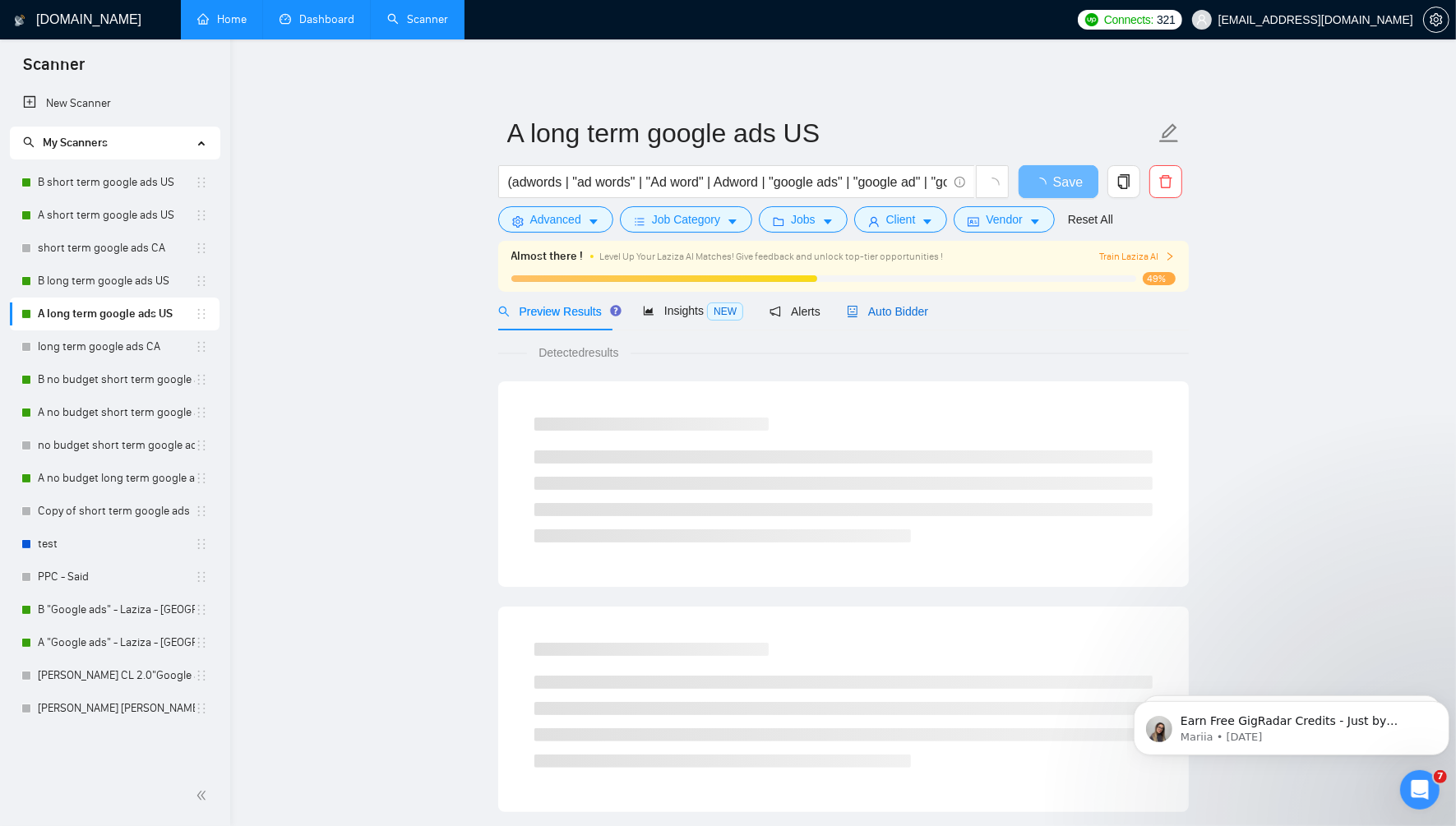
click at [891, 305] on span "Auto Bidder" at bounding box center [887, 311] width 81 height 13
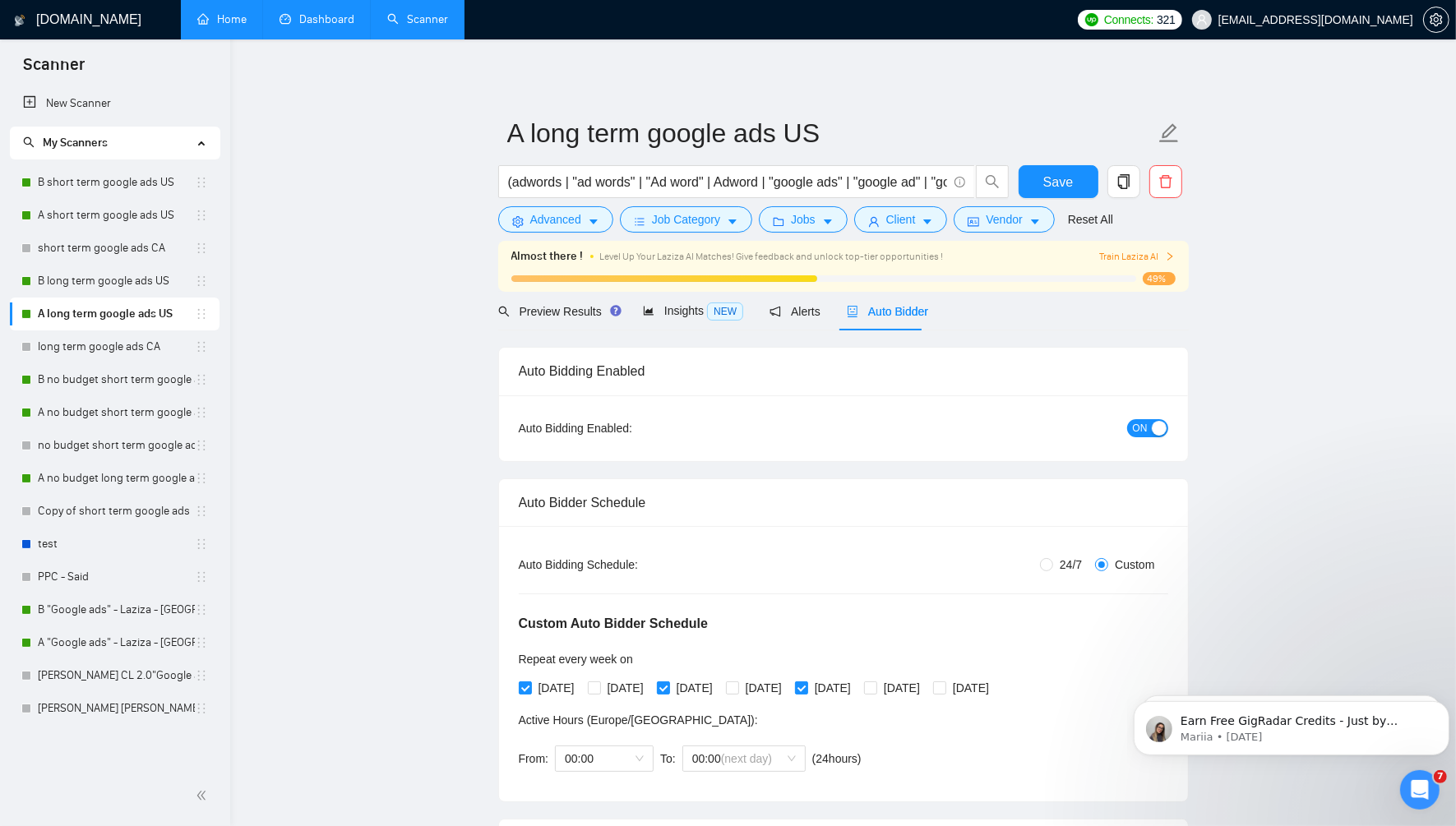
radio input "false"
radio input "true"
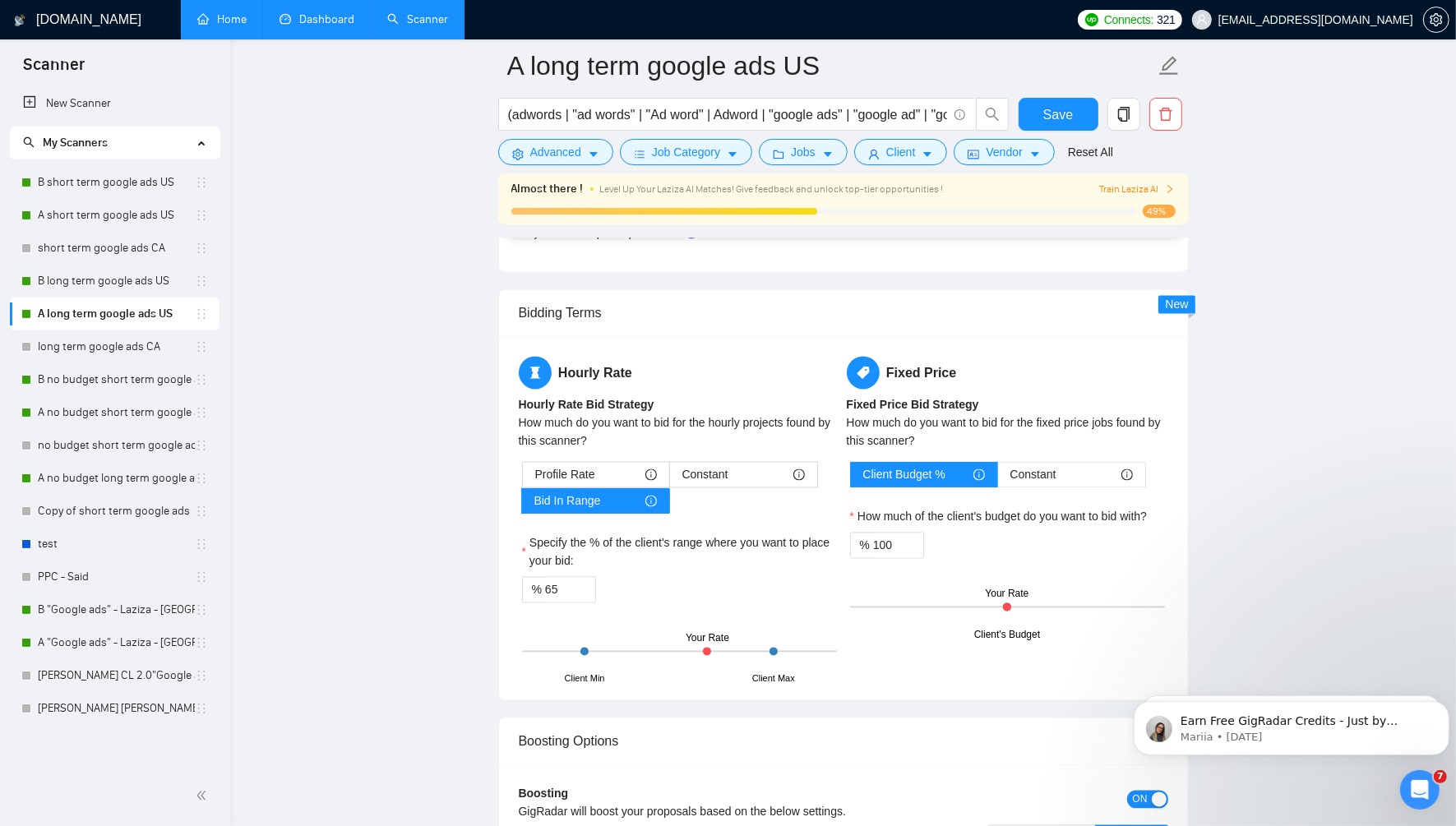
scroll to position [2852, 0]
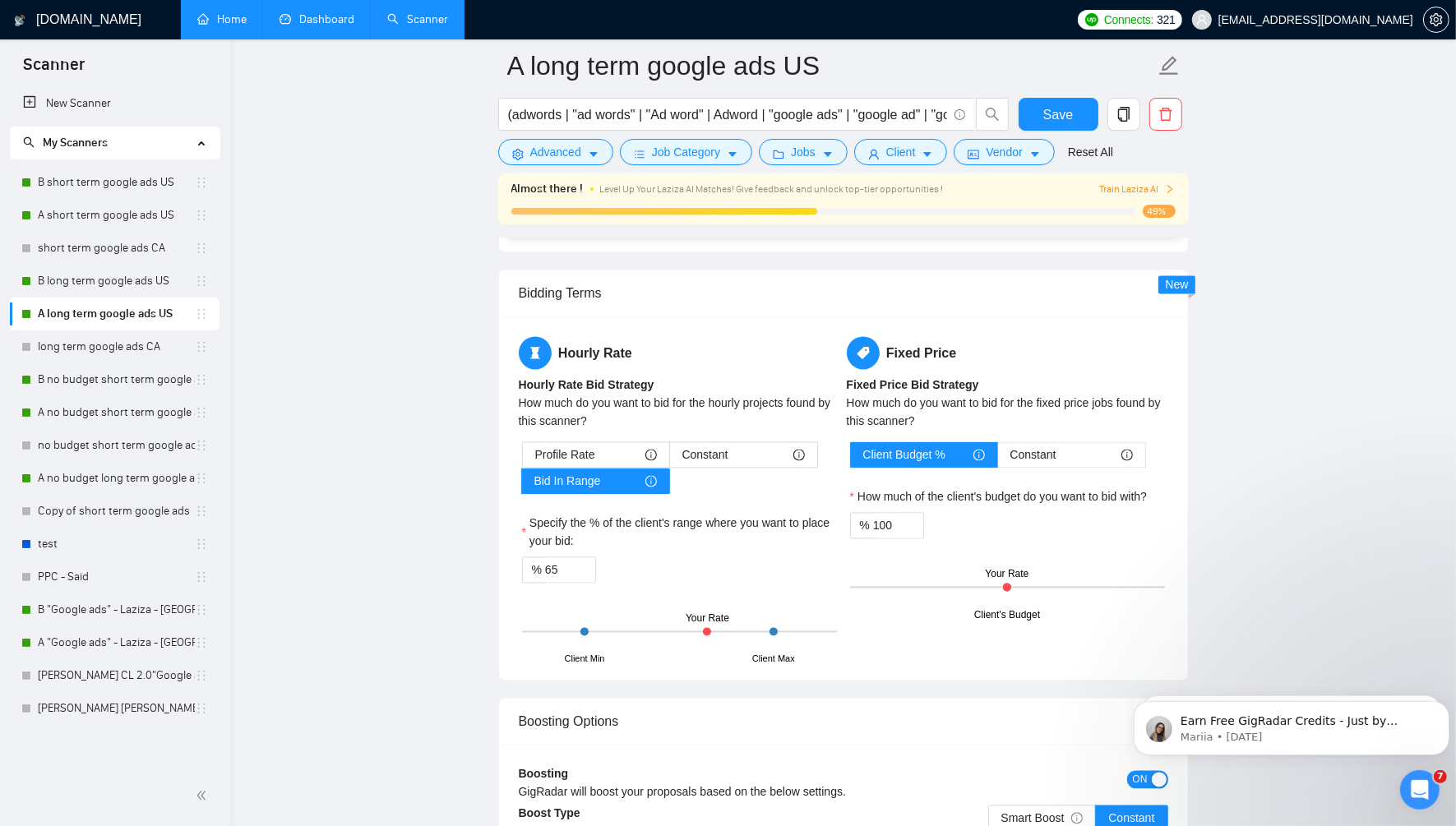
click html "Earn Free GigRadar Credits - Just by Sharing Your Story! 💬 Want more credits fo…"
click at [1136, 767] on body "Earn Free GigRadar Credits - Just by Sharing Your Story! 💬 Want more credits fo…" at bounding box center [1291, 723] width 316 height 102
click at [1133, 762] on body "Earn Free GigRadar Credits - Just by Sharing Your Story! 💬 Want more credits fo…" at bounding box center [1291, 723] width 316 height 102
click at [1445, 703] on icon "Dismiss notification" at bounding box center [1443, 705] width 6 height 6
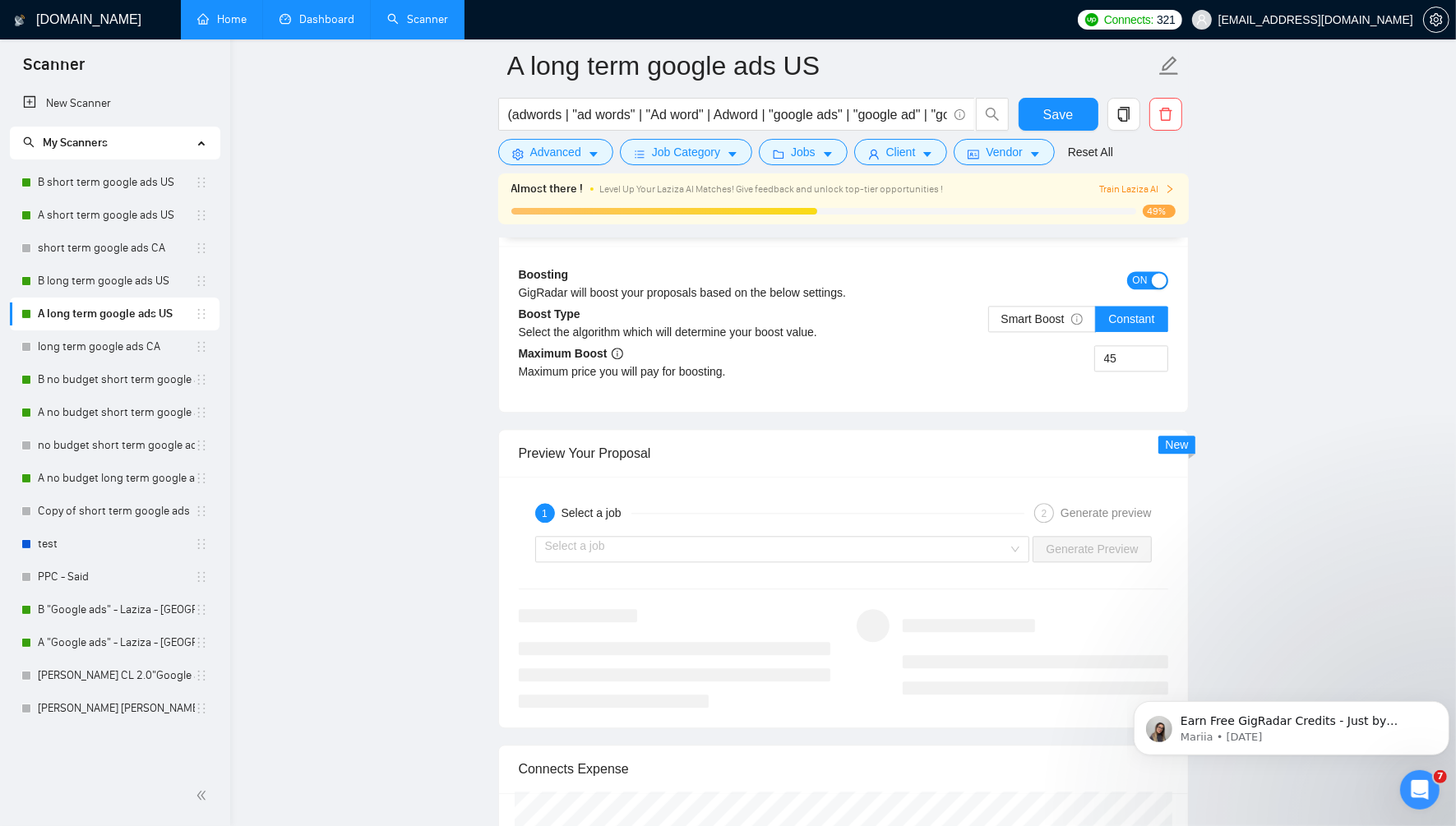
scroll to position [3268, 0]
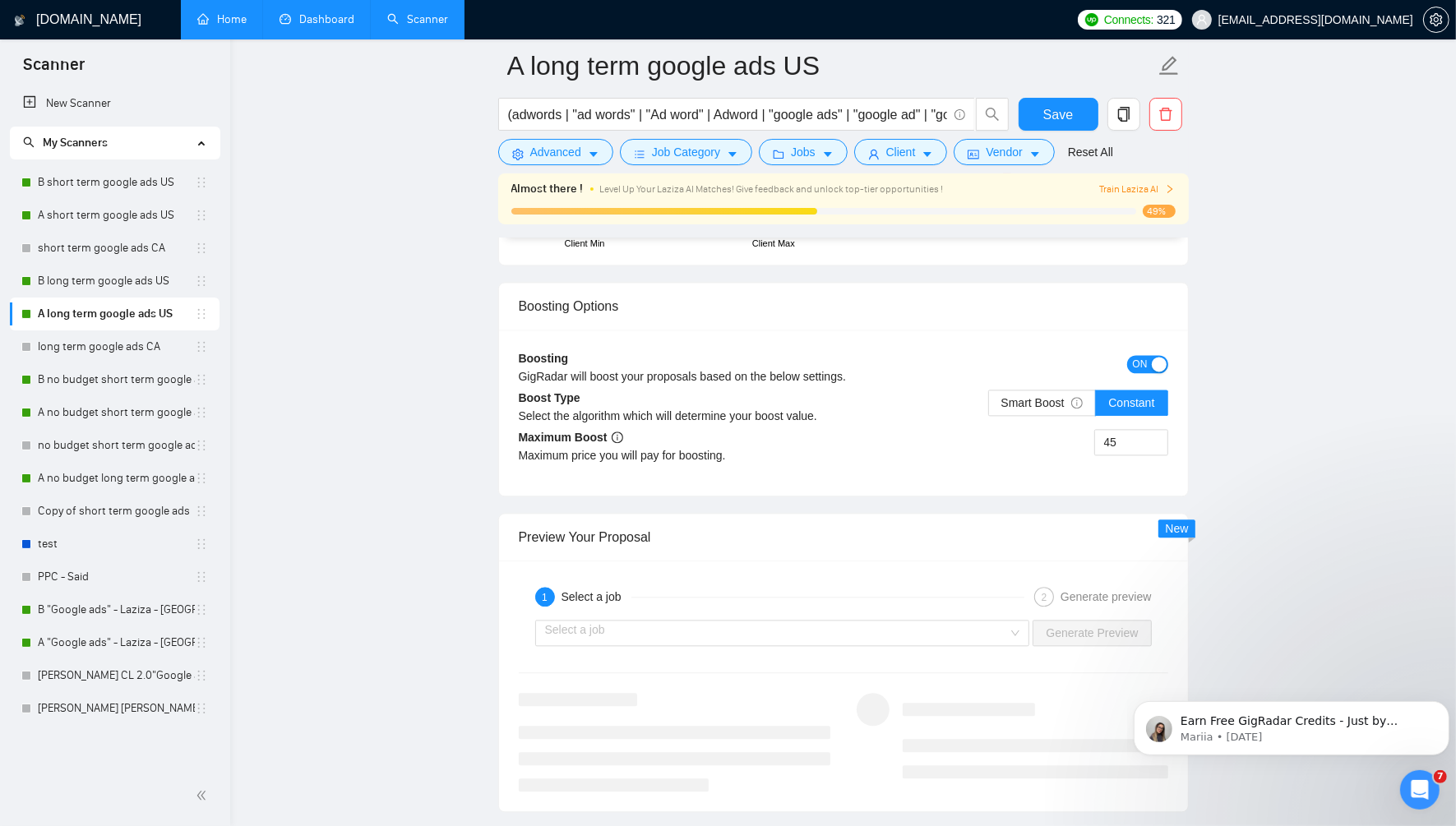
click at [1143, 355] on span "ON" at bounding box center [1140, 363] width 15 height 18
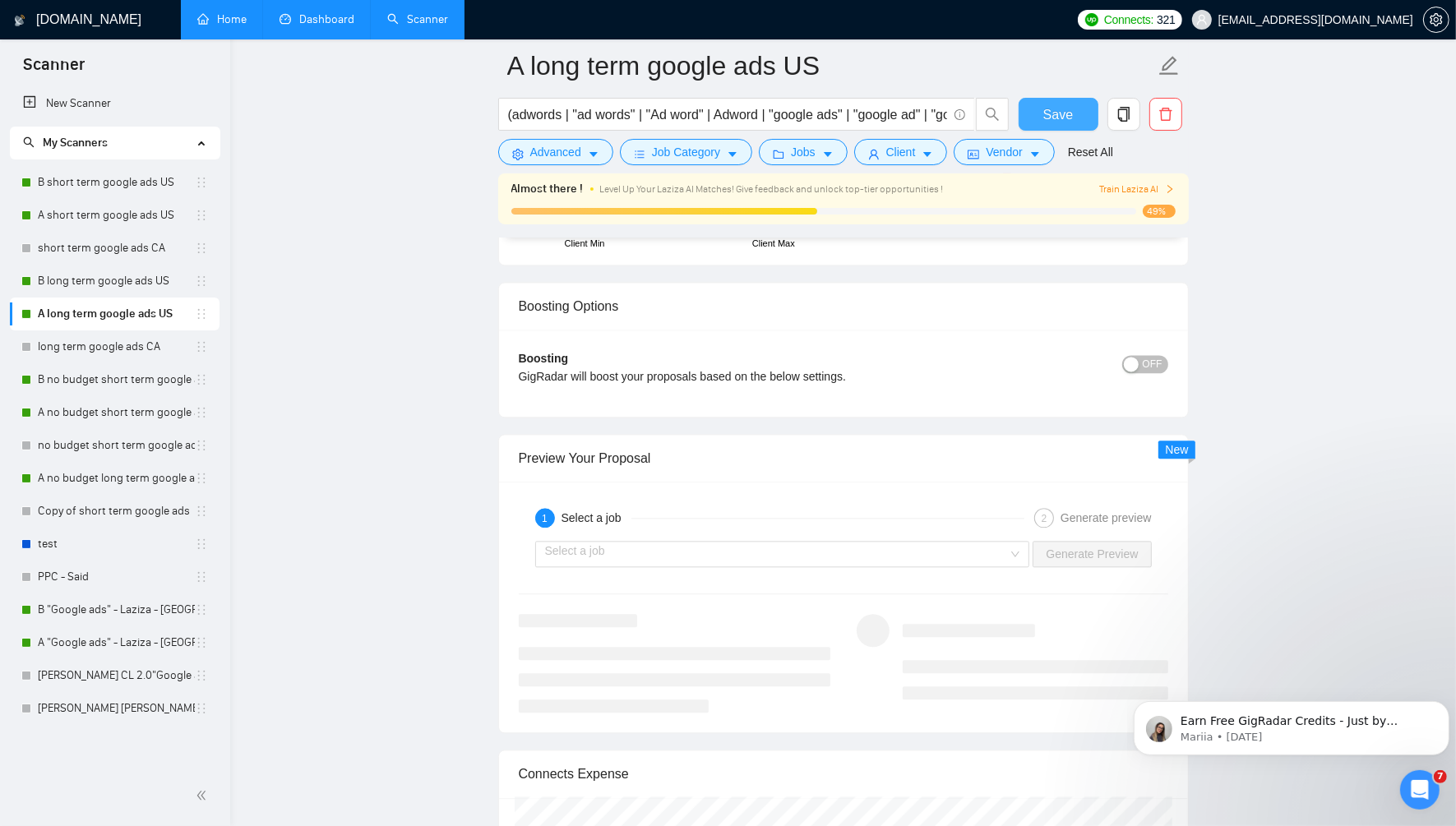
click at [1057, 109] on span "Save" at bounding box center [1058, 115] width 30 height 21
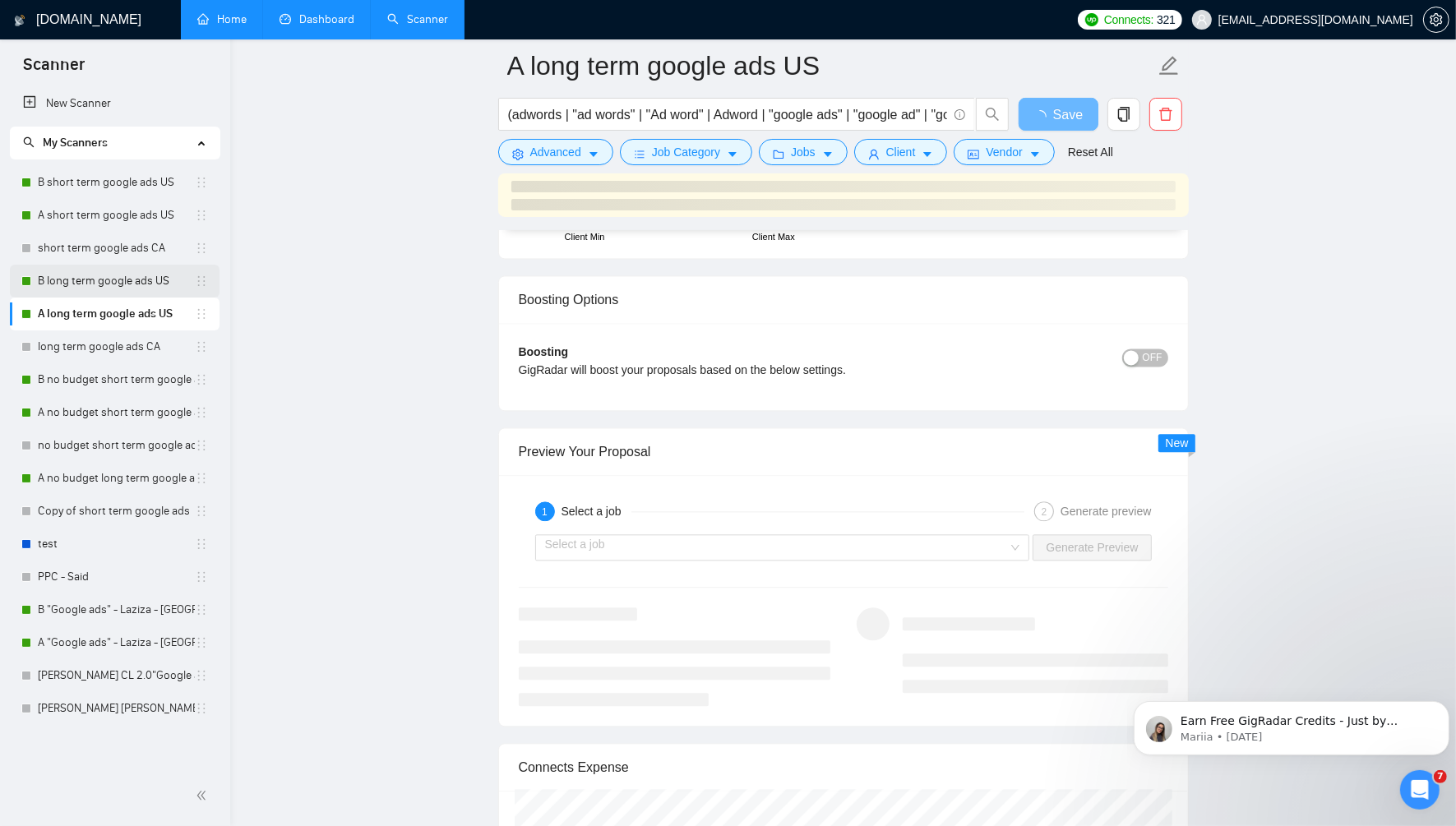
click at [113, 277] on link "B long term google ads US" at bounding box center [116, 280] width 157 height 33
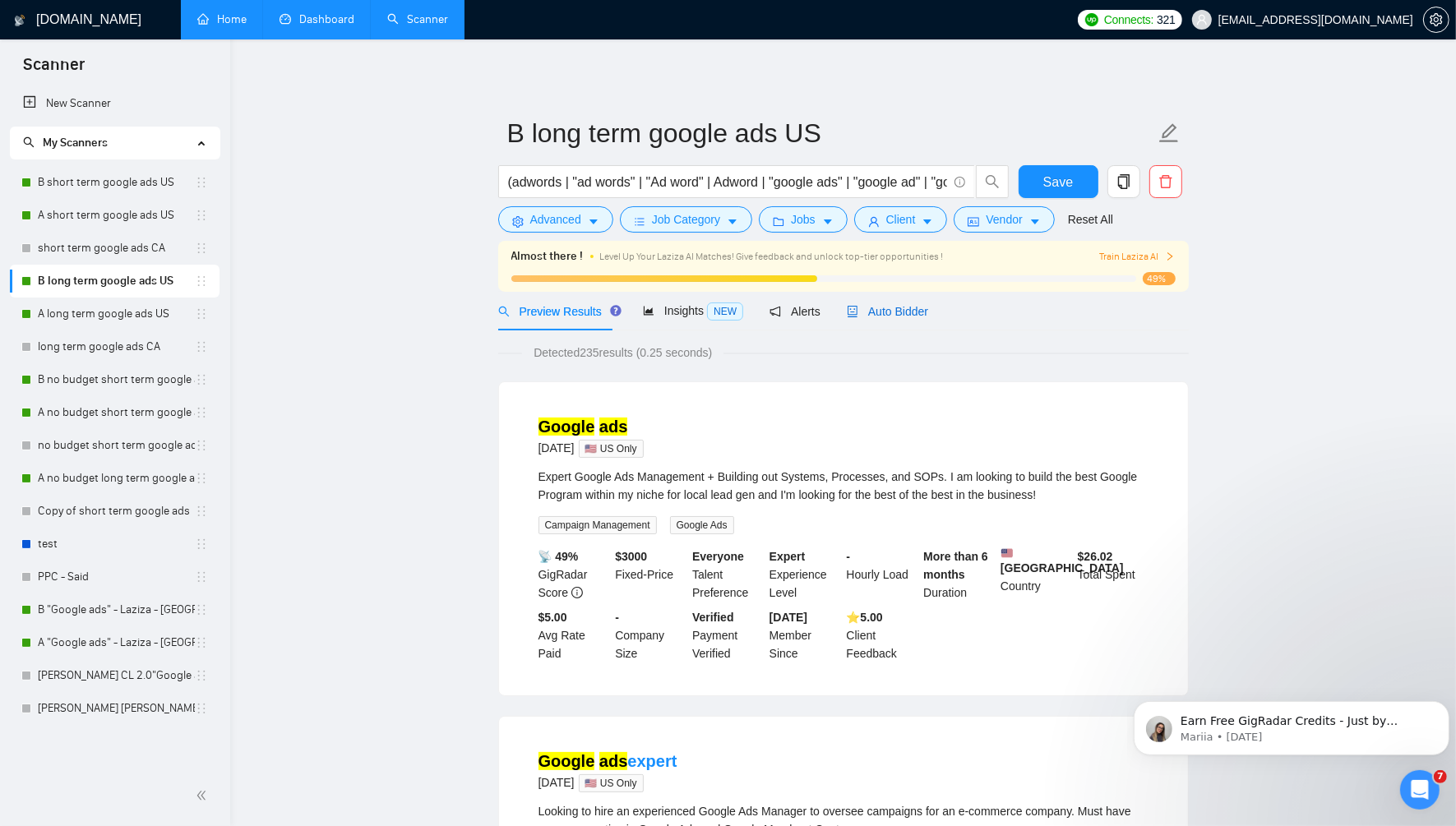
click at [879, 311] on span "Auto Bidder" at bounding box center [887, 311] width 81 height 13
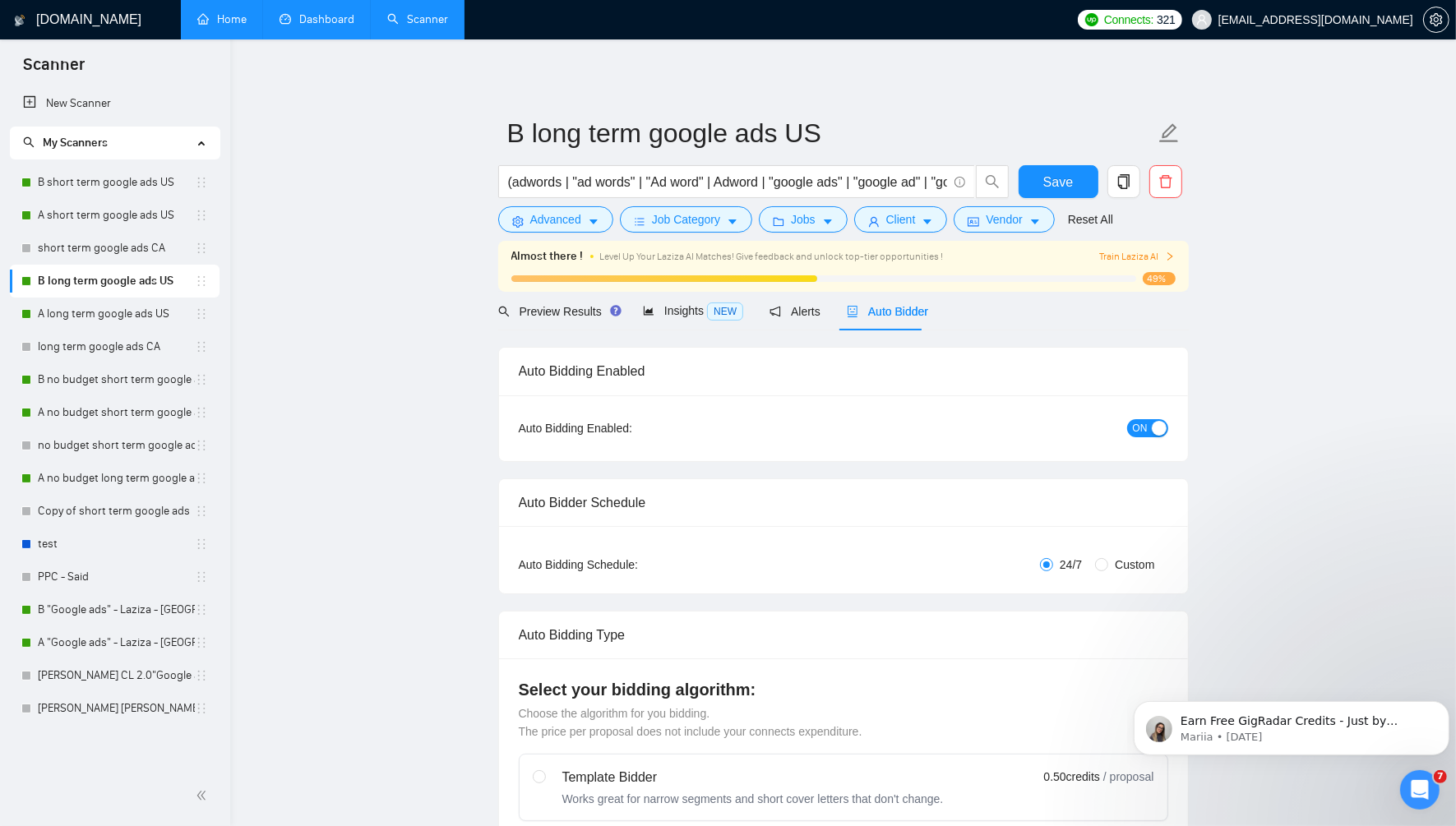
radio input "false"
radio input "true"
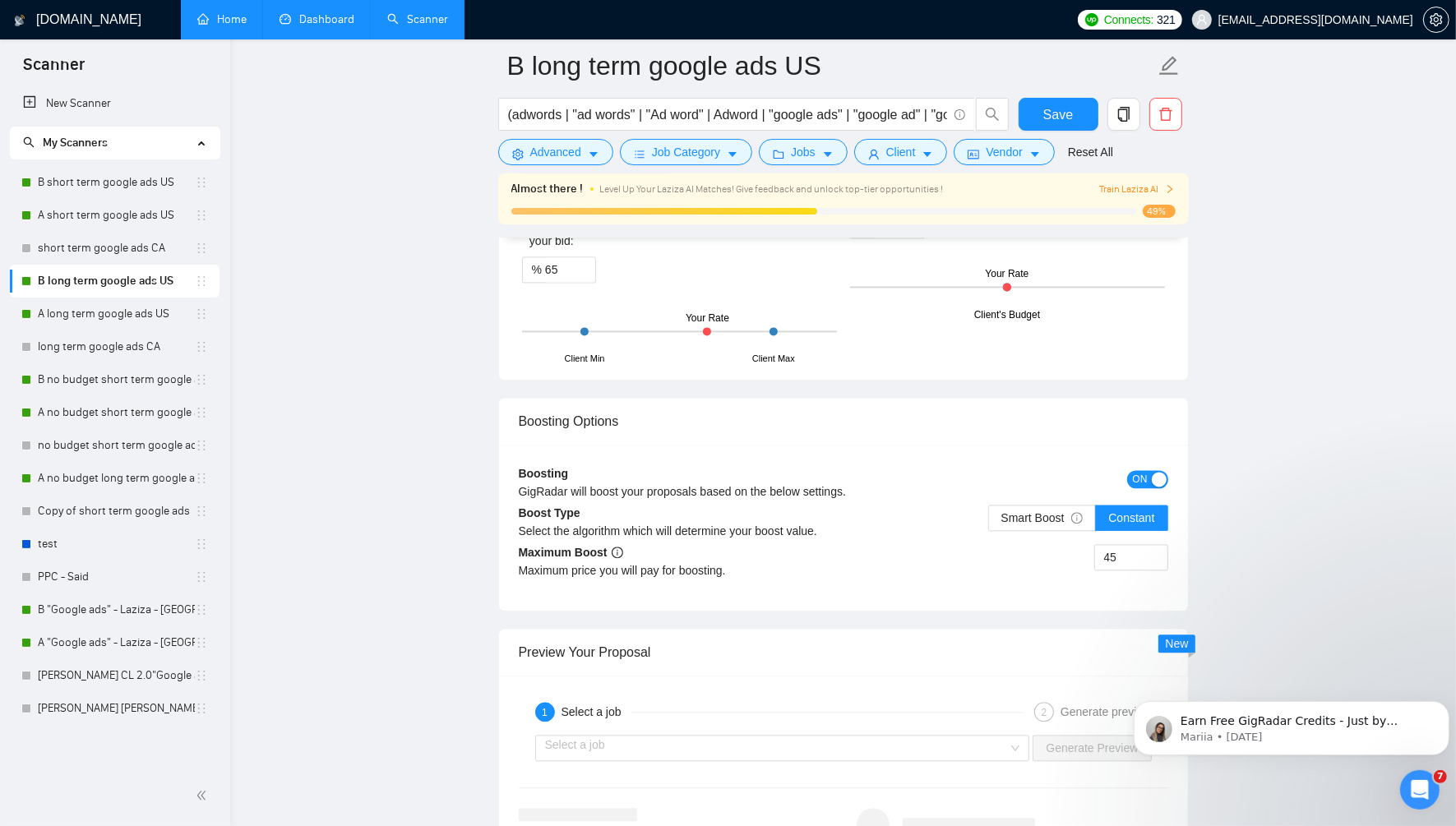
scroll to position [3189, 0]
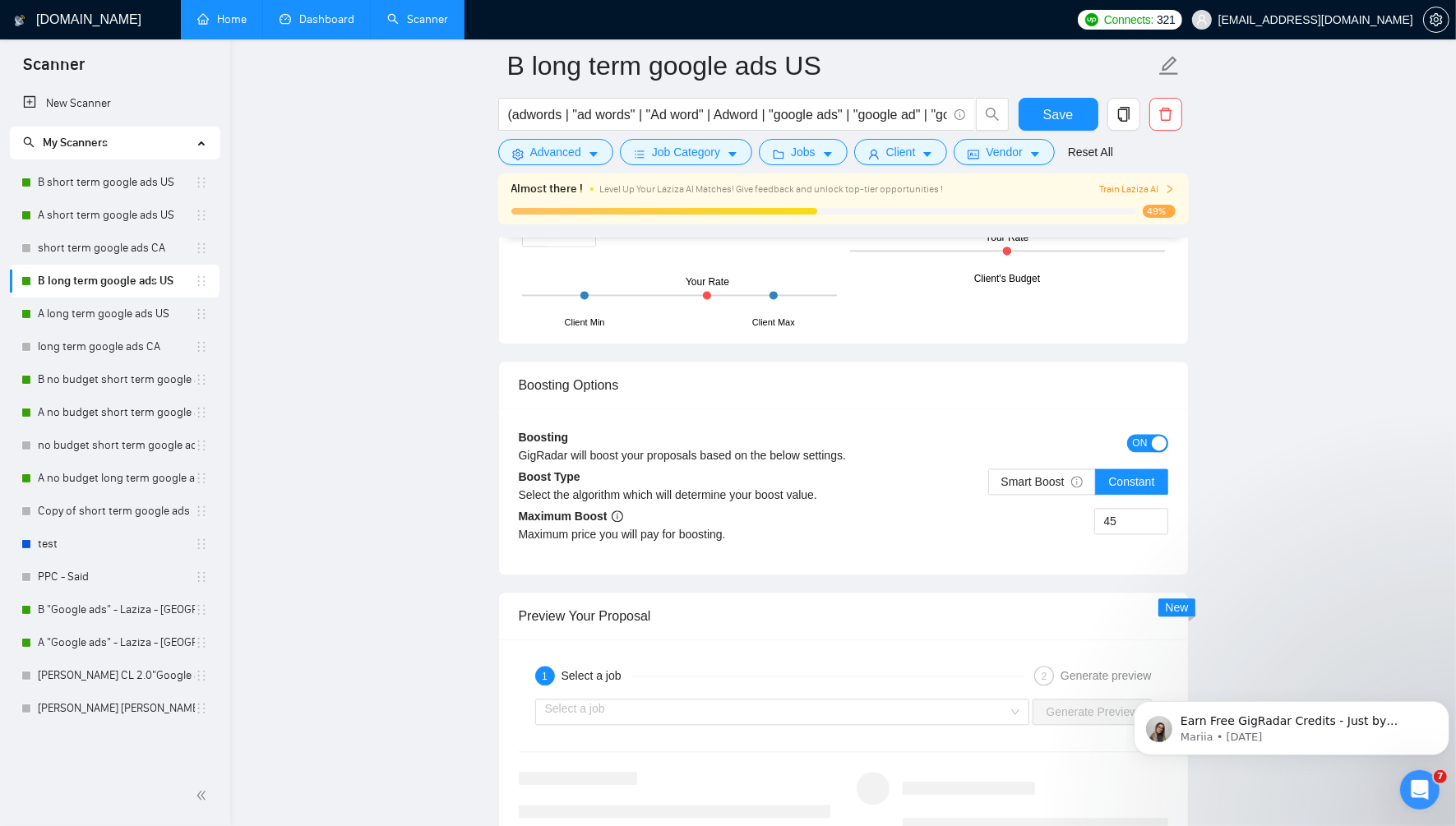
click at [1146, 434] on span "ON" at bounding box center [1140, 442] width 15 height 18
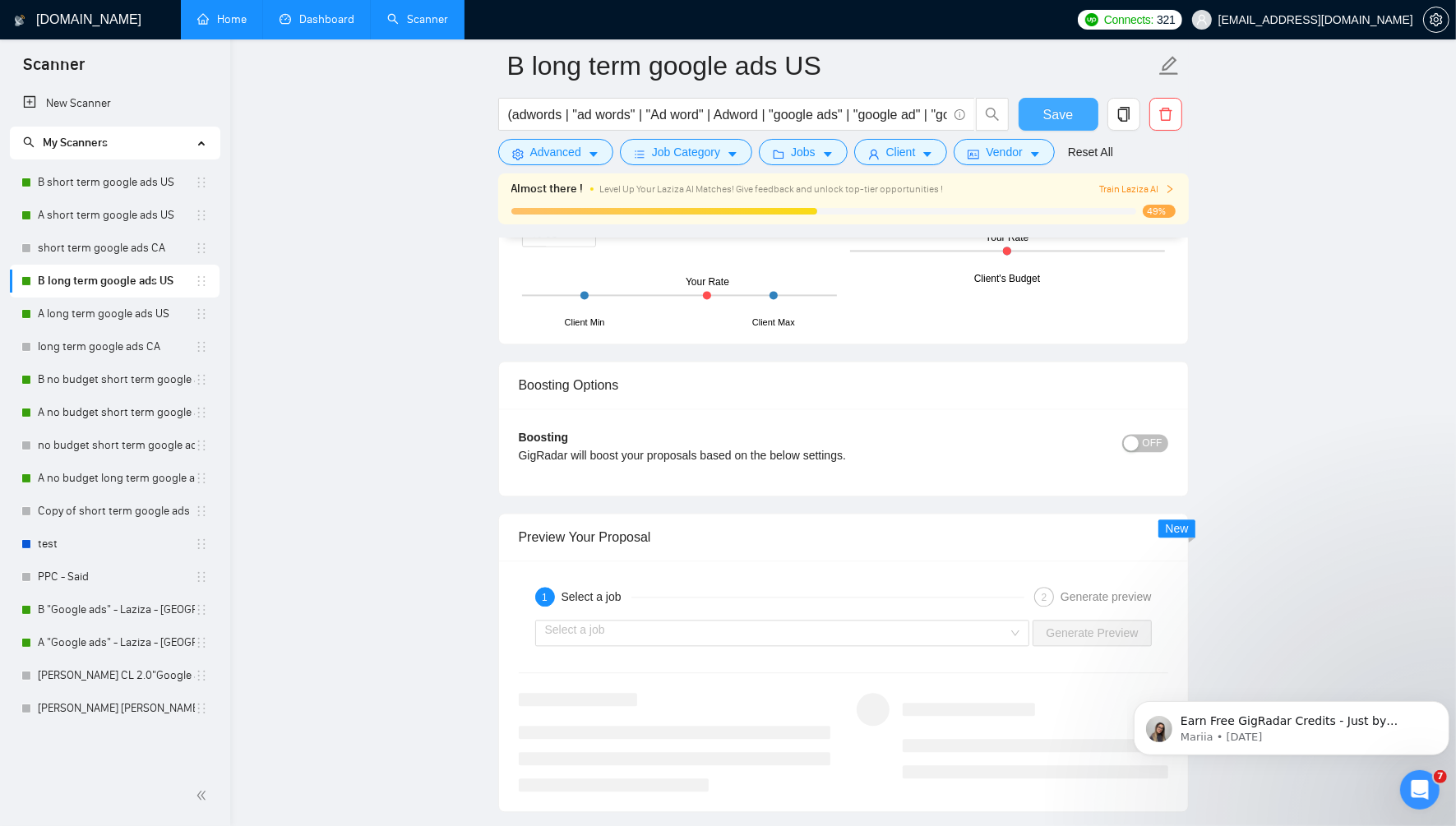
click at [1059, 106] on span "Save" at bounding box center [1058, 115] width 30 height 21
click at [91, 213] on link "A short term google ads US" at bounding box center [116, 215] width 157 height 33
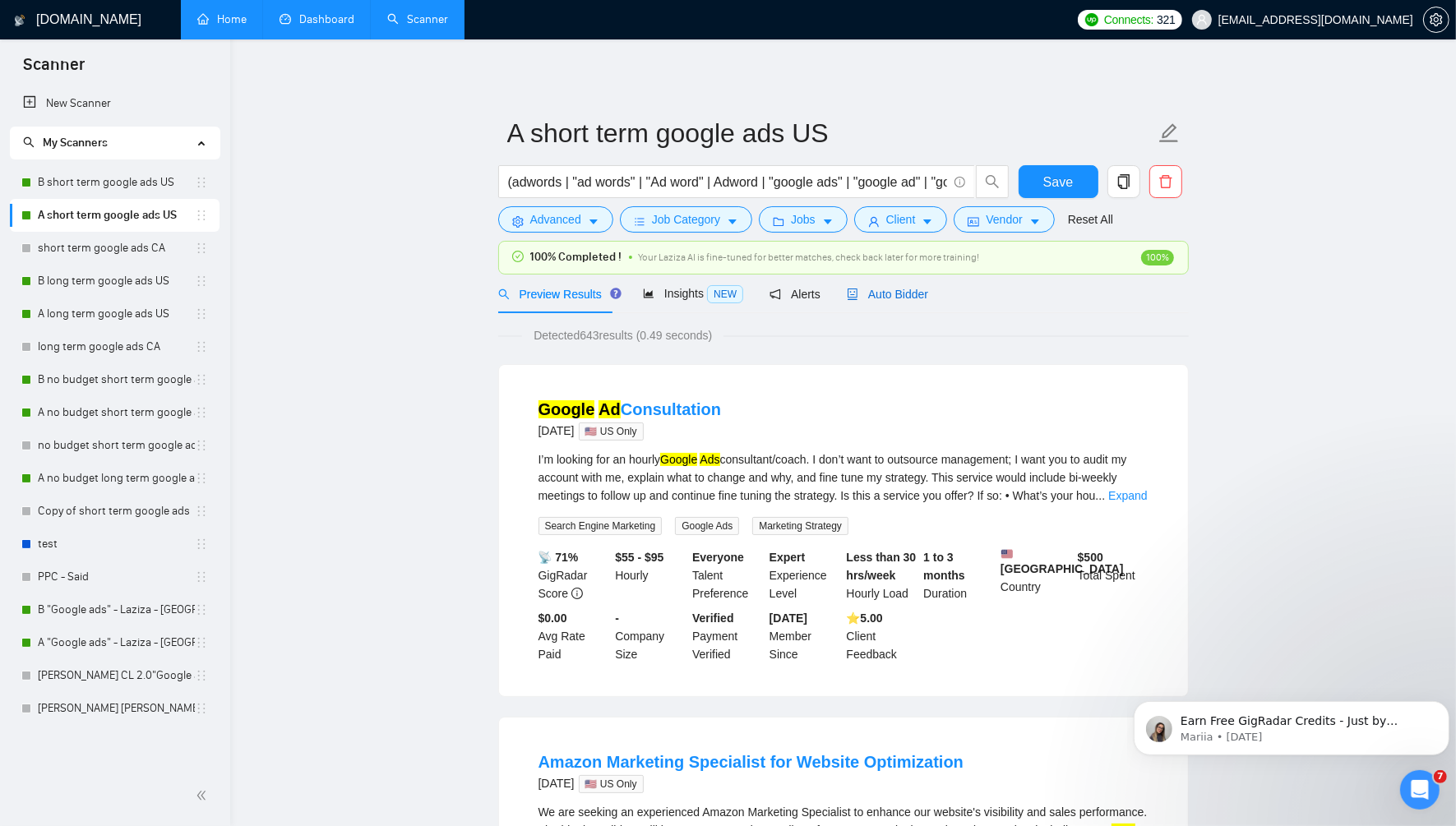
click at [882, 292] on span "Auto Bidder" at bounding box center [887, 294] width 81 height 13
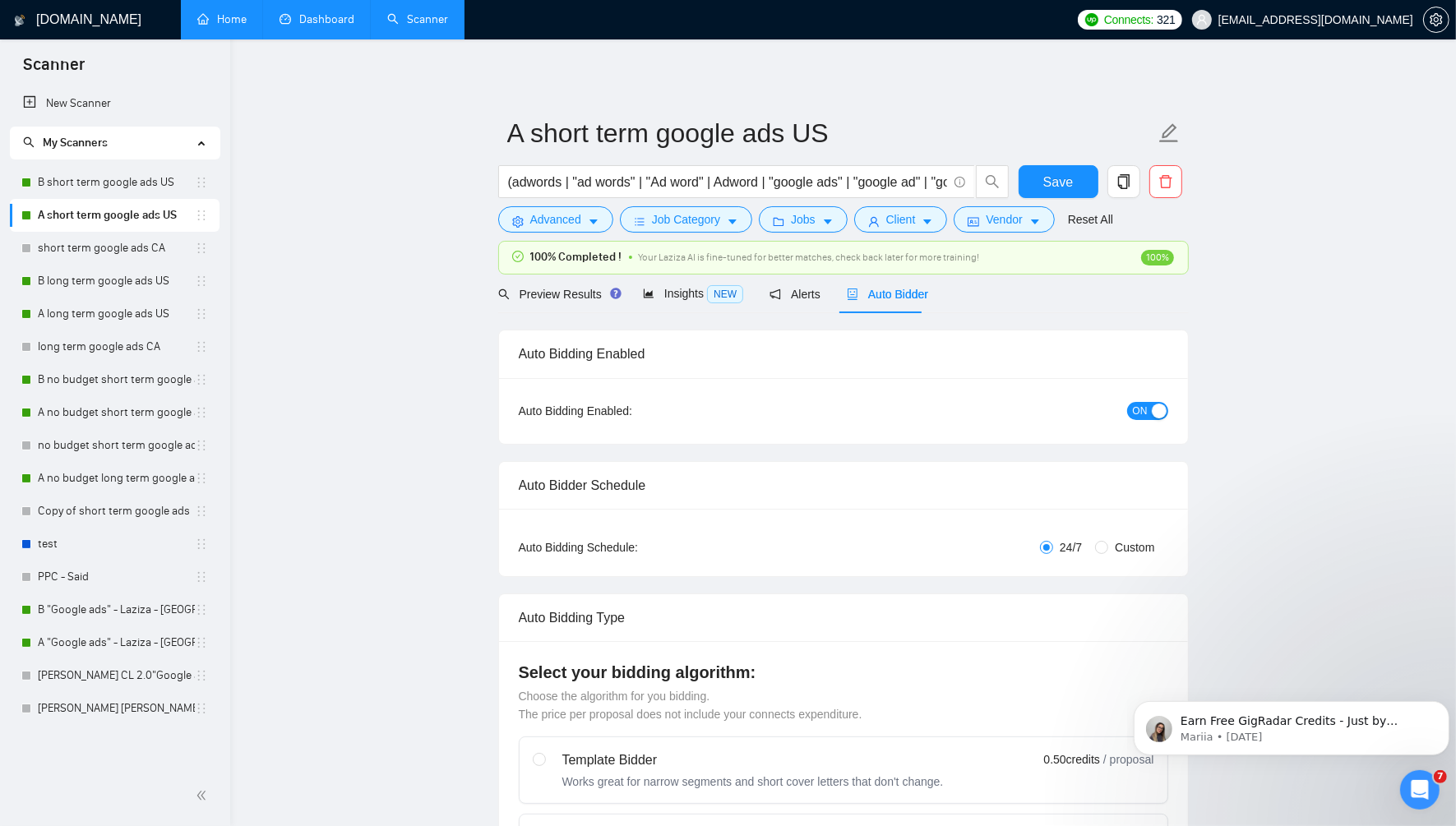
radio input "false"
radio input "true"
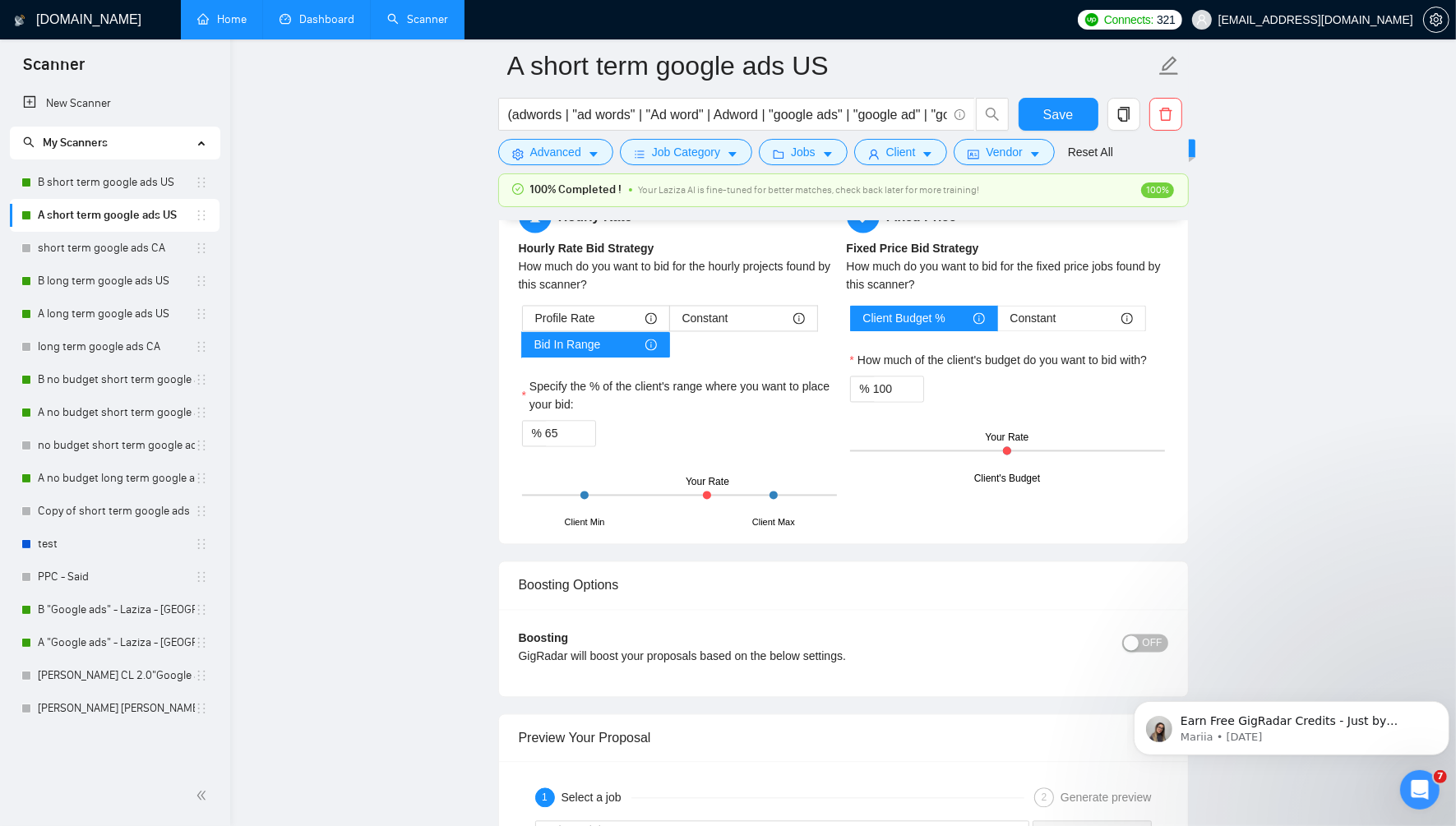
scroll to position [3030, 0]
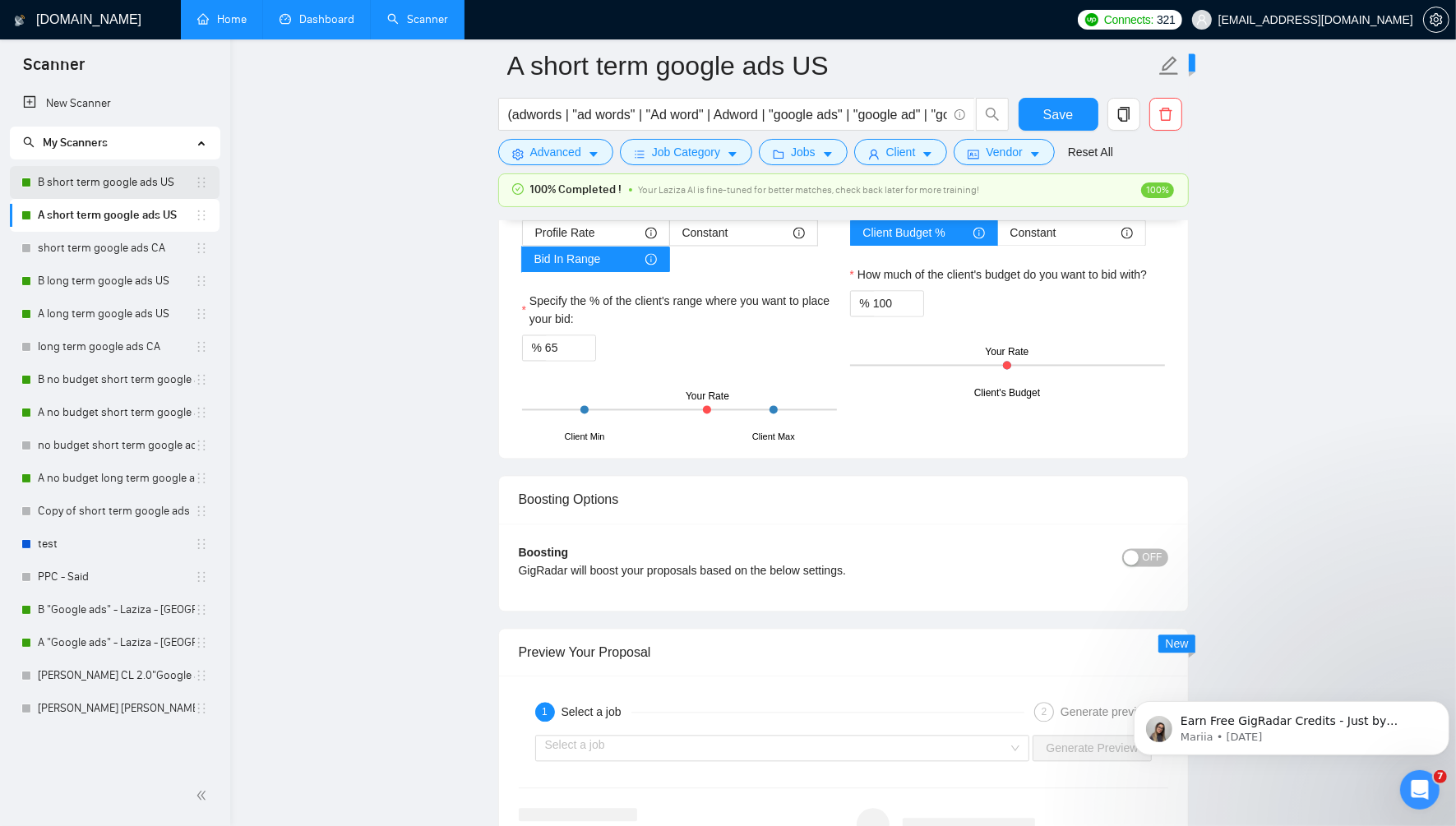
click at [120, 184] on link "B short term google ads US" at bounding box center [116, 182] width 157 height 33
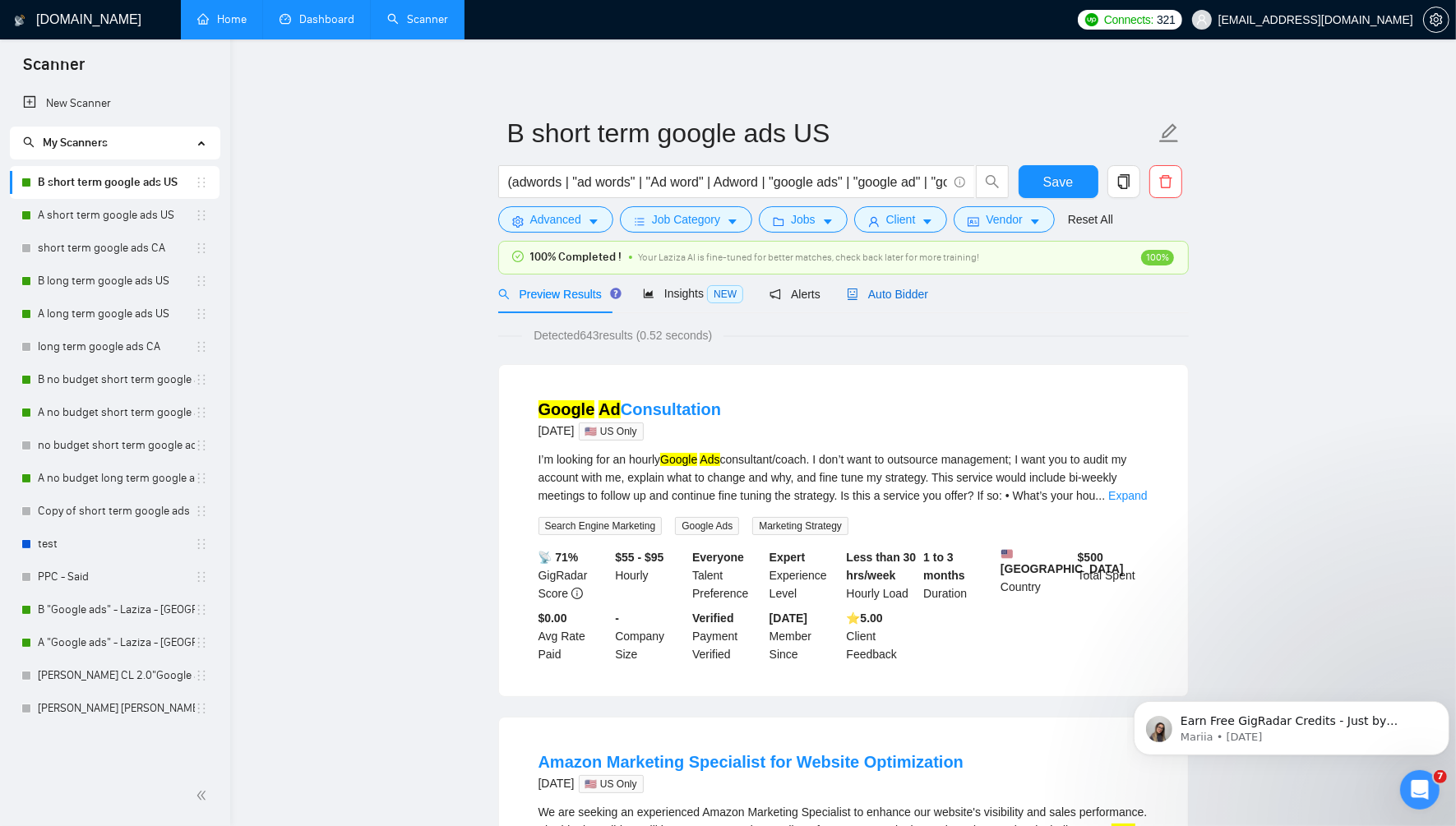
click at [887, 291] on span "Auto Bidder" at bounding box center [887, 294] width 81 height 13
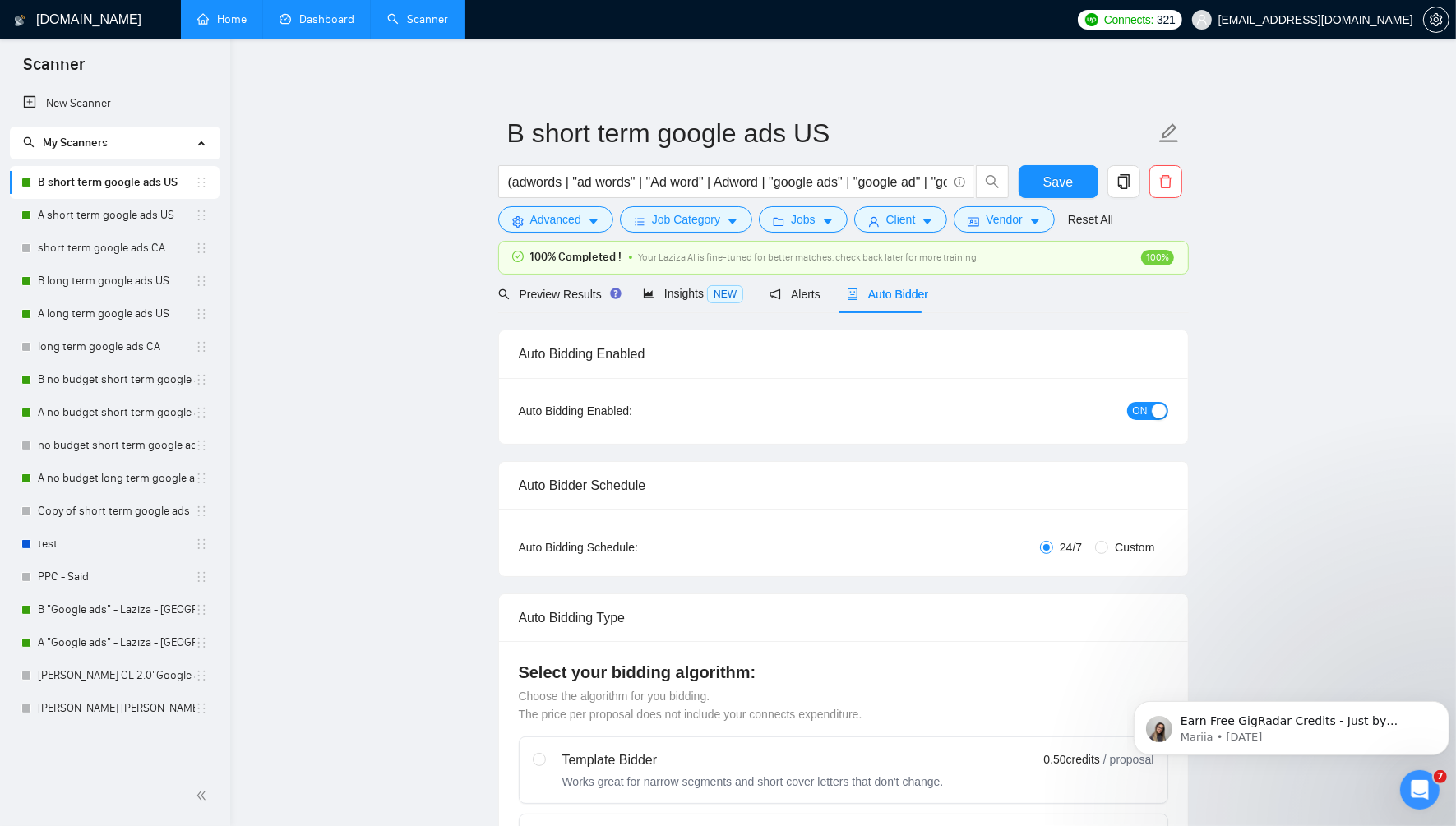
radio input "false"
radio input "true"
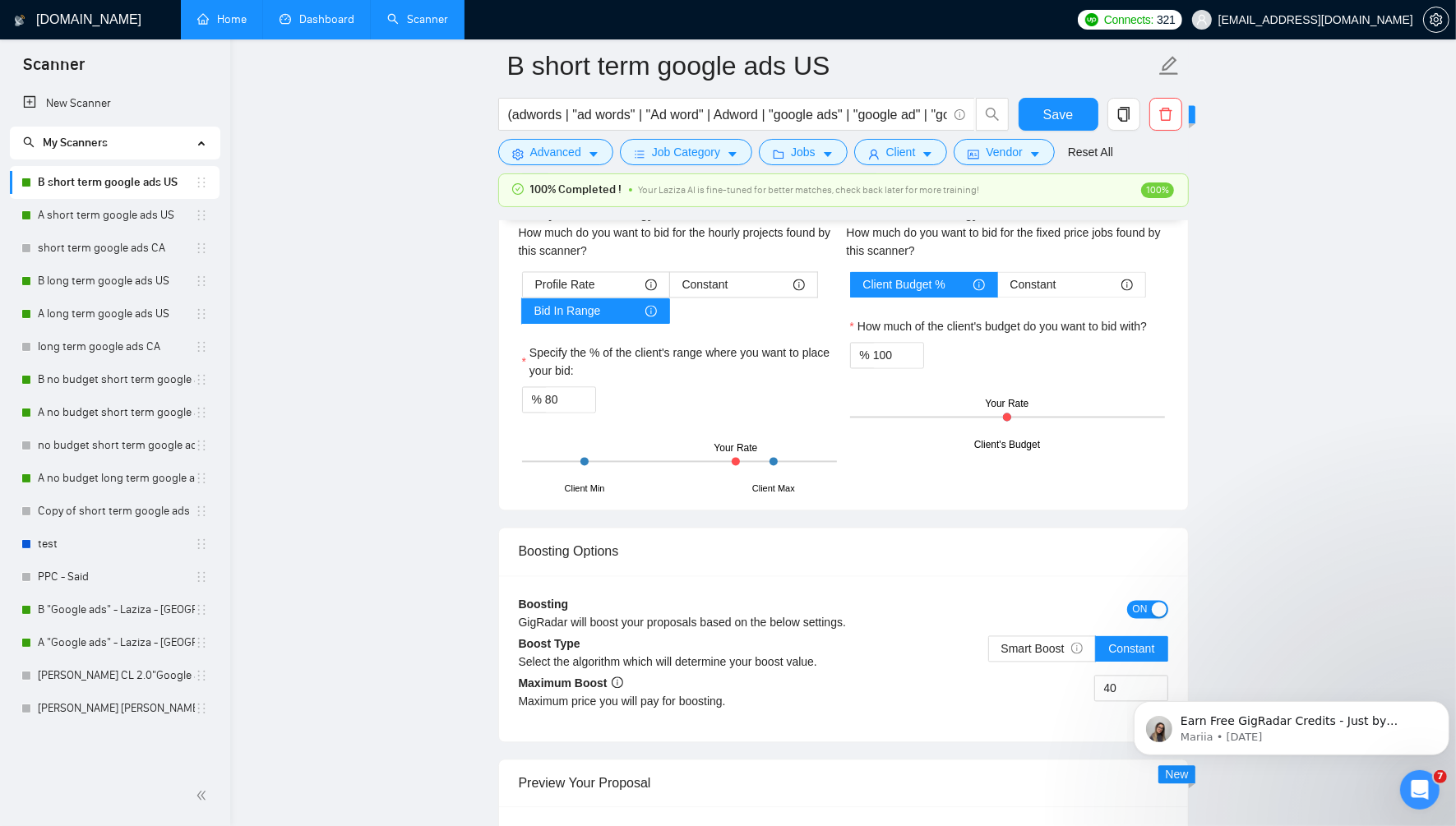
scroll to position [3047, 0]
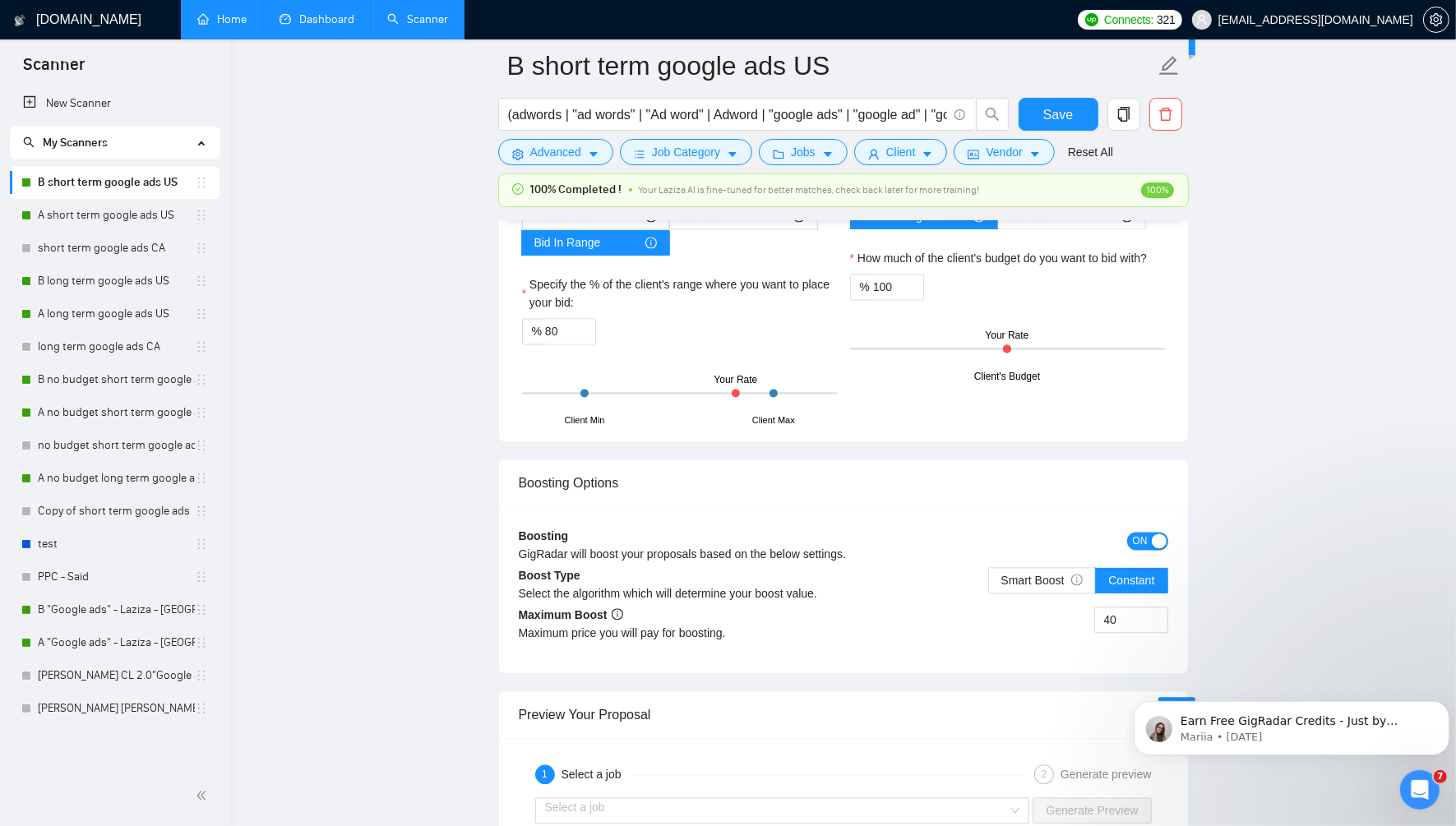
click at [1136, 532] on span "ON" at bounding box center [1140, 540] width 15 height 18
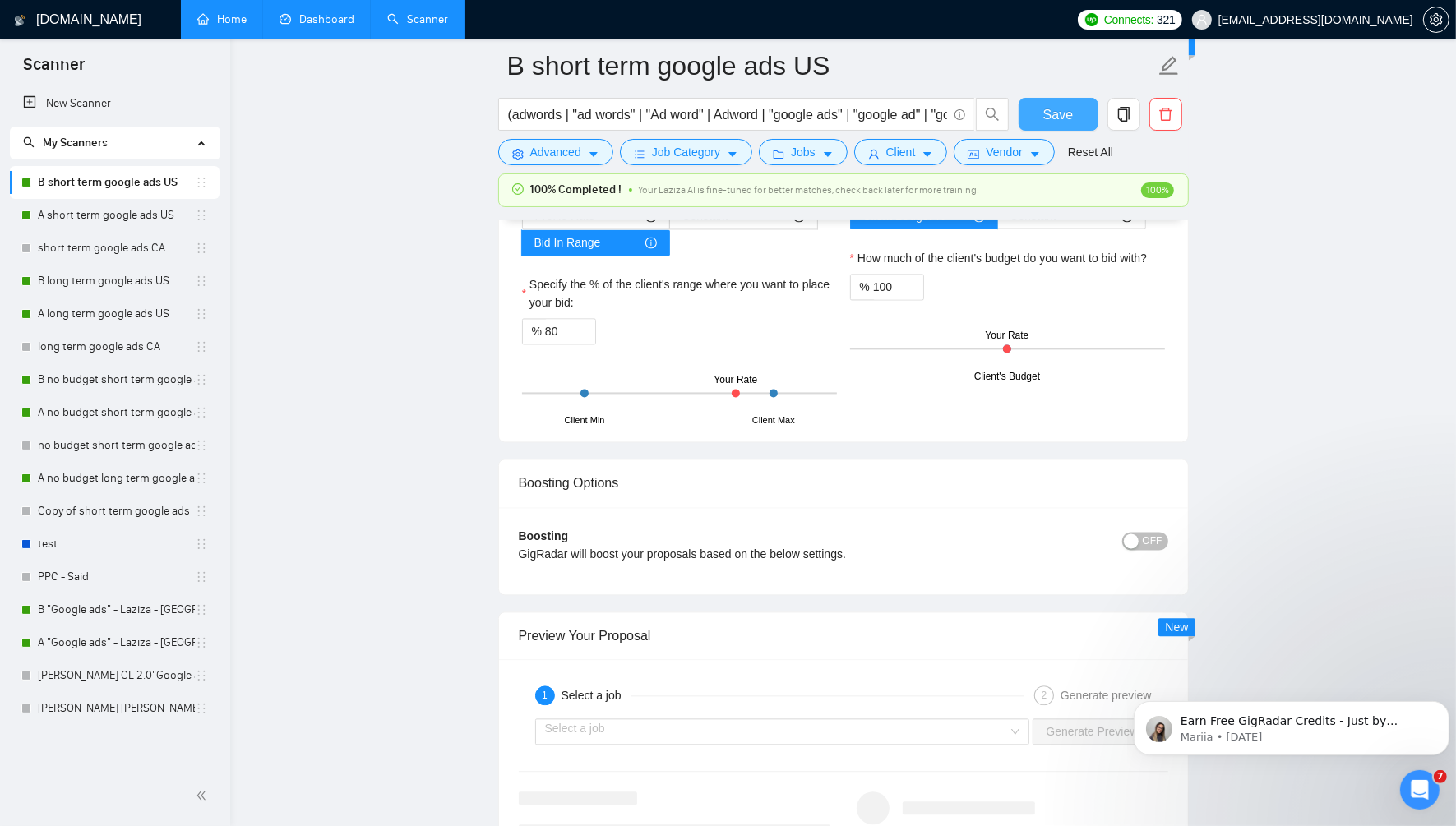
click at [1062, 111] on span "Save" at bounding box center [1058, 115] width 30 height 21
click at [566, 329] on input "80" at bounding box center [570, 331] width 50 height 24
type input "65"
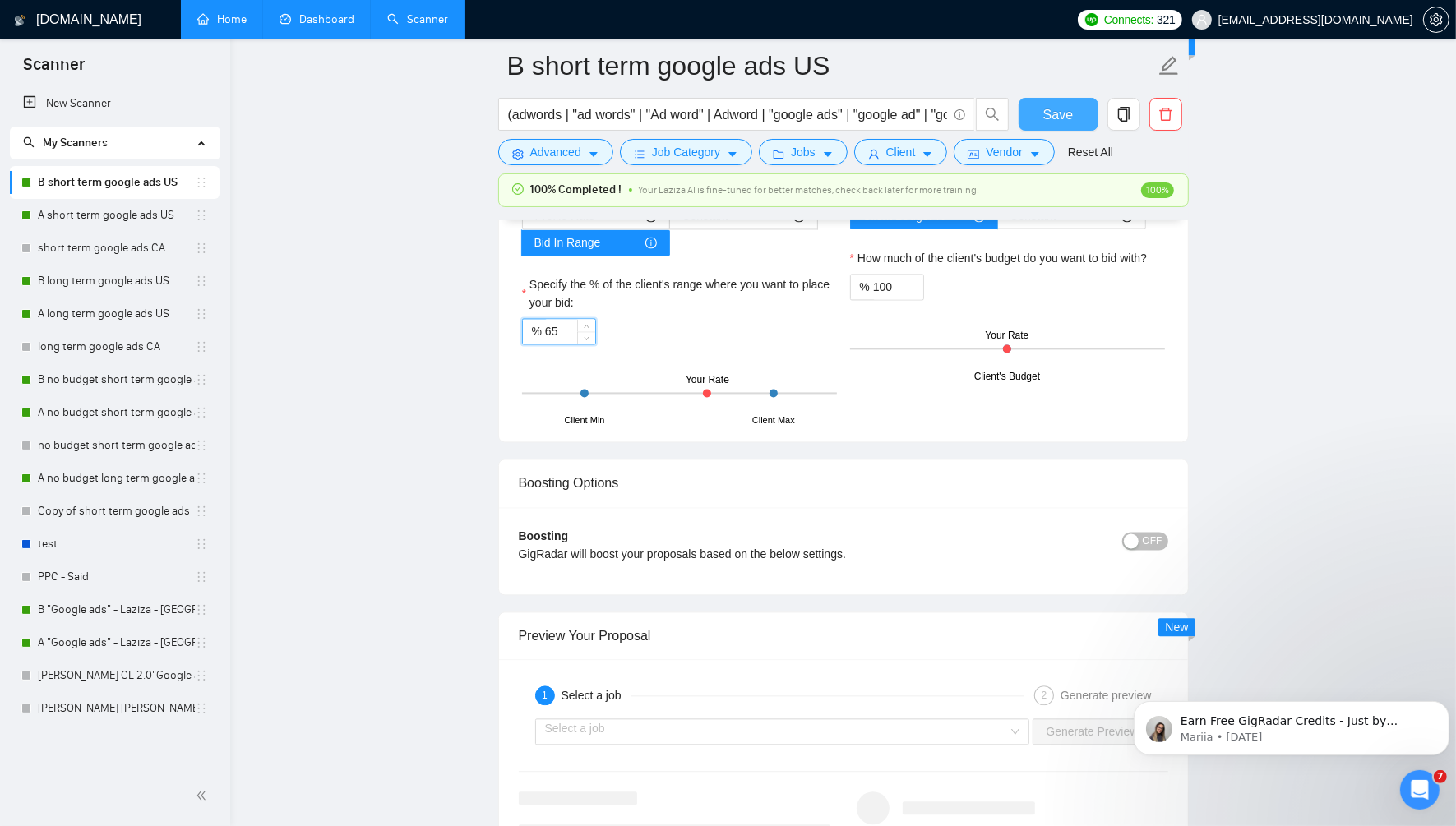
click at [1055, 113] on span "Save" at bounding box center [1058, 115] width 30 height 21
click at [1071, 124] on button "Save" at bounding box center [1058, 114] width 79 height 33
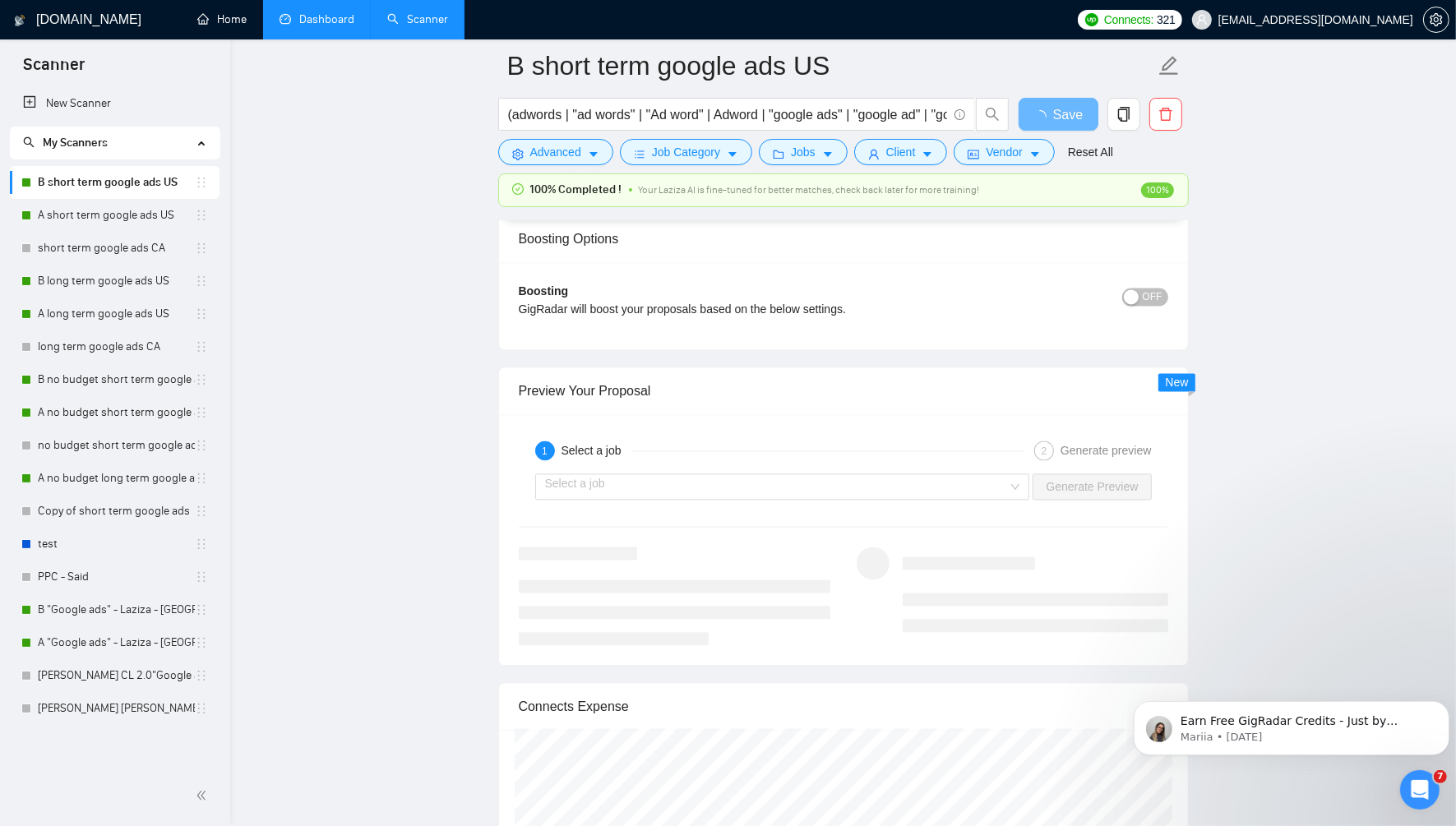
click at [317, 14] on link "Dashboard" at bounding box center [317, 19] width 75 height 14
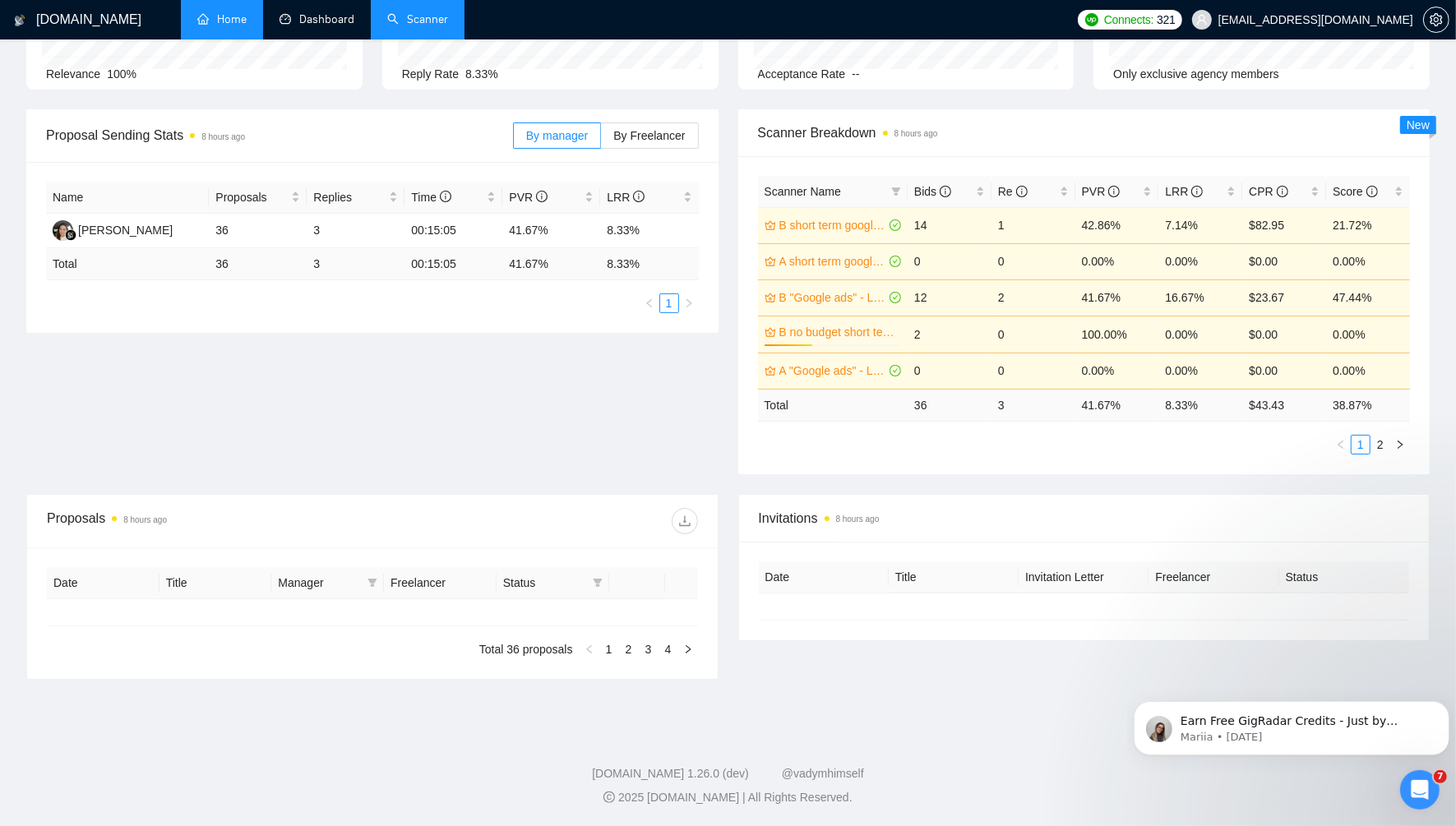
click at [233, 19] on link "Home" at bounding box center [221, 19] width 50 height 14
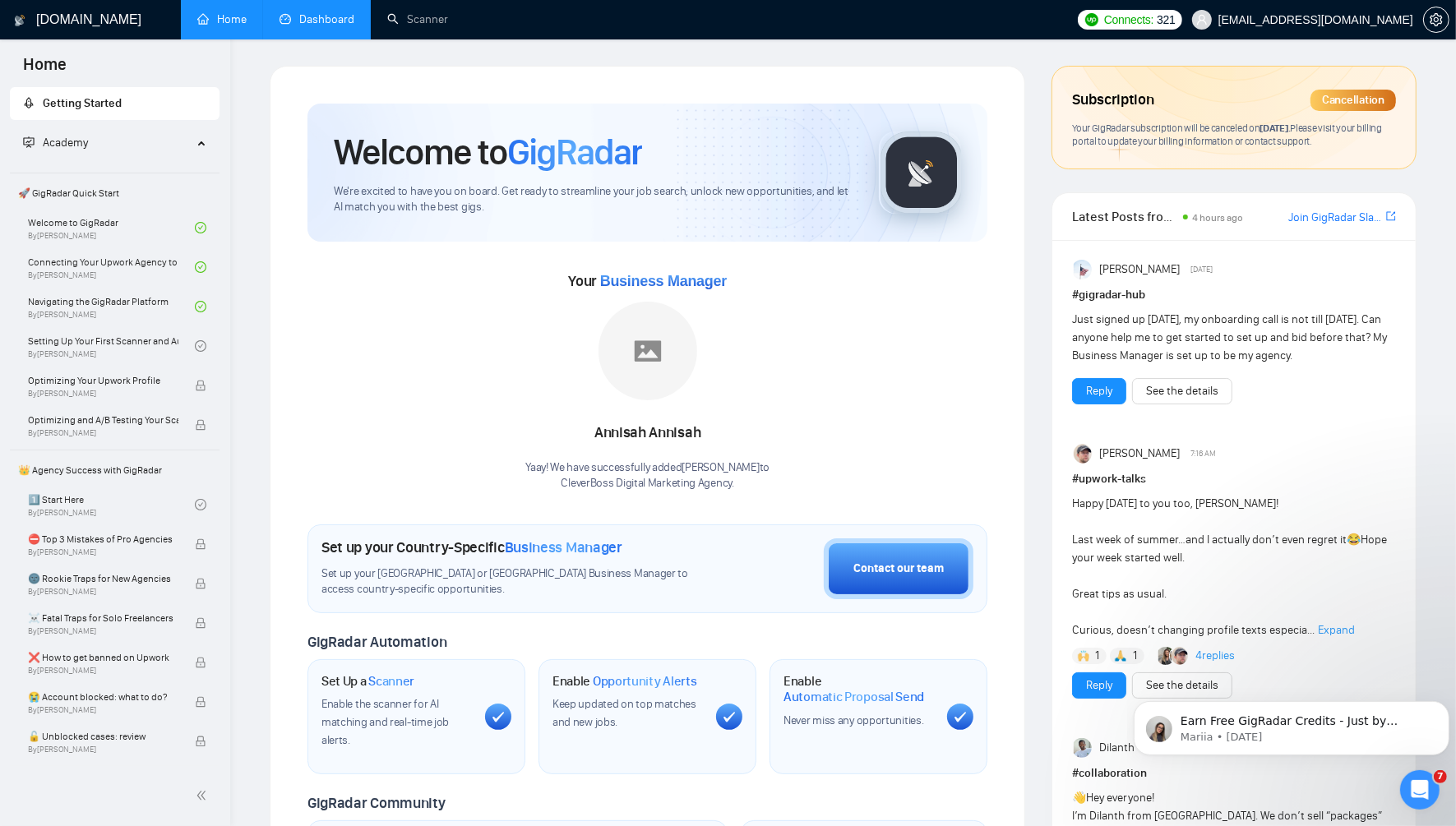
click at [334, 12] on link "Dashboard" at bounding box center [317, 19] width 75 height 14
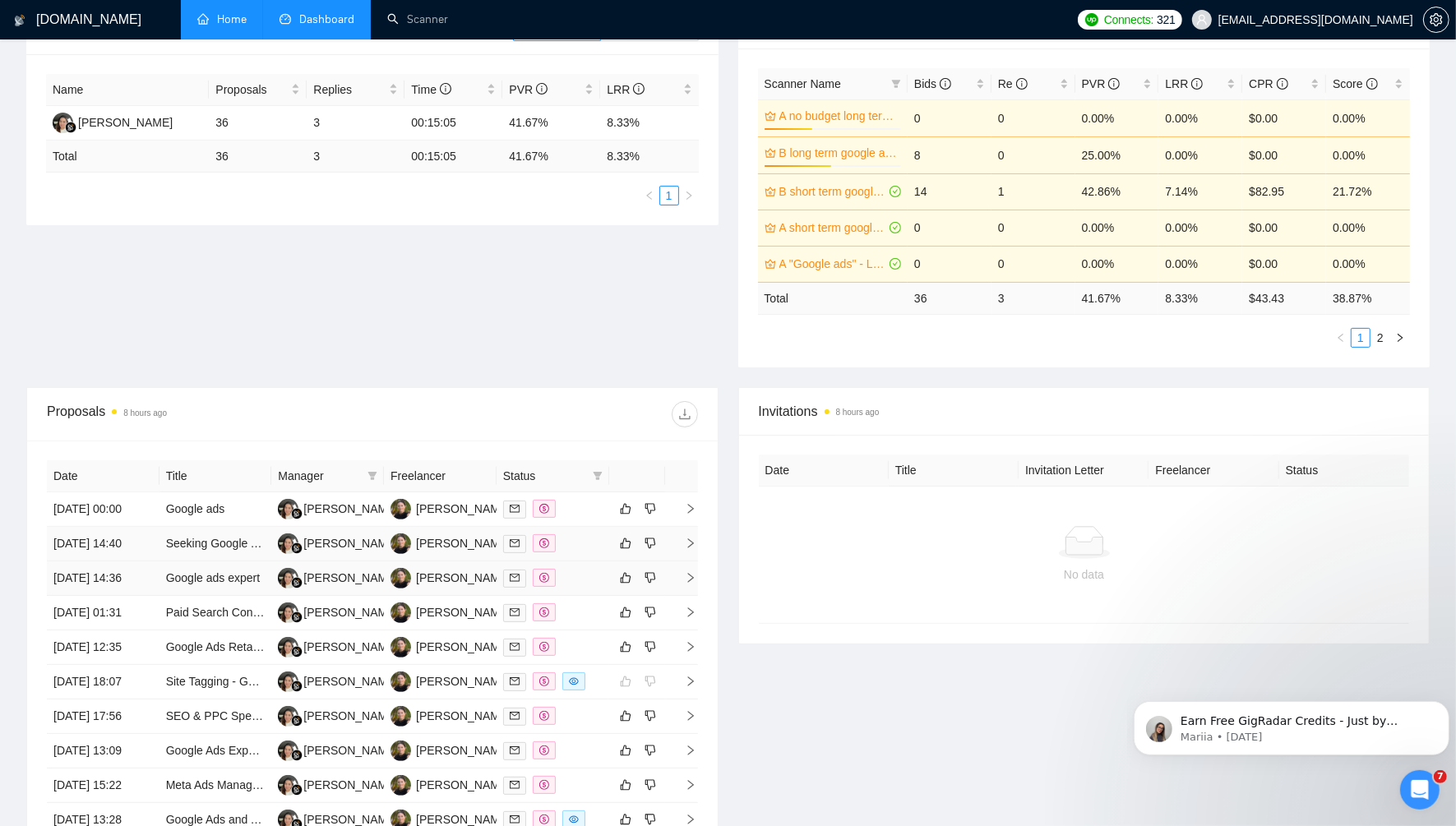
scroll to position [308, 0]
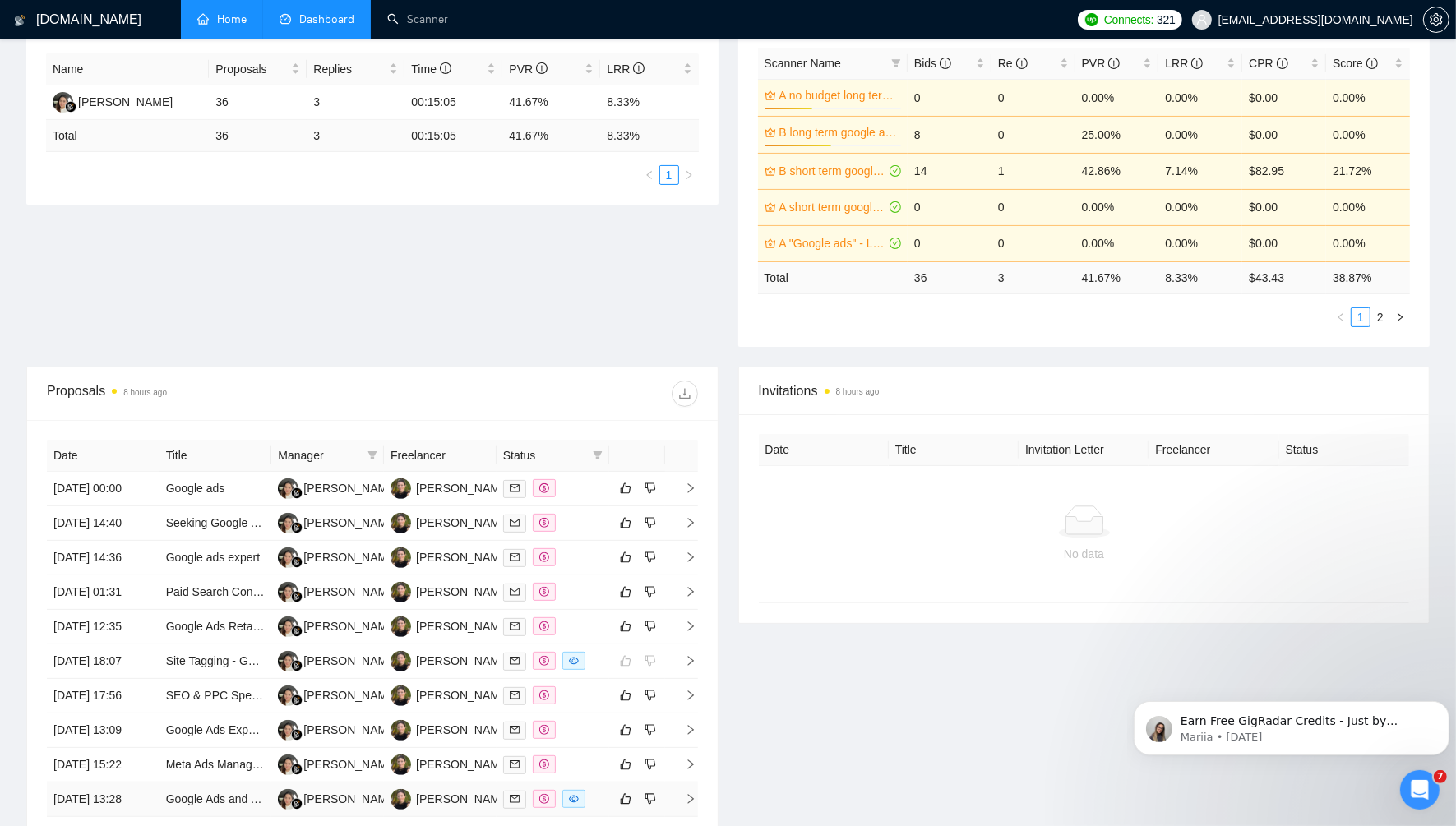
click at [693, 796] on icon "right" at bounding box center [691, 799] width 11 height 11
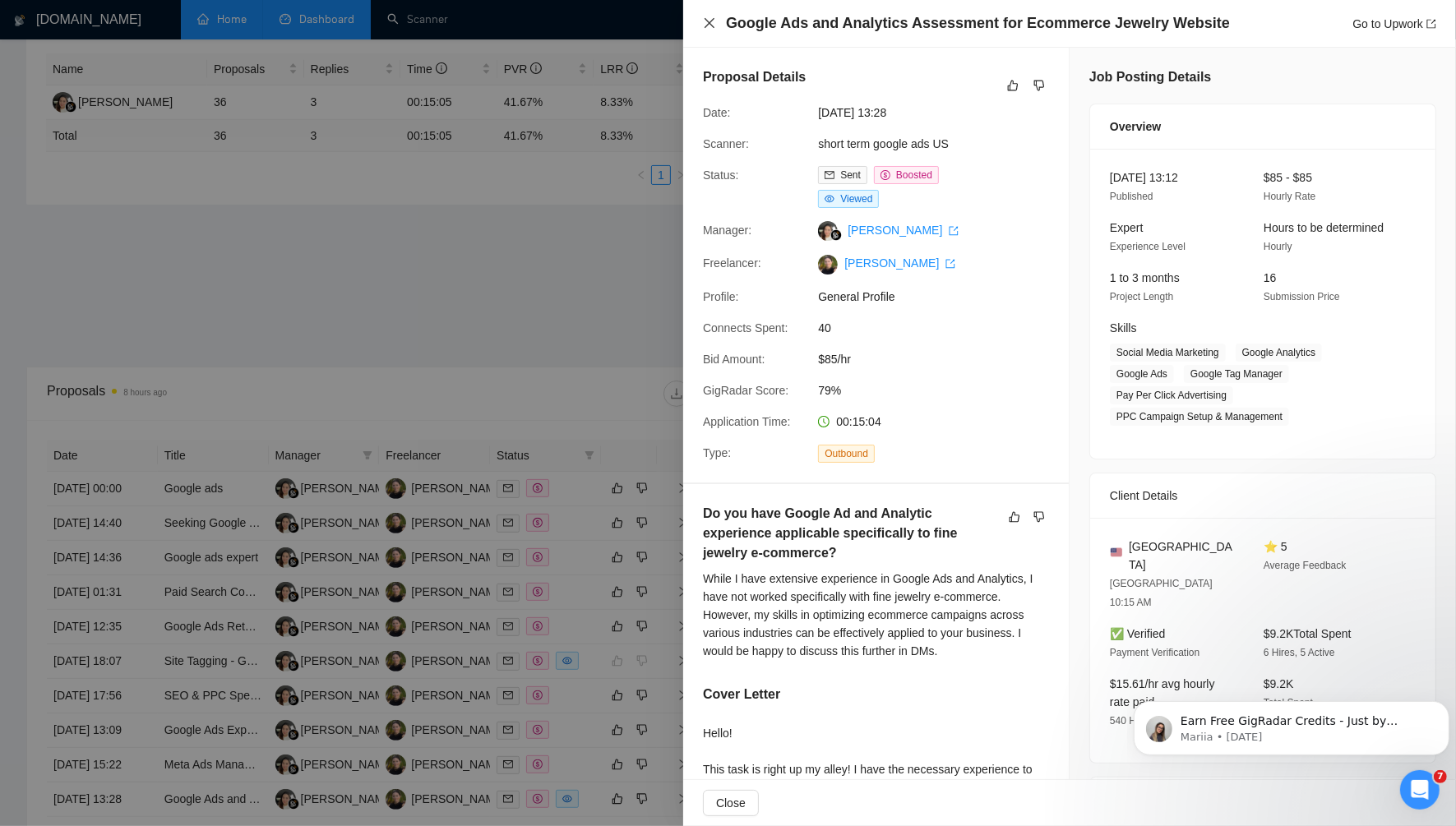
click at [707, 23] on icon "close" at bounding box center [709, 23] width 13 height 13
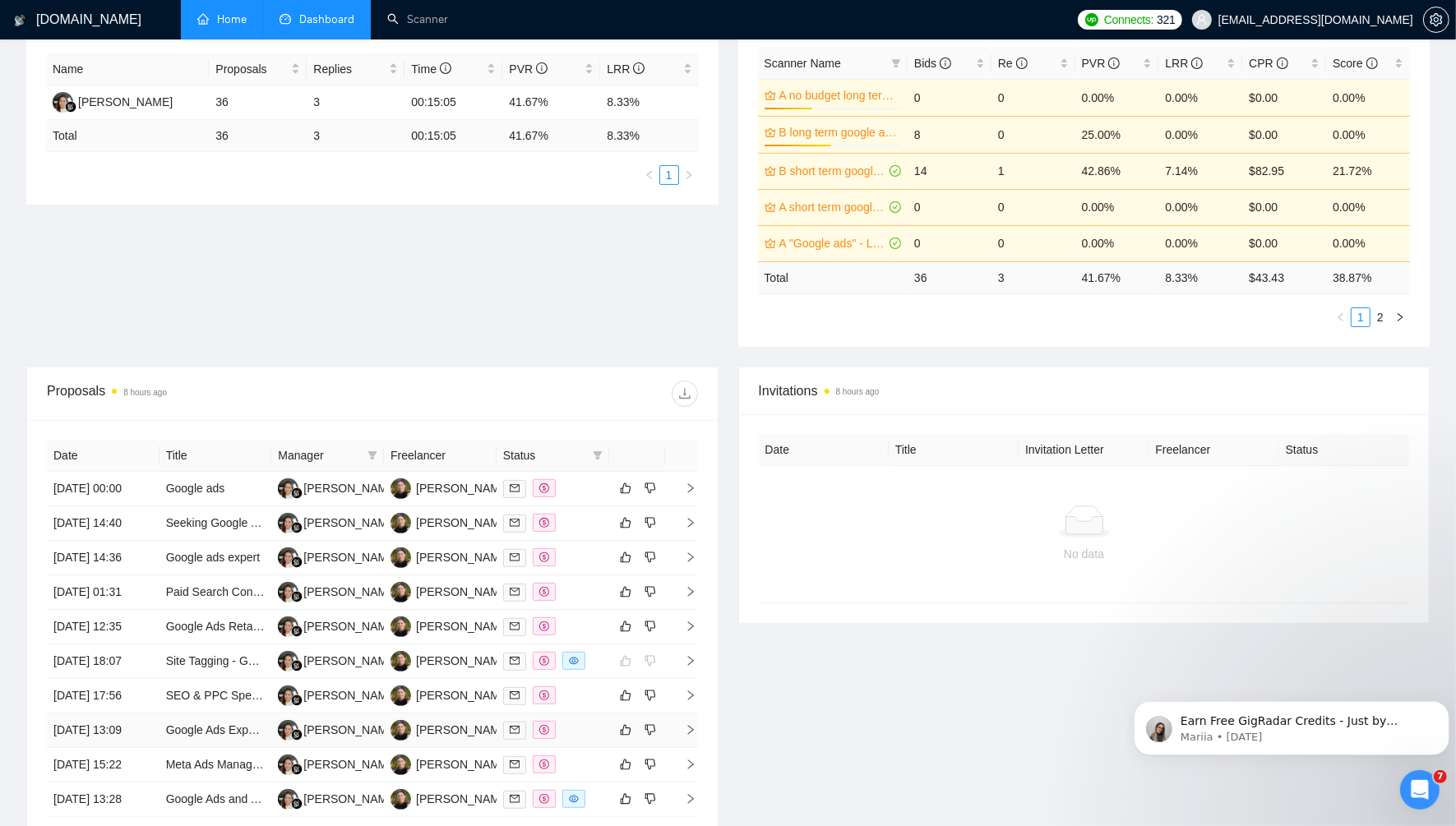
scroll to position [411, 0]
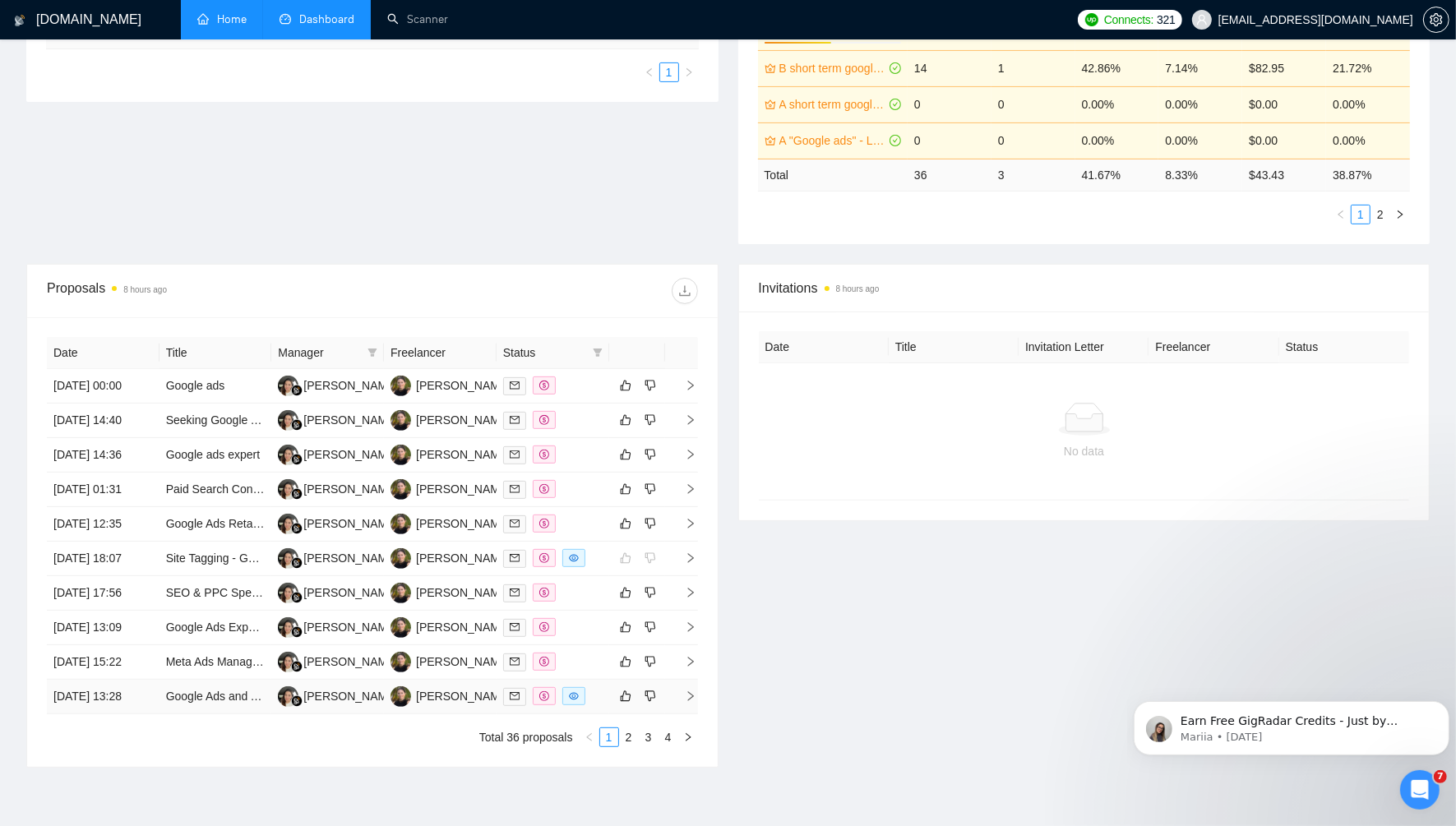
click at [689, 693] on icon "right" at bounding box center [691, 696] width 11 height 11
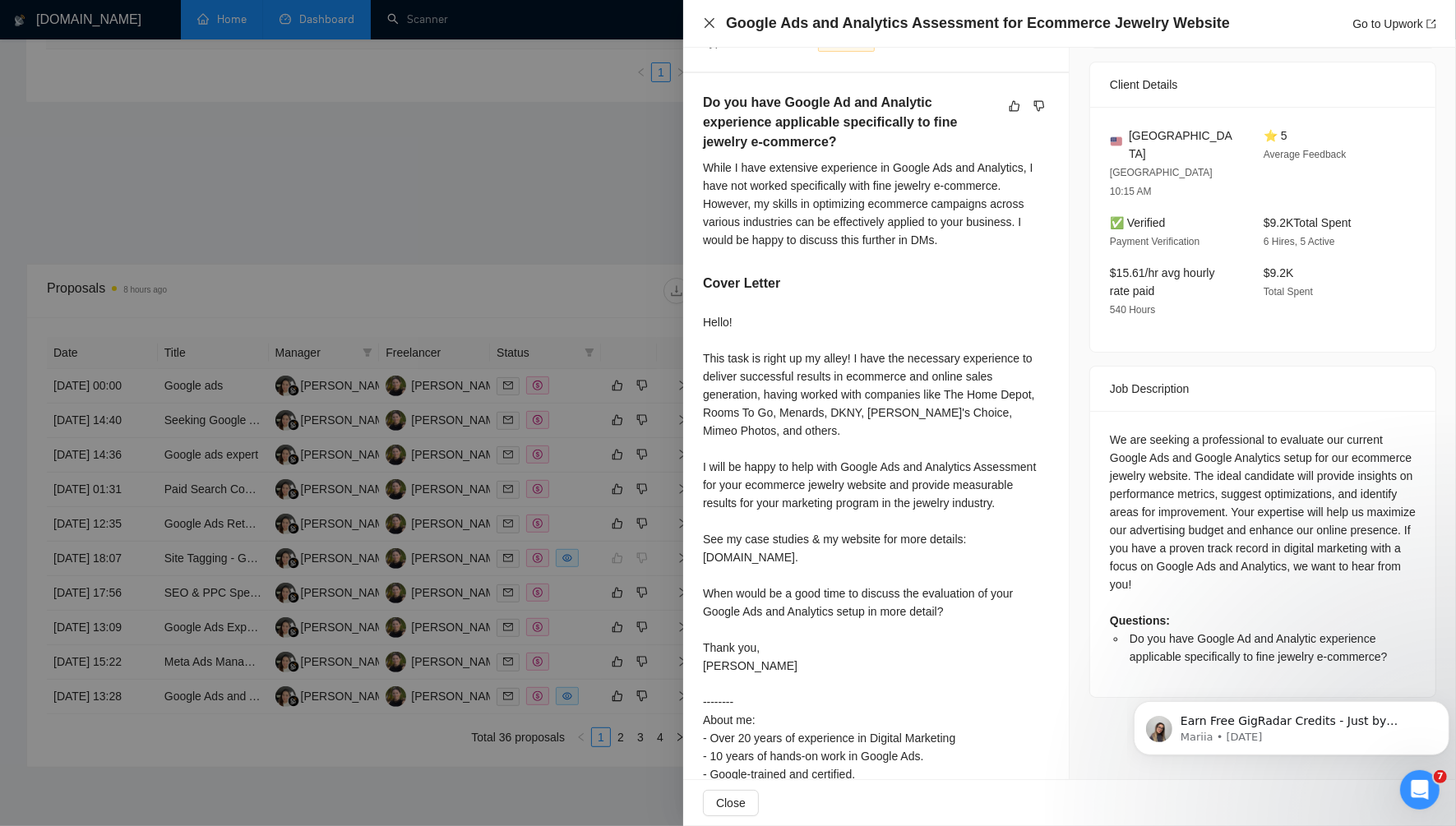
click at [711, 21] on icon "close" at bounding box center [709, 22] width 10 height 10
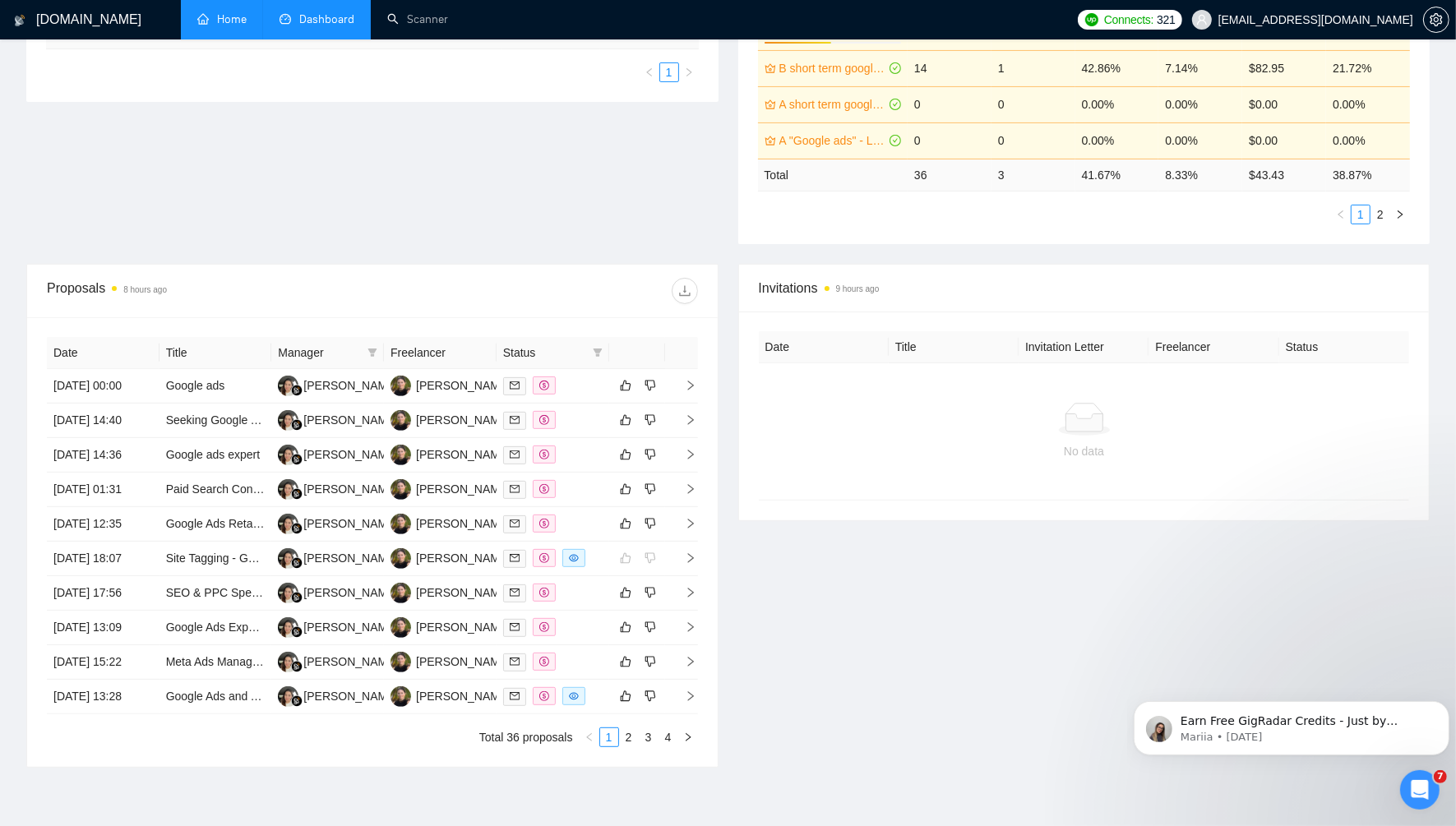
click at [633, 738] on link "2" at bounding box center [628, 736] width 18 height 18
click at [693, 487] on icon "right" at bounding box center [691, 489] width 11 height 11
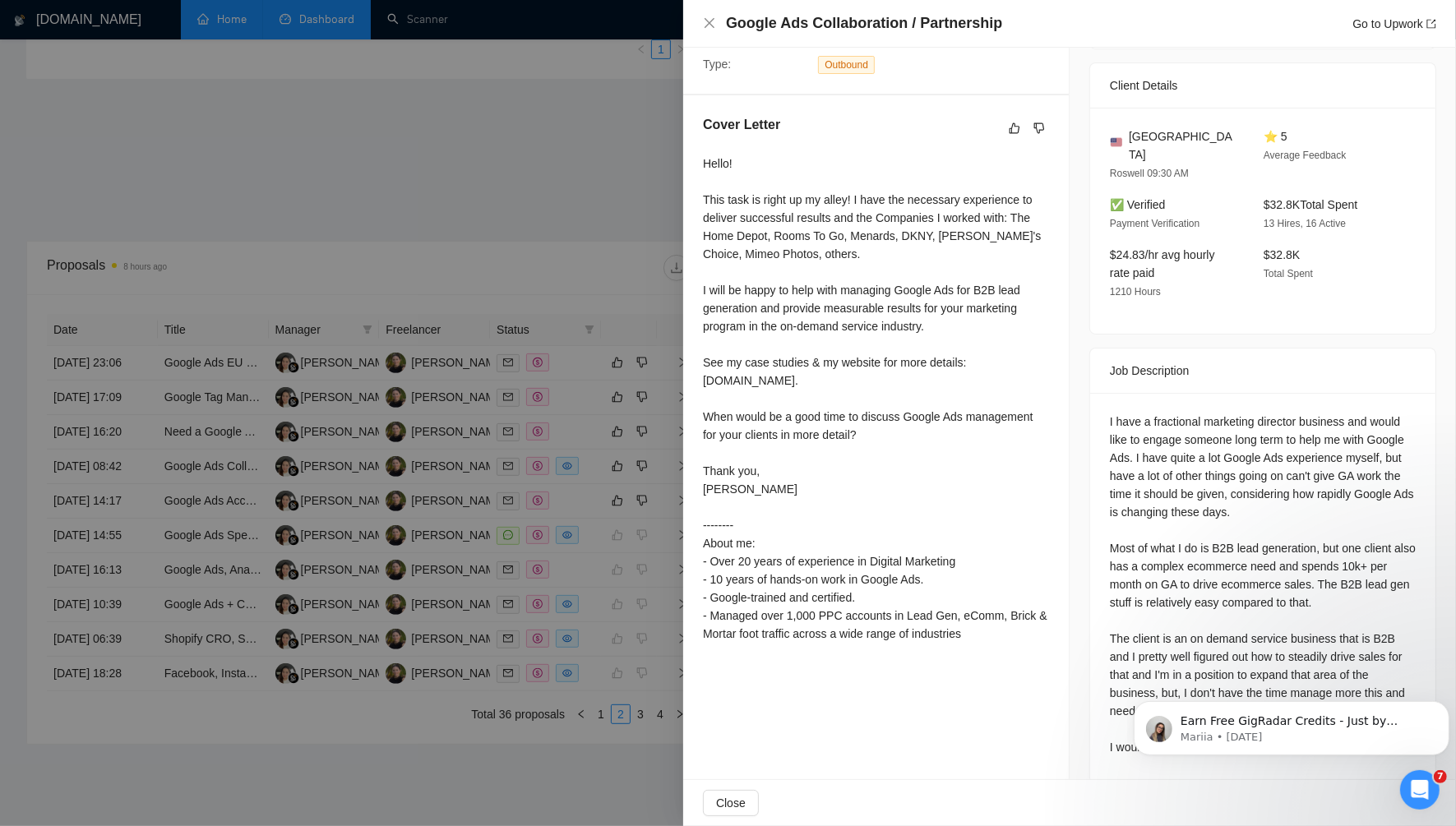
scroll to position [494, 0]
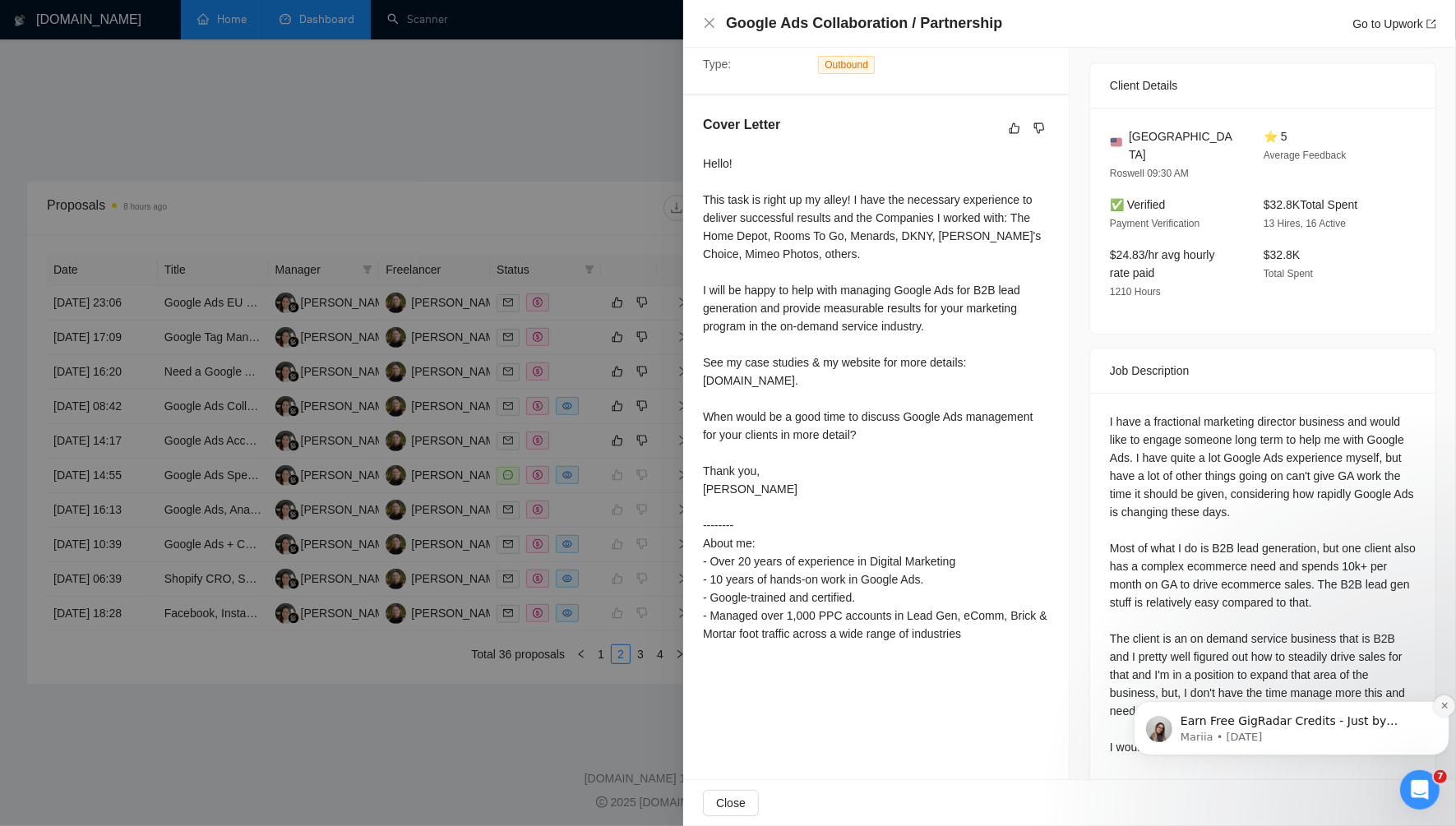
click at [1442, 705] on icon "Dismiss notification" at bounding box center [1444, 705] width 9 height 9
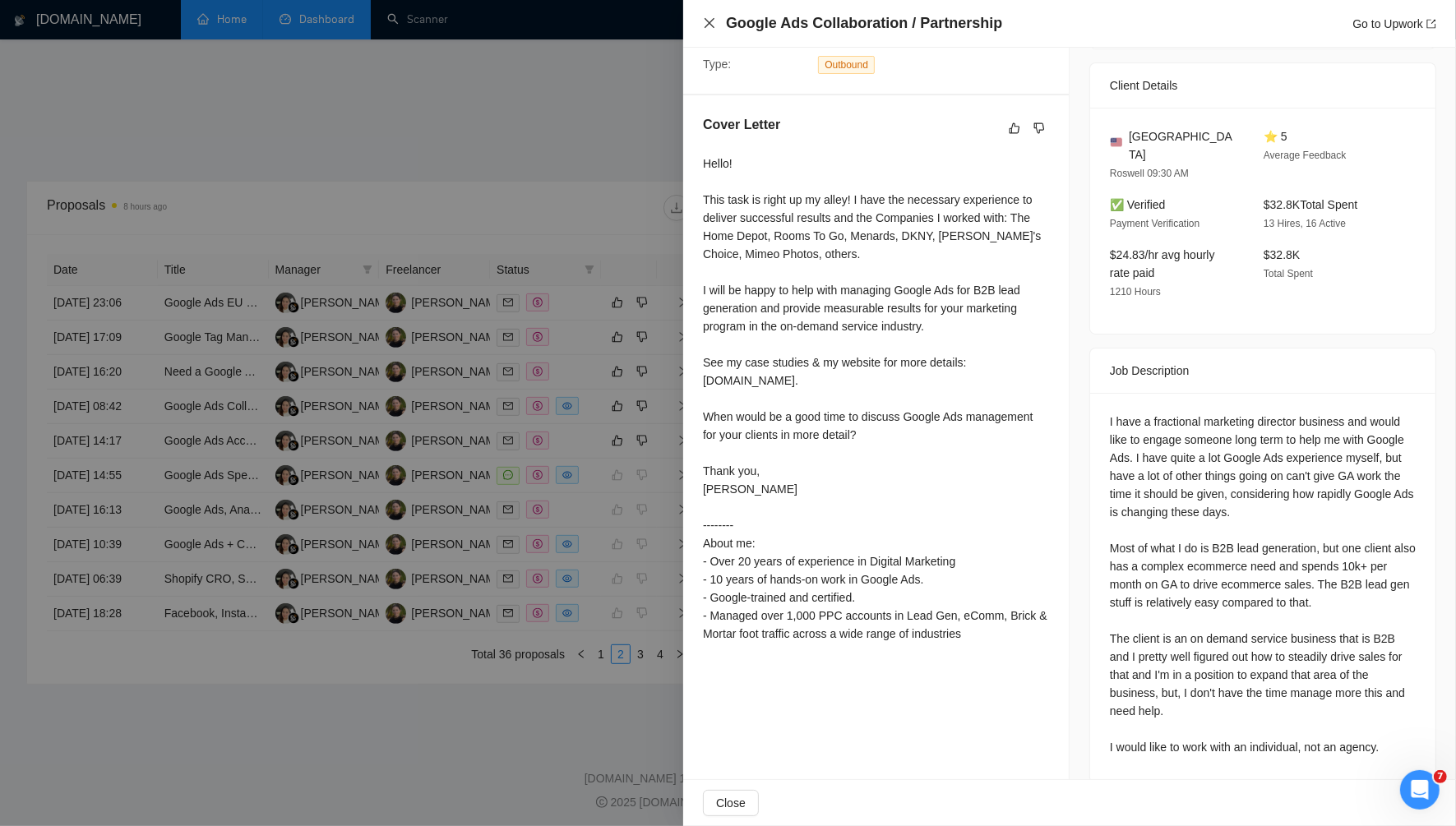
click at [709, 22] on icon "close" at bounding box center [709, 23] width 13 height 13
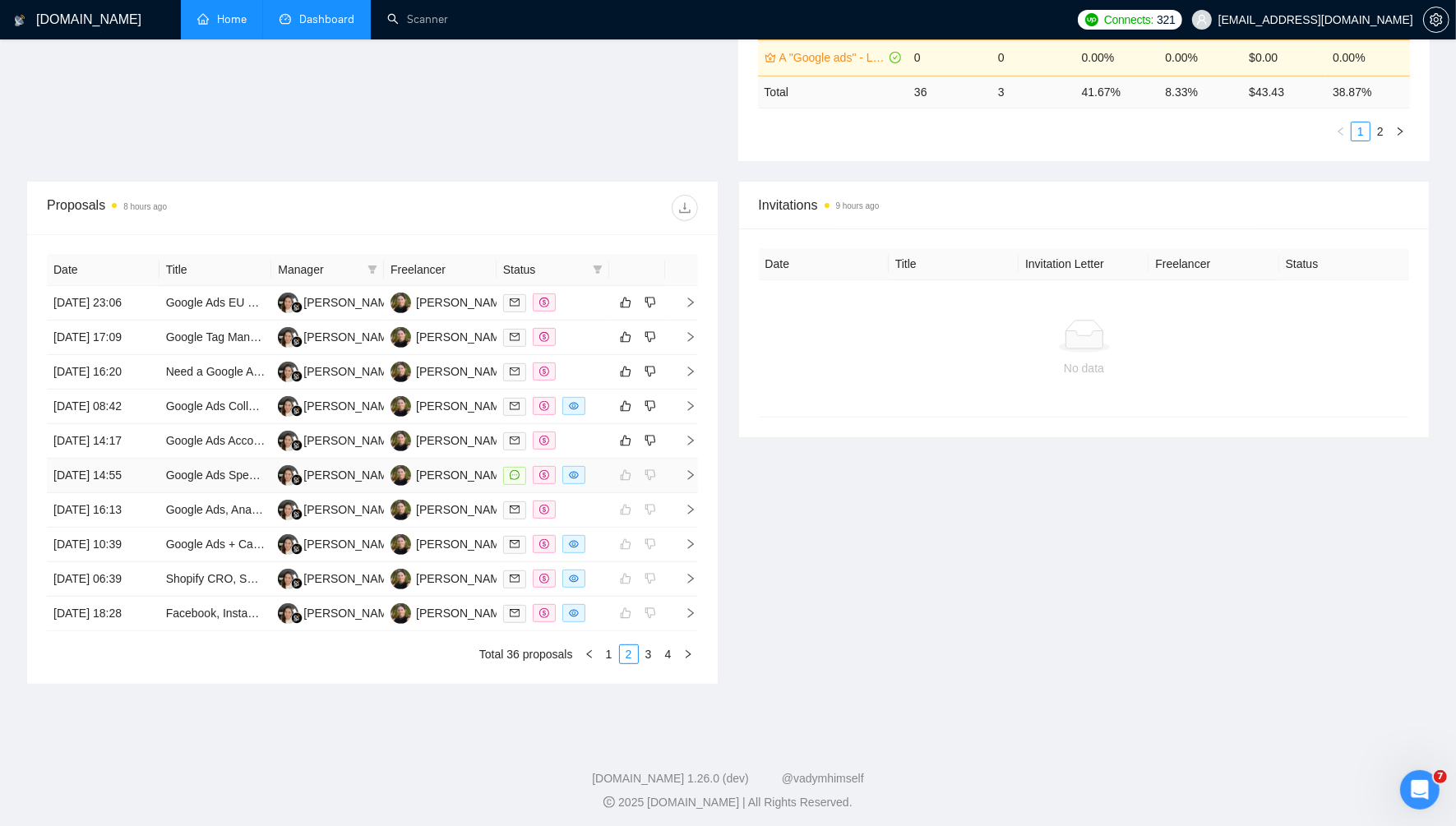
click at [689, 477] on td at bounding box center [681, 476] width 33 height 35
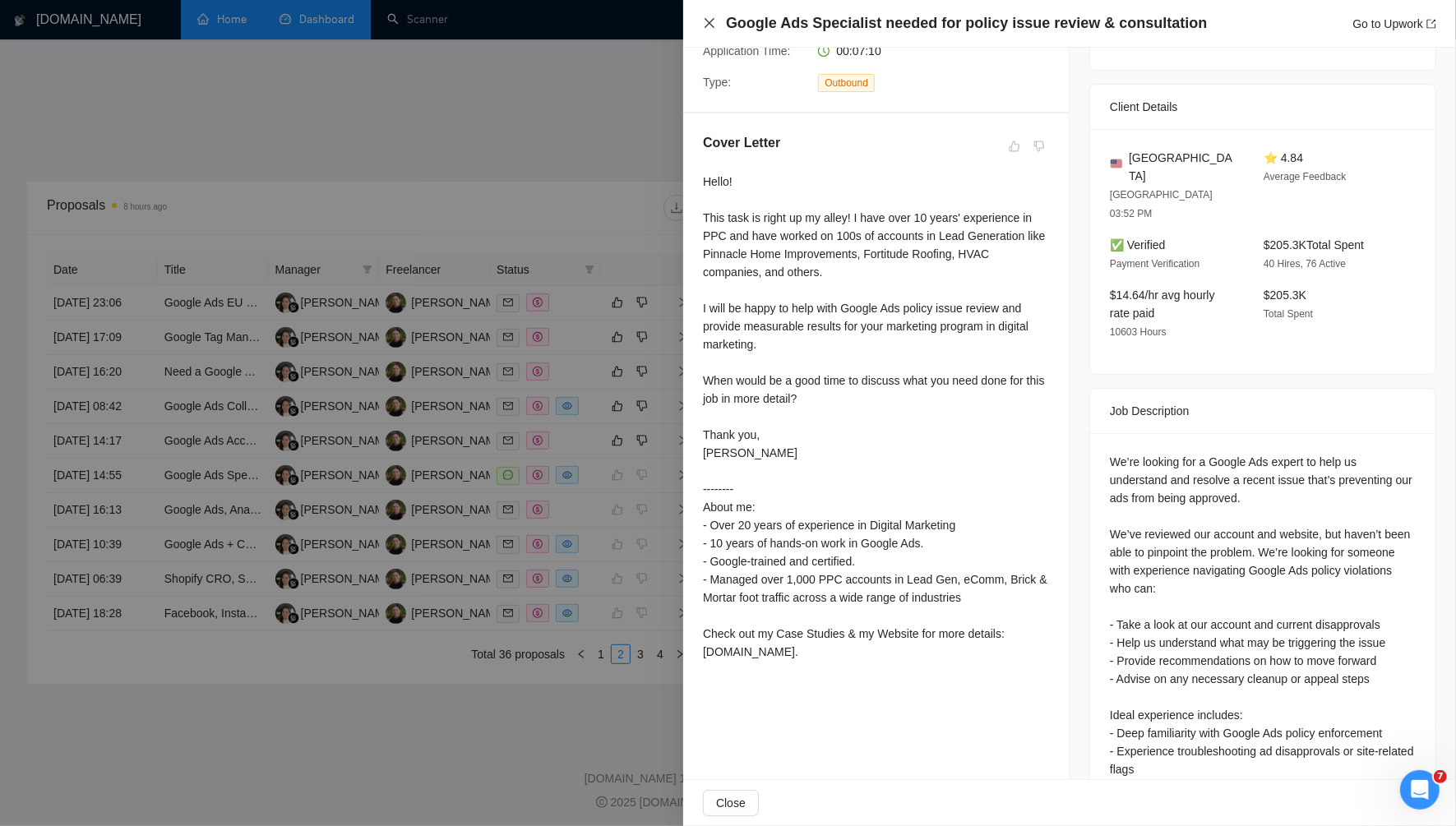
click at [702, 24] on div "Google Ads Specialist needed for policy issue review & consultation Go to Upwork" at bounding box center [1069, 23] width 773 height 48
click at [707, 21] on icon "close" at bounding box center [709, 22] width 10 height 10
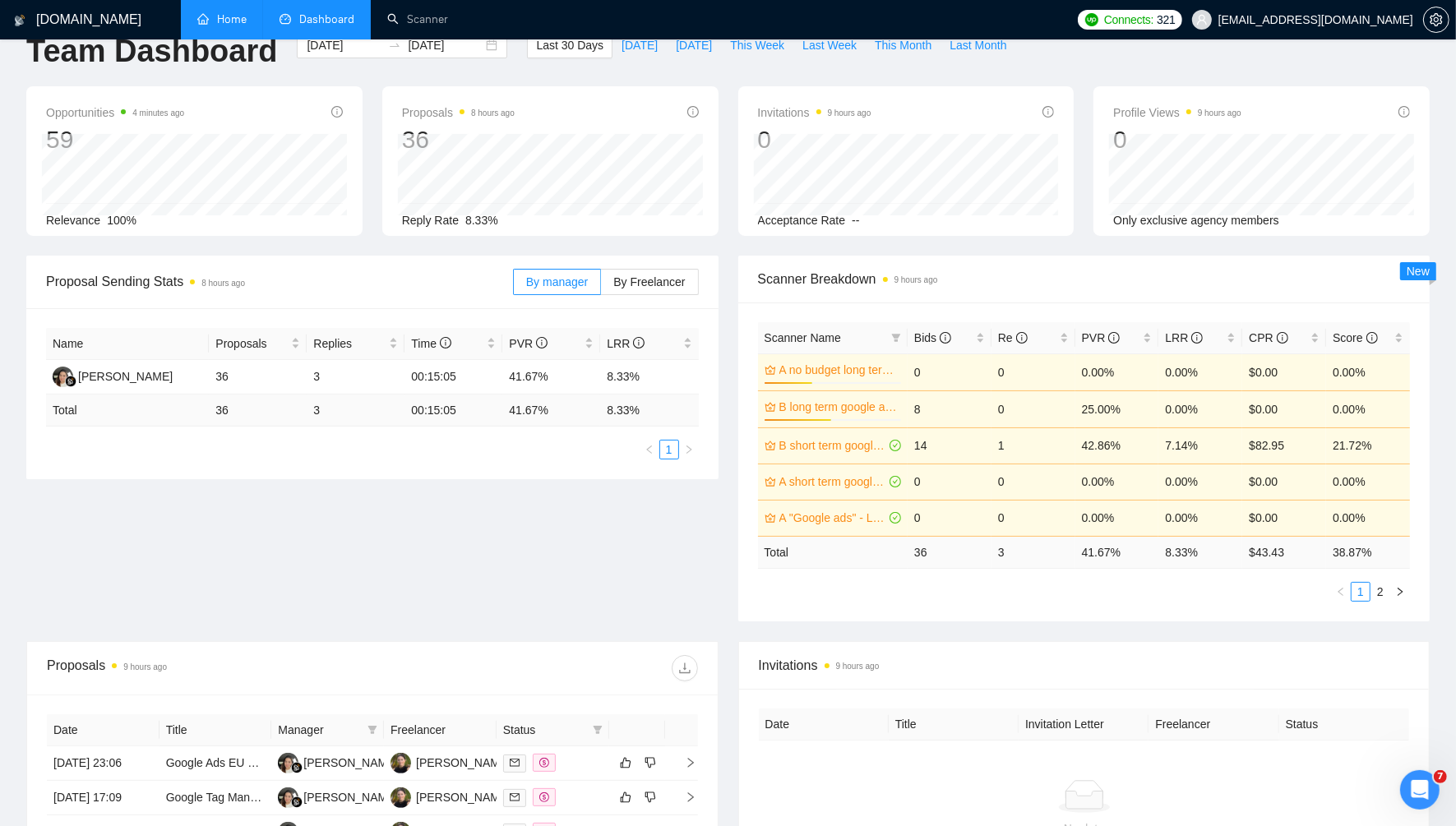
scroll to position [0, 0]
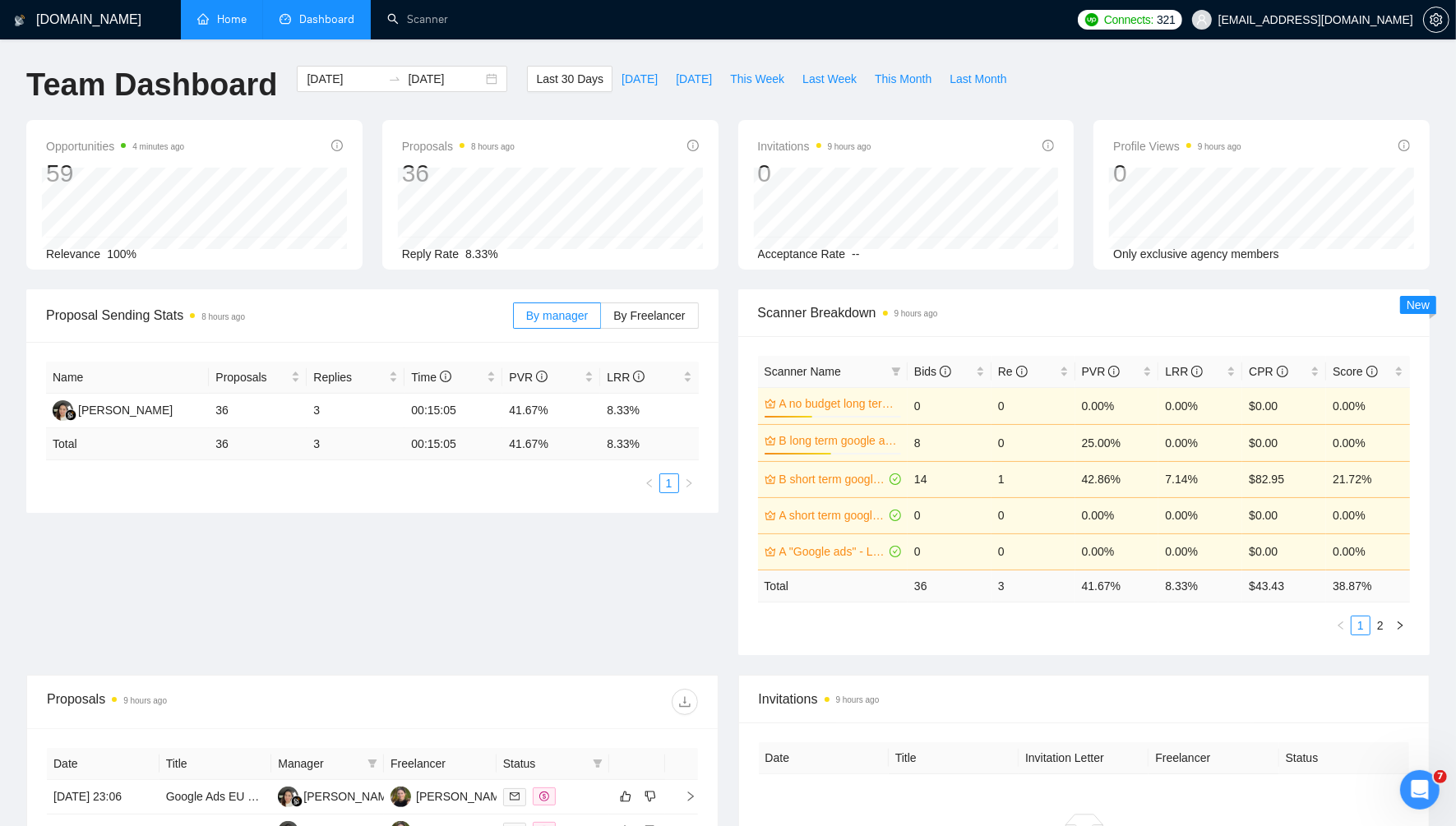
click at [216, 23] on link "Home" at bounding box center [221, 19] width 50 height 14
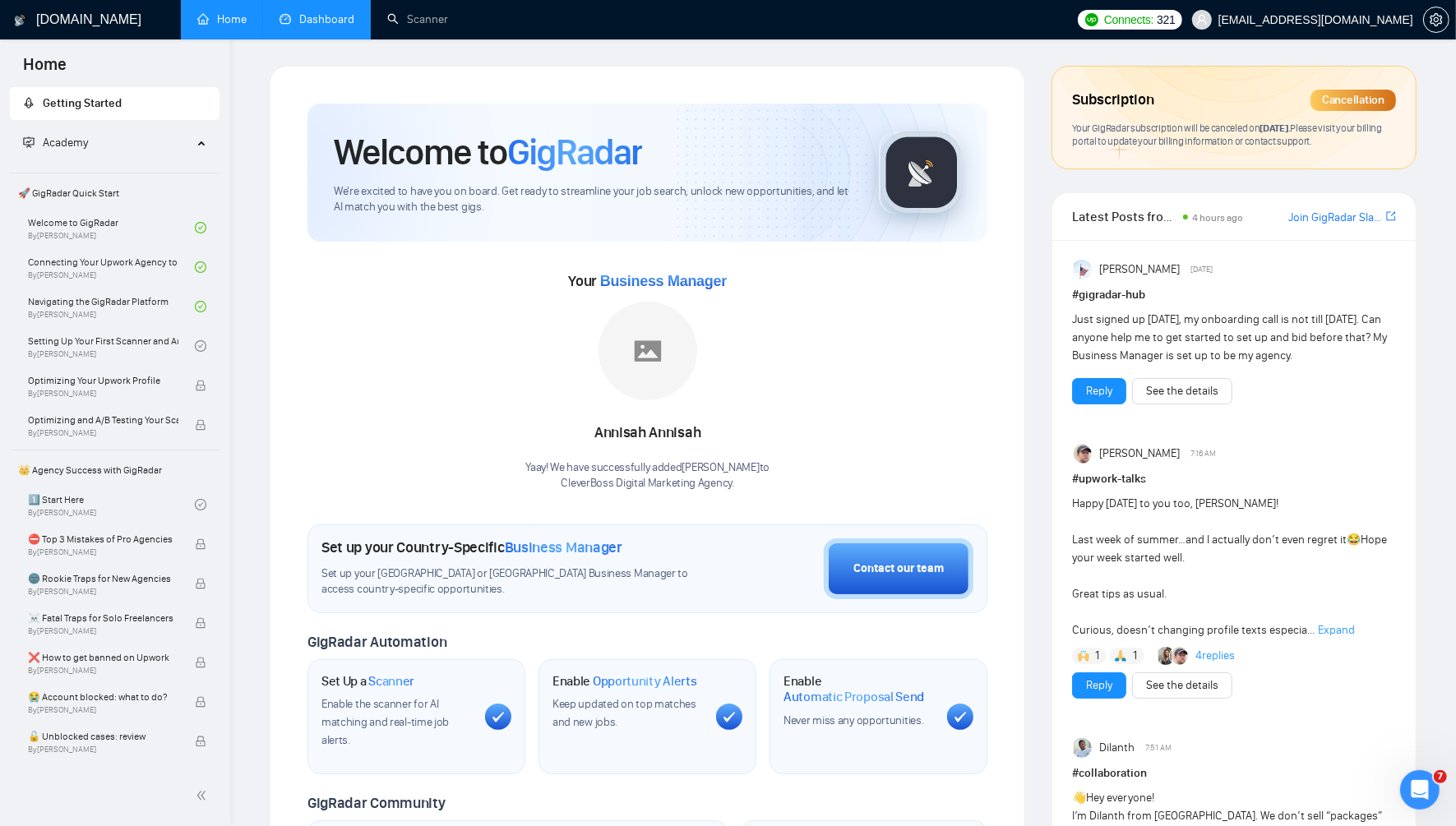
click at [341, 17] on link "Dashboard" at bounding box center [317, 19] width 75 height 14
